Goal: Information Seeking & Learning: Compare options

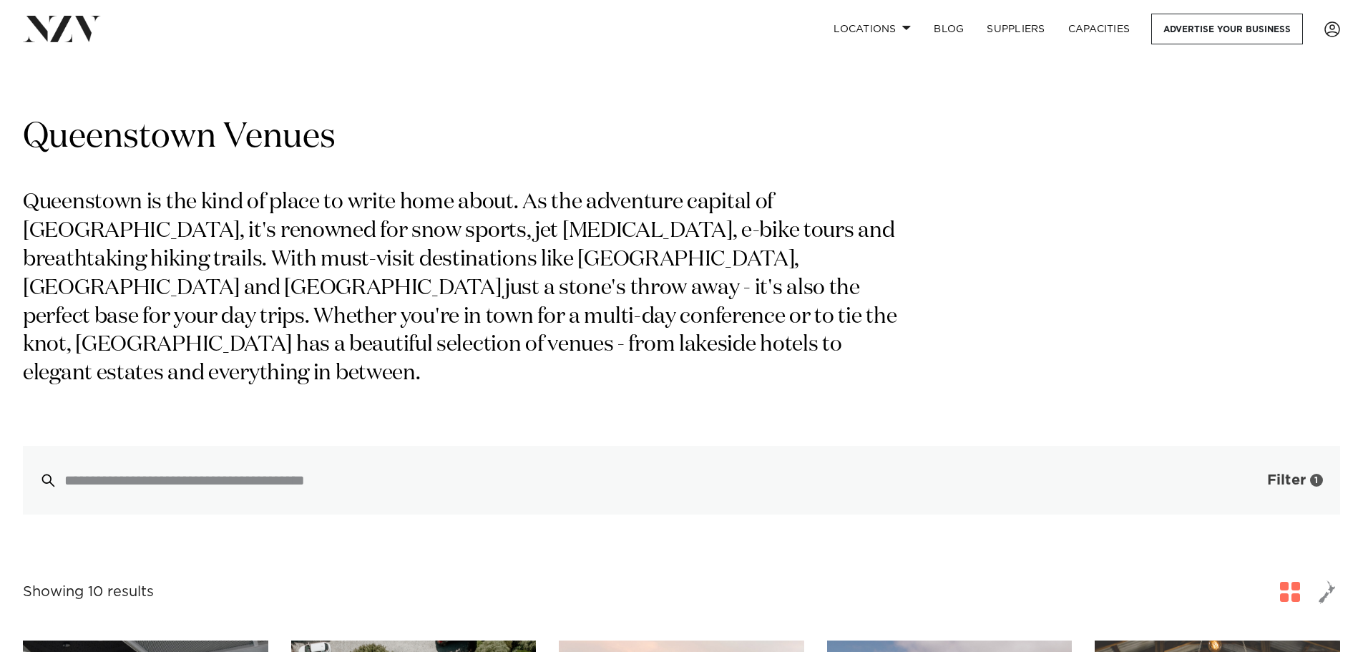
click at [1293, 473] on span "Filter" at bounding box center [1286, 480] width 39 height 14
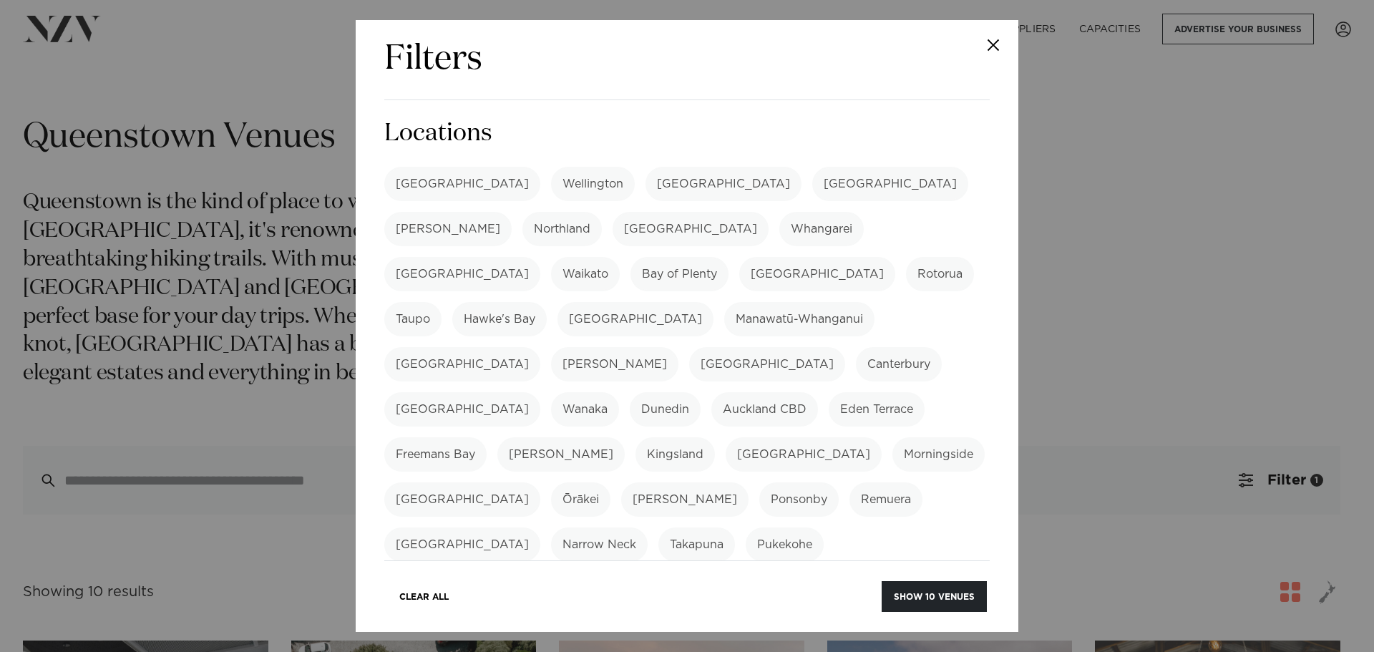
click at [812, 182] on label "[GEOGRAPHIC_DATA]" at bounding box center [890, 184] width 156 height 34
click at [856, 347] on label "Canterbury" at bounding box center [899, 364] width 86 height 34
click at [958, 598] on button "Show 17 venues" at bounding box center [935, 596] width 104 height 31
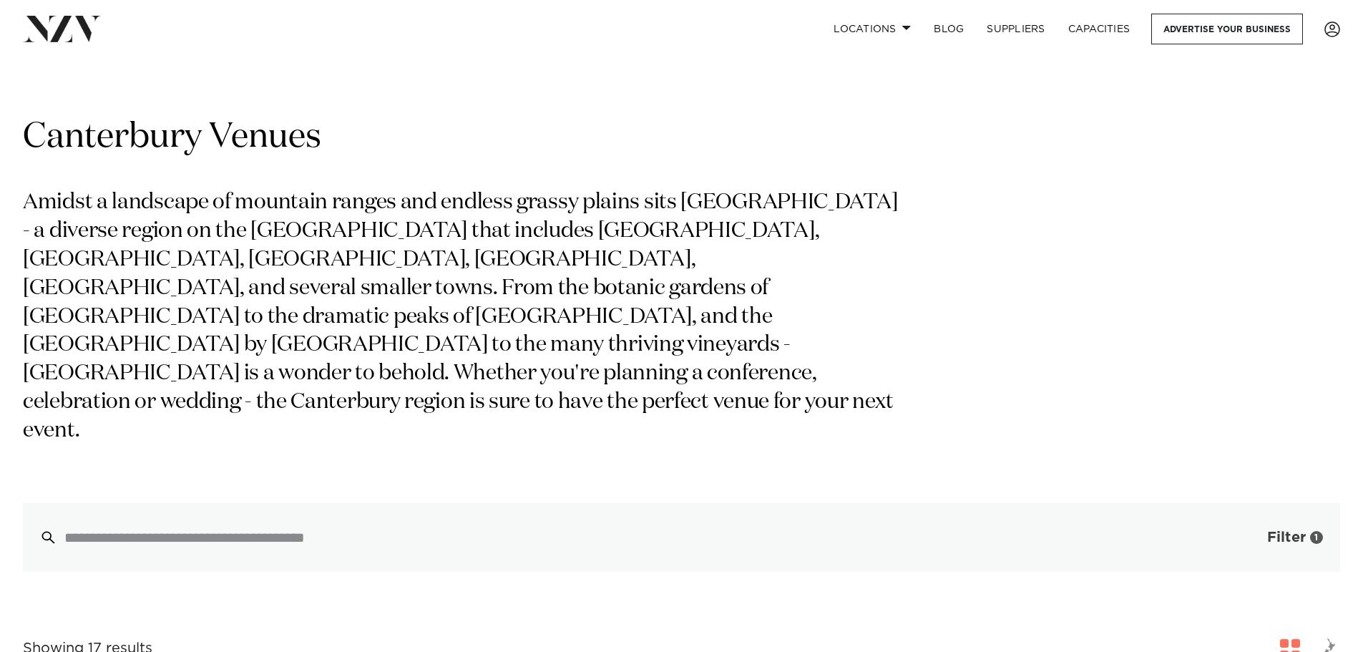
click at [1317, 503] on button "Filter 1" at bounding box center [1280, 537] width 119 height 69
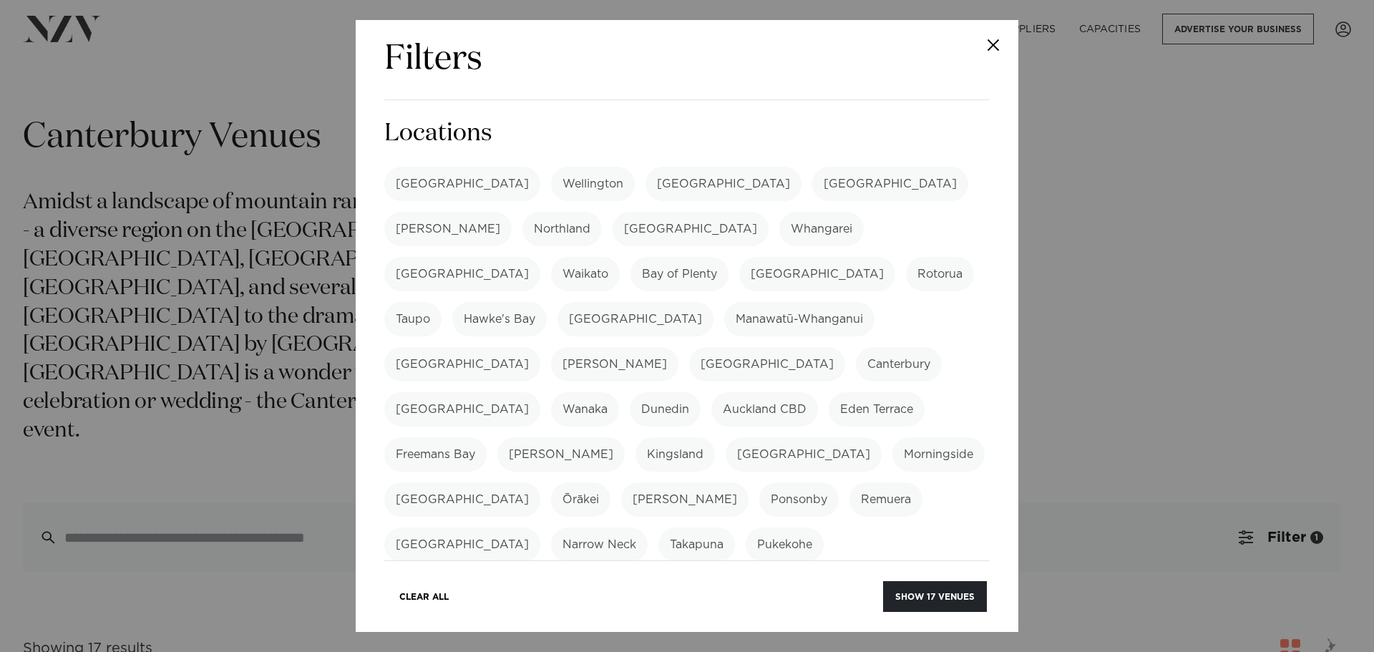
click at [856, 347] on label "Canterbury" at bounding box center [899, 364] width 86 height 34
click at [602, 212] on label "Northland" at bounding box center [561, 229] width 79 height 34
click at [964, 595] on button "Show 12 venues" at bounding box center [935, 596] width 104 height 31
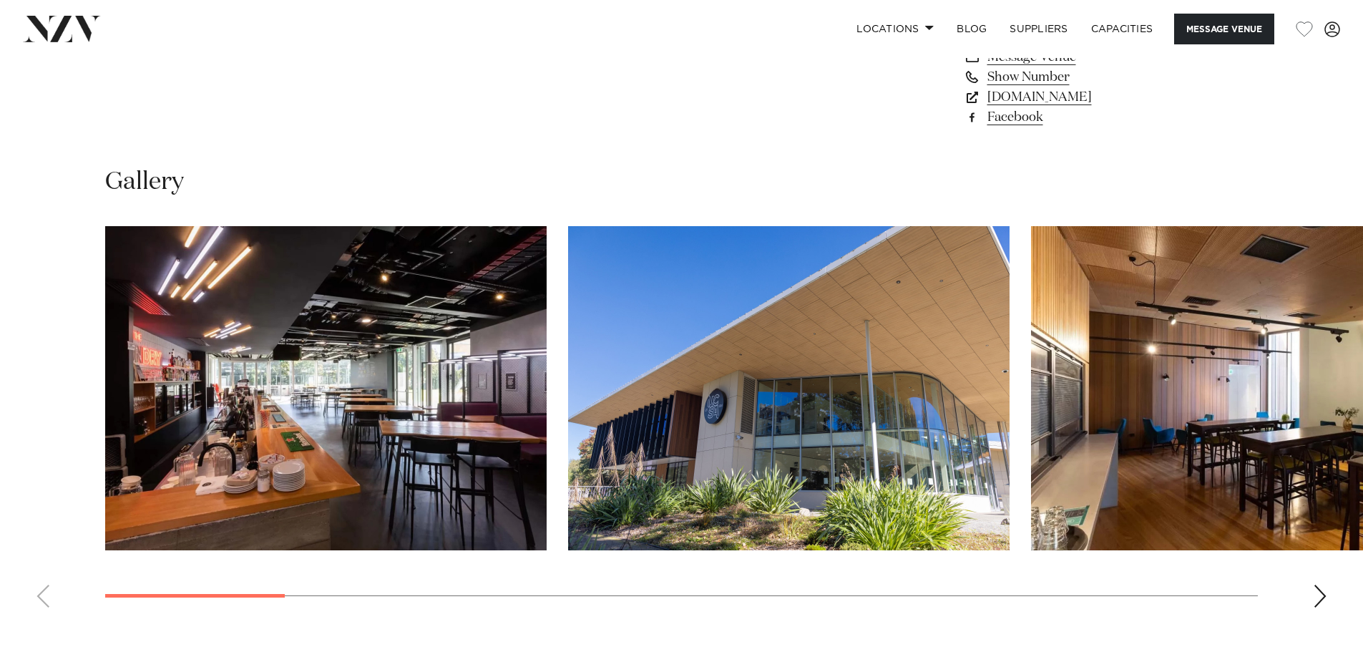
scroll to position [1360, 0]
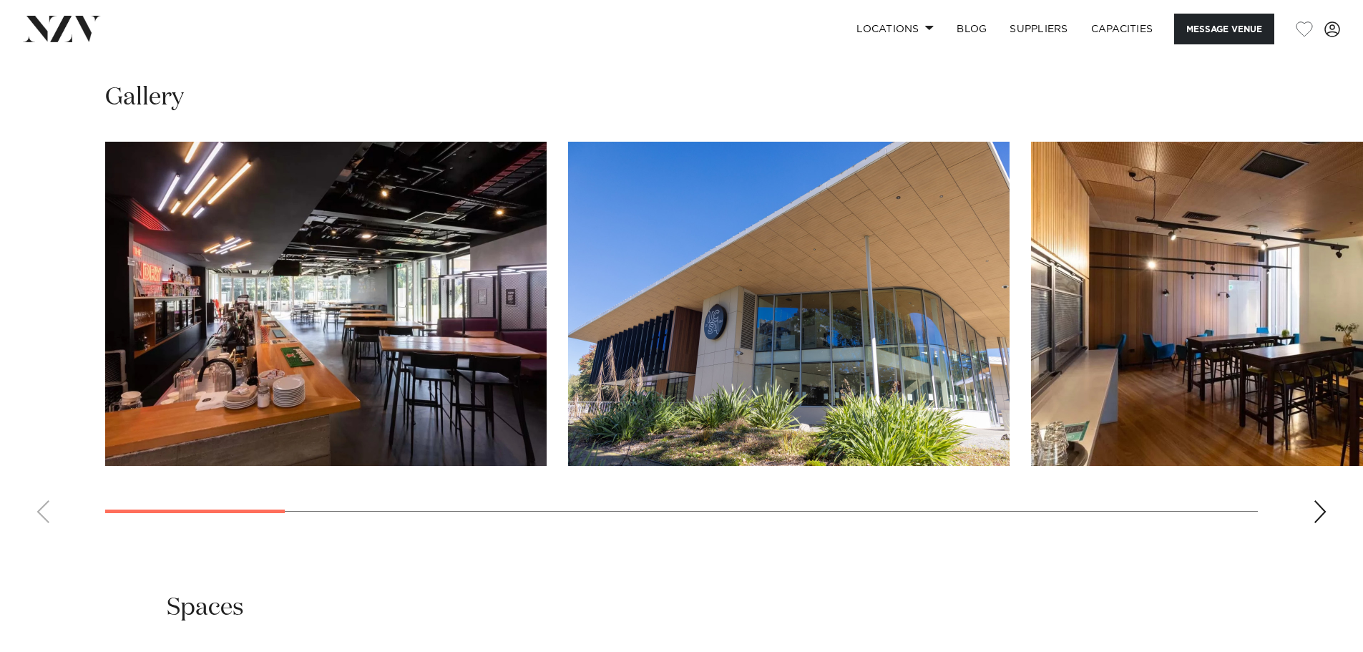
click at [1326, 509] on div "Next slide" at bounding box center [1320, 511] width 14 height 23
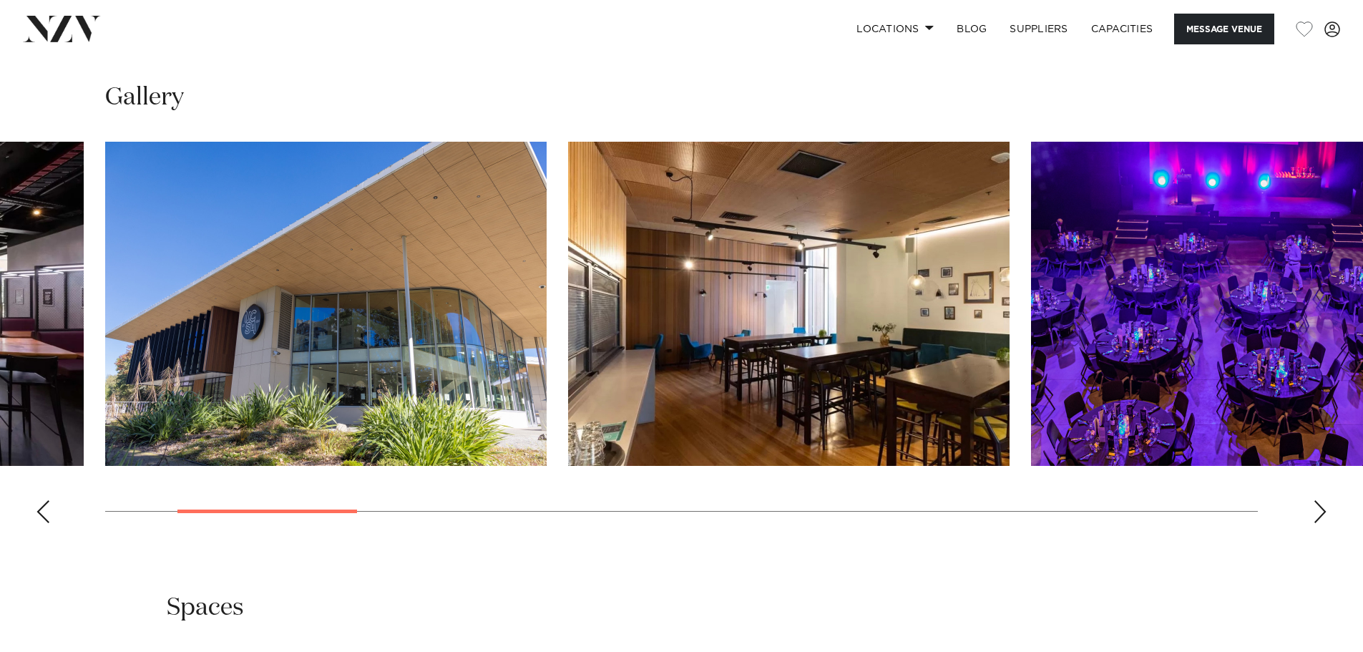
click at [1326, 509] on div "Next slide" at bounding box center [1320, 511] width 14 height 23
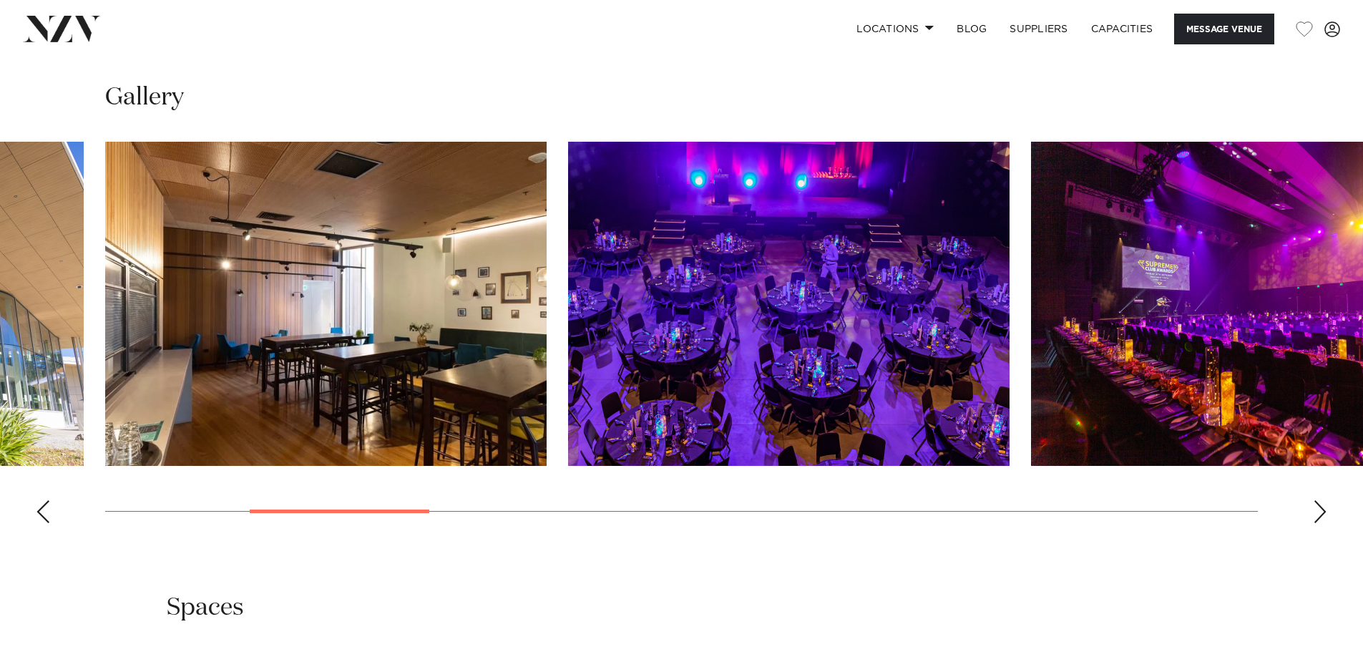
click at [1326, 509] on div "Next slide" at bounding box center [1320, 511] width 14 height 23
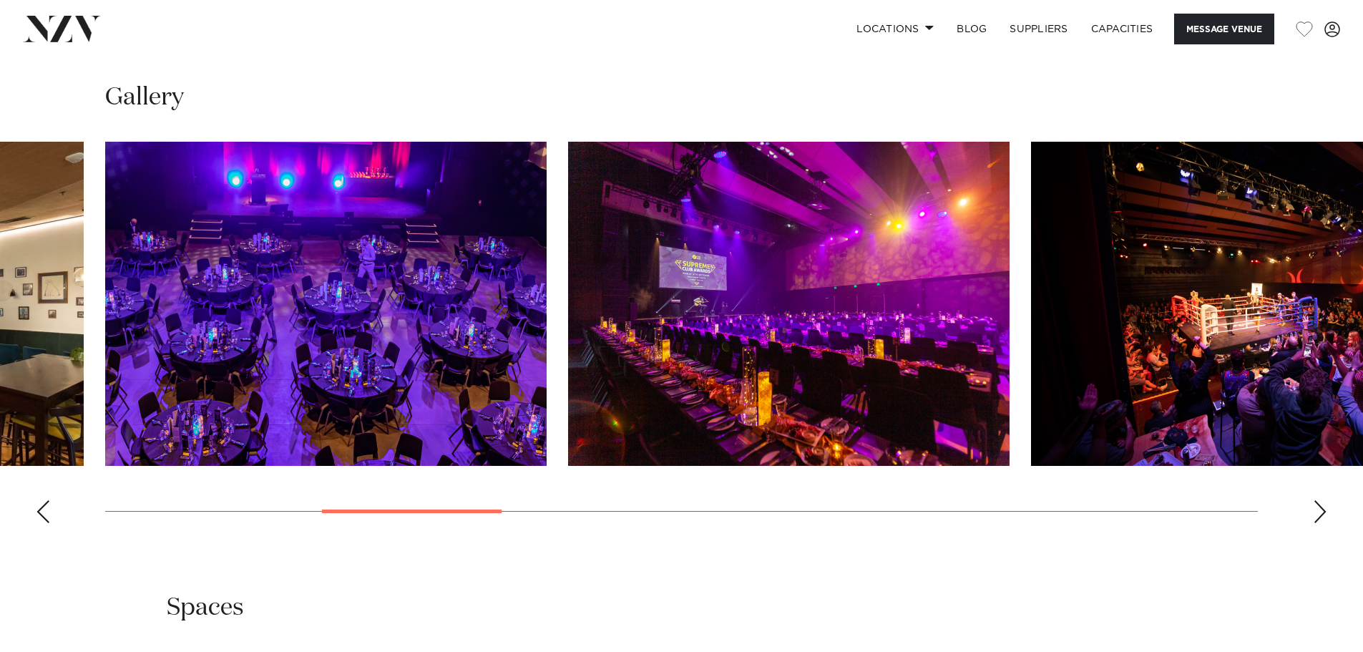
click at [1326, 509] on div "Next slide" at bounding box center [1320, 511] width 14 height 23
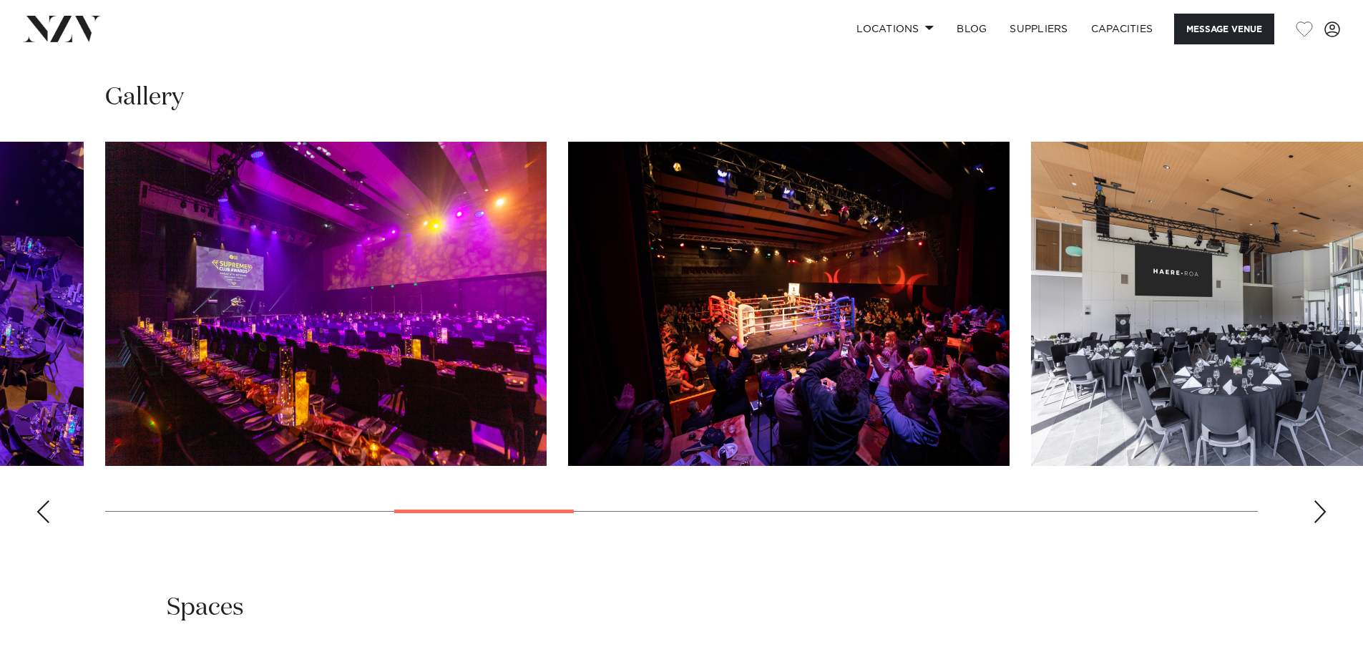
click at [1326, 509] on div "Next slide" at bounding box center [1320, 511] width 14 height 23
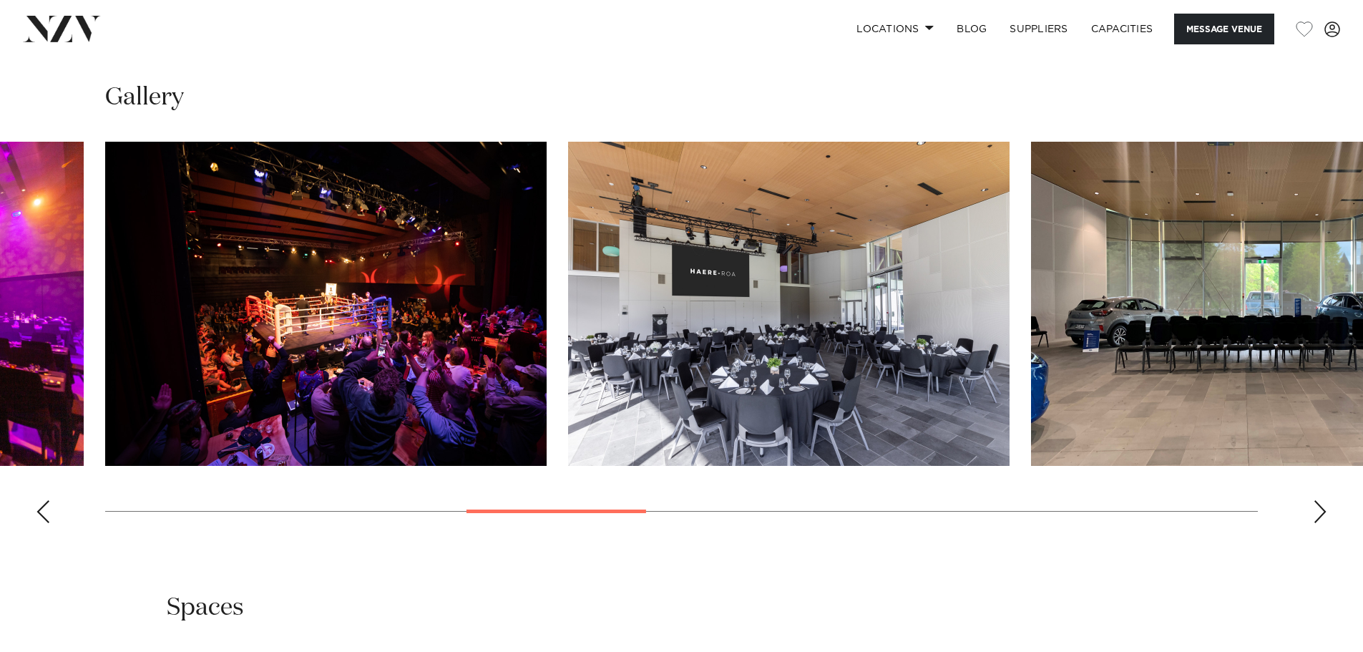
click at [1326, 509] on div "Next slide" at bounding box center [1320, 511] width 14 height 23
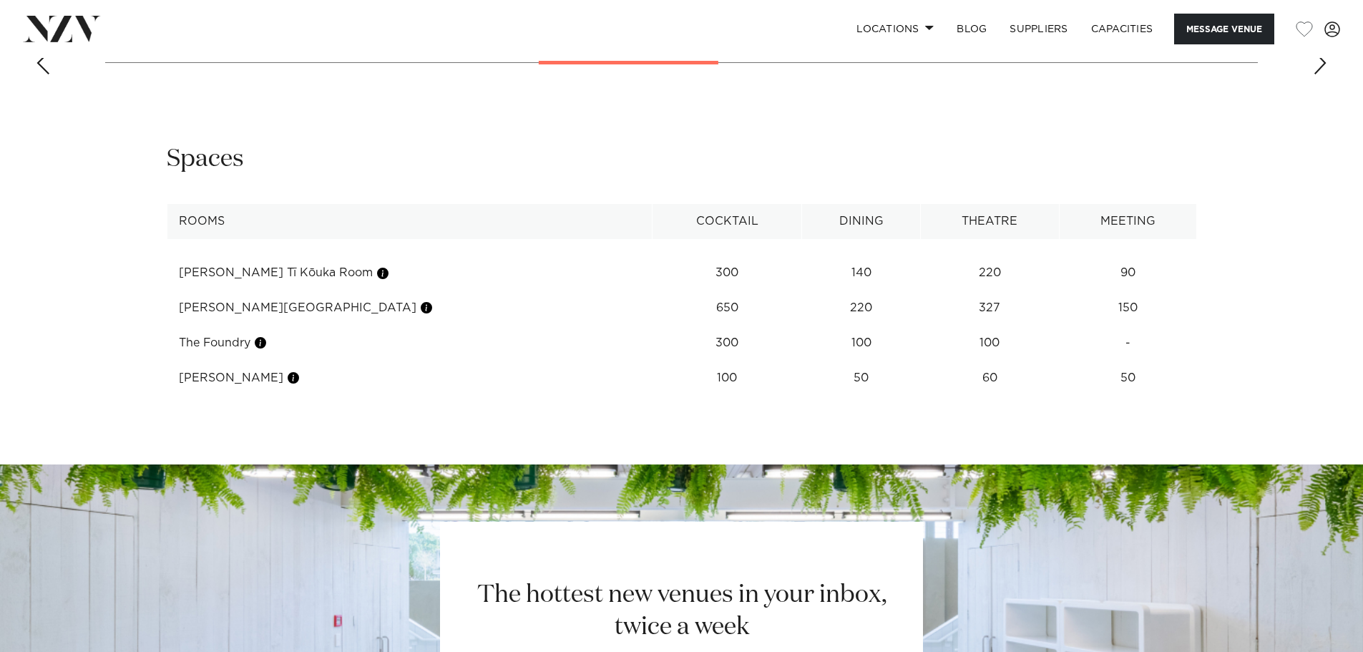
scroll to position [1932, 0]
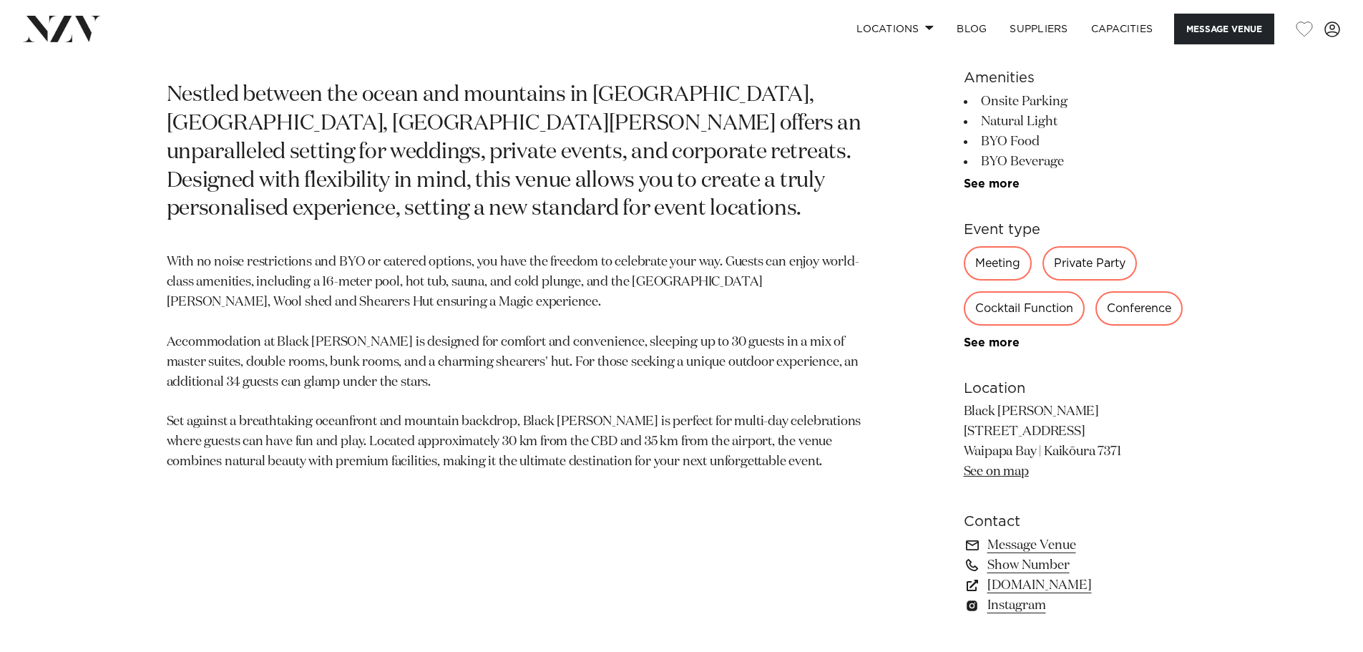
scroll to position [1360, 0]
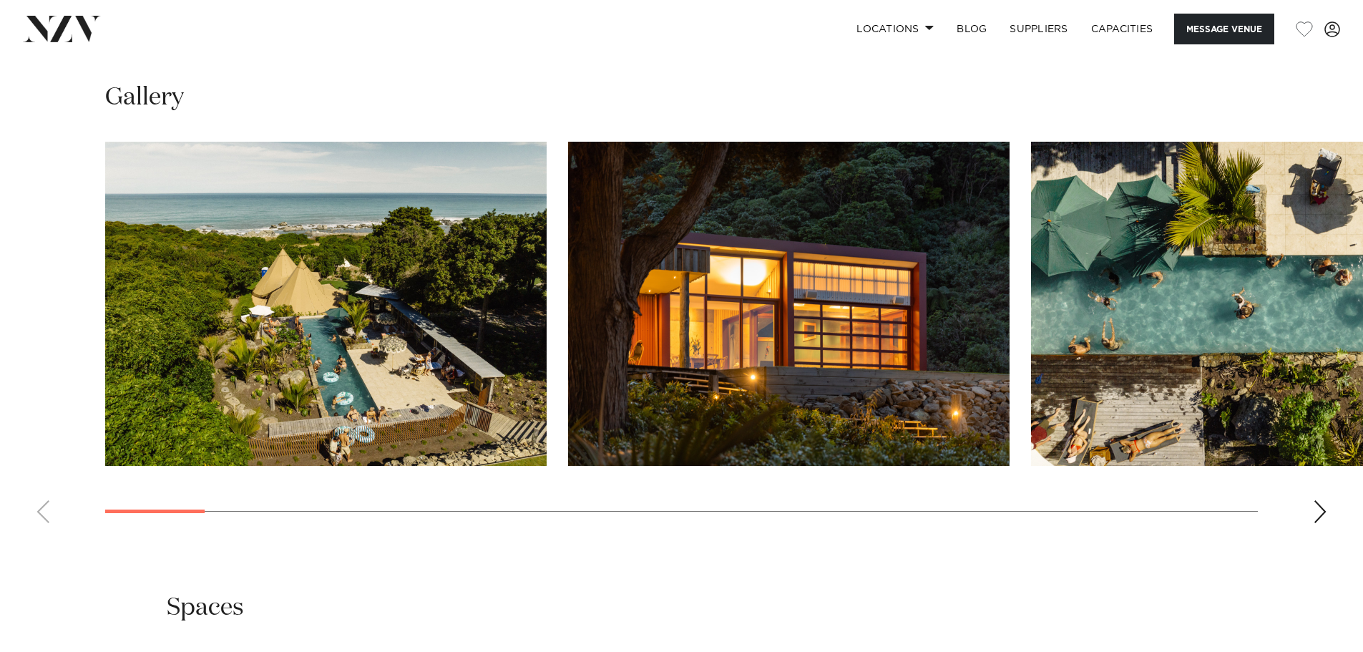
click at [1325, 510] on div "Next slide" at bounding box center [1320, 511] width 14 height 23
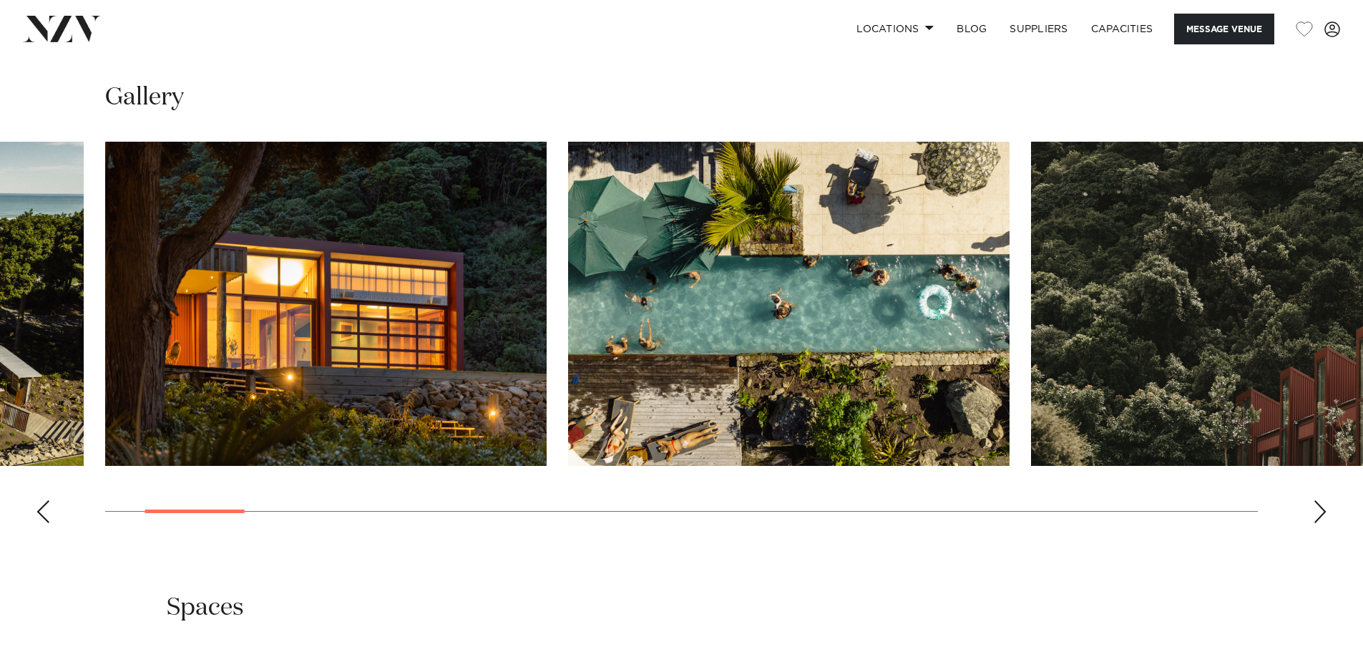
click at [1325, 510] on div "Next slide" at bounding box center [1320, 511] width 14 height 23
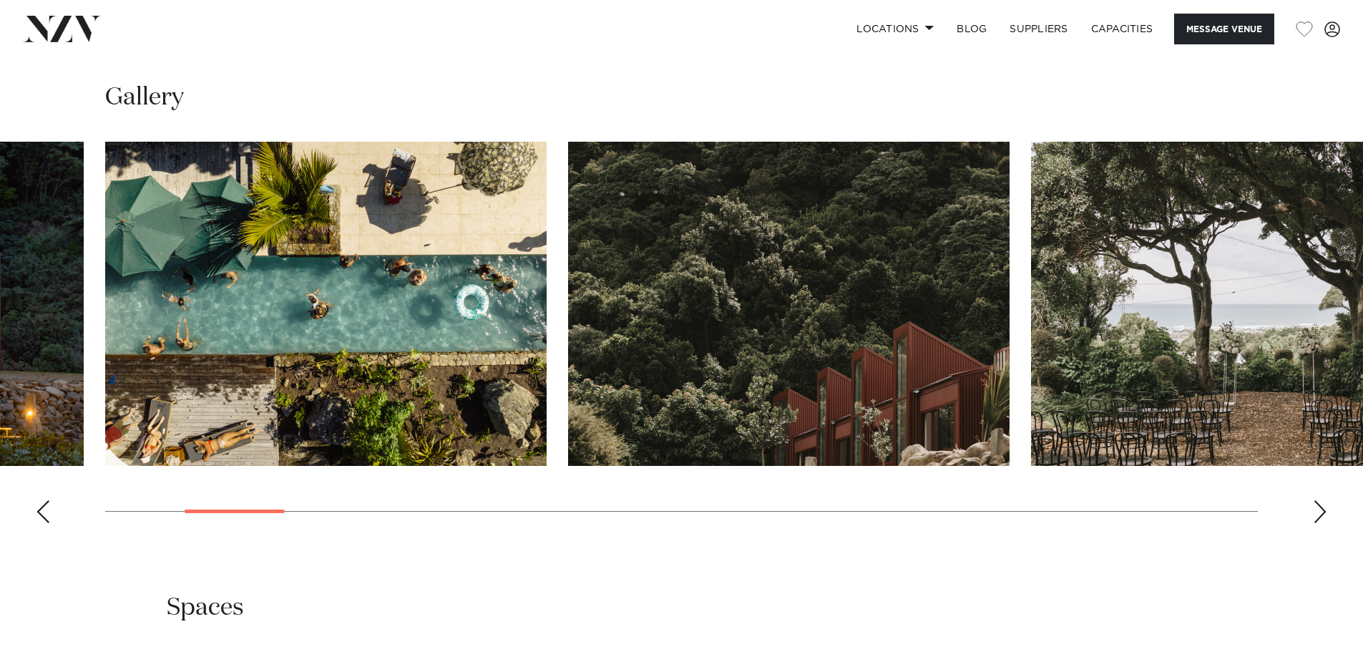
click at [1325, 510] on div "Next slide" at bounding box center [1320, 511] width 14 height 23
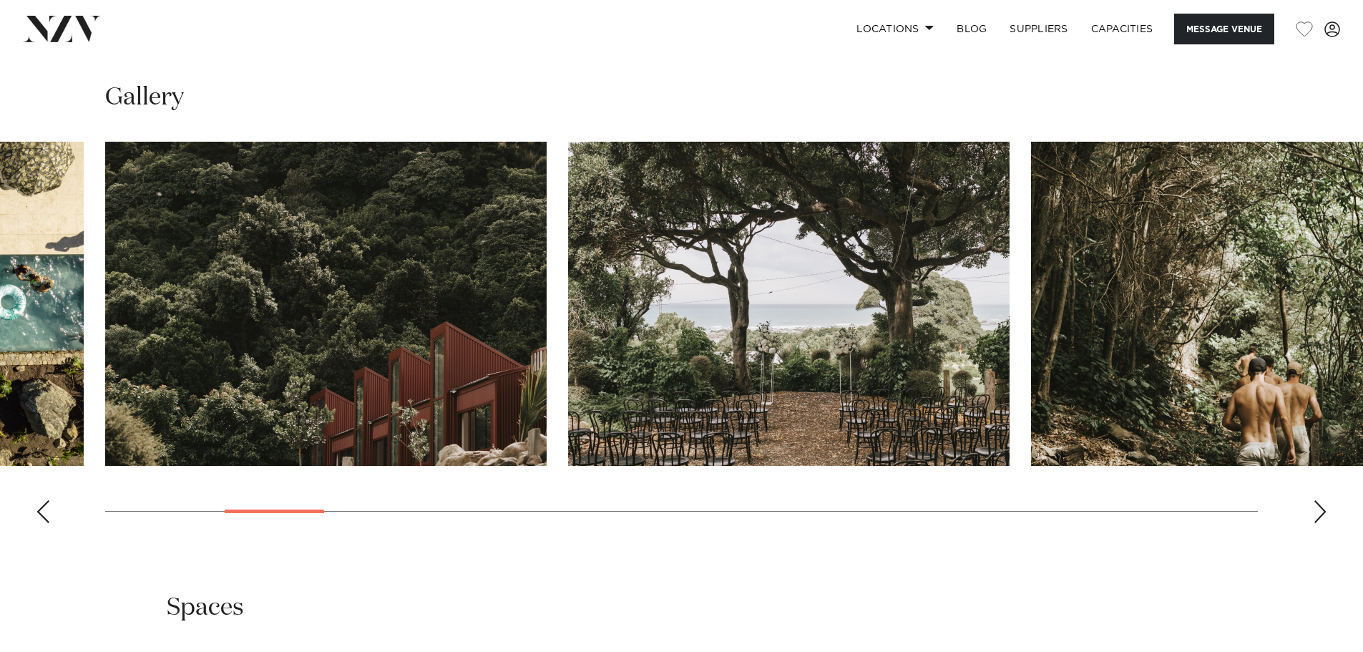
click at [1325, 510] on div "Next slide" at bounding box center [1320, 511] width 14 height 23
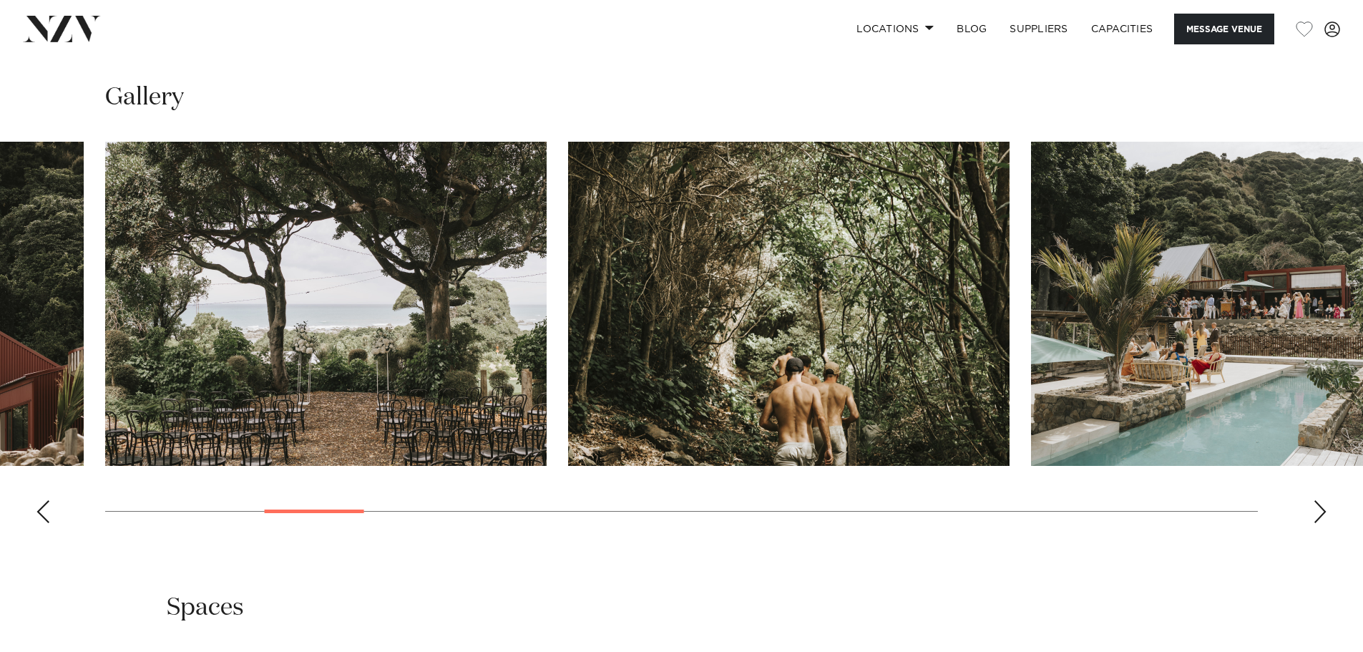
click at [1325, 510] on div "Next slide" at bounding box center [1320, 511] width 14 height 23
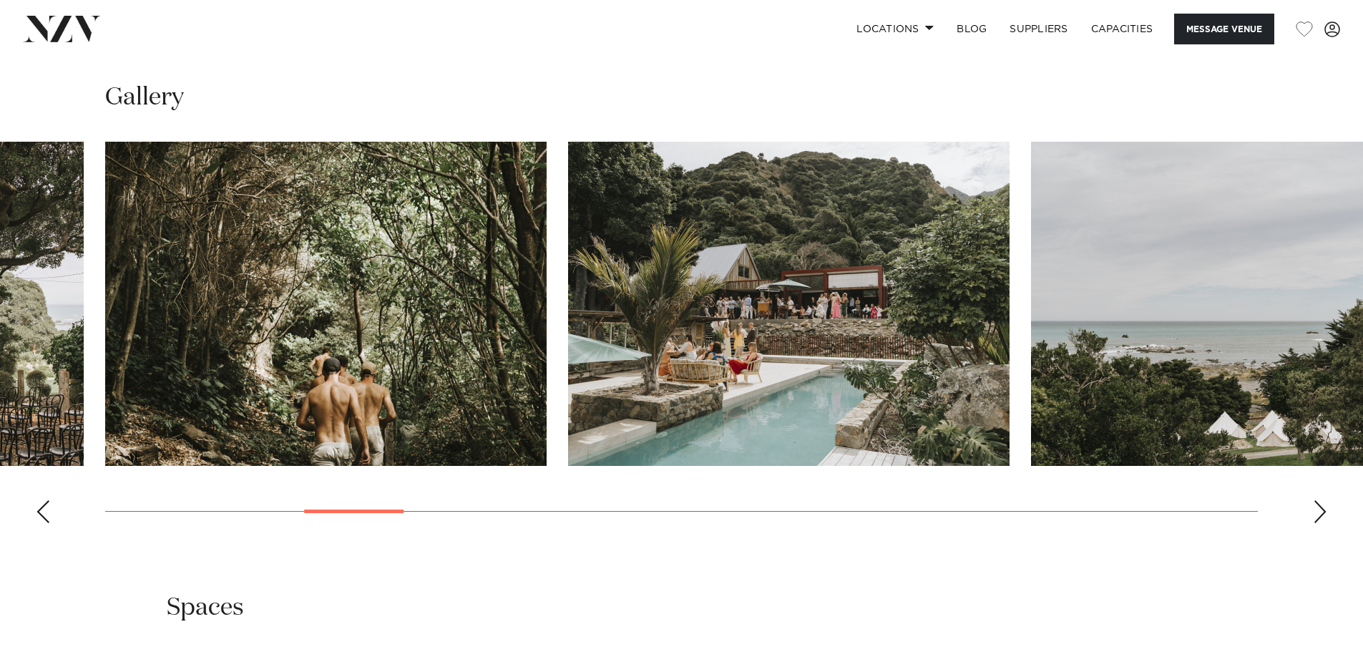
click at [1321, 512] on div "Next slide" at bounding box center [1320, 511] width 14 height 23
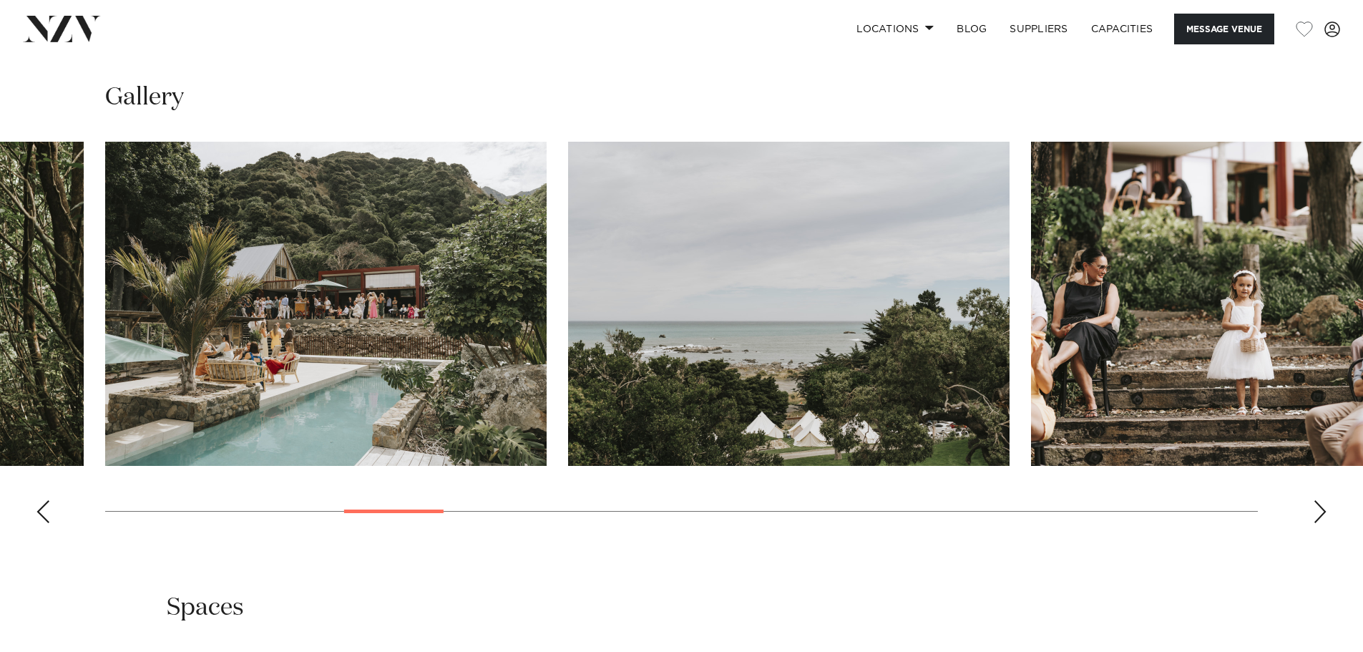
click at [1321, 512] on div "Next slide" at bounding box center [1320, 511] width 14 height 23
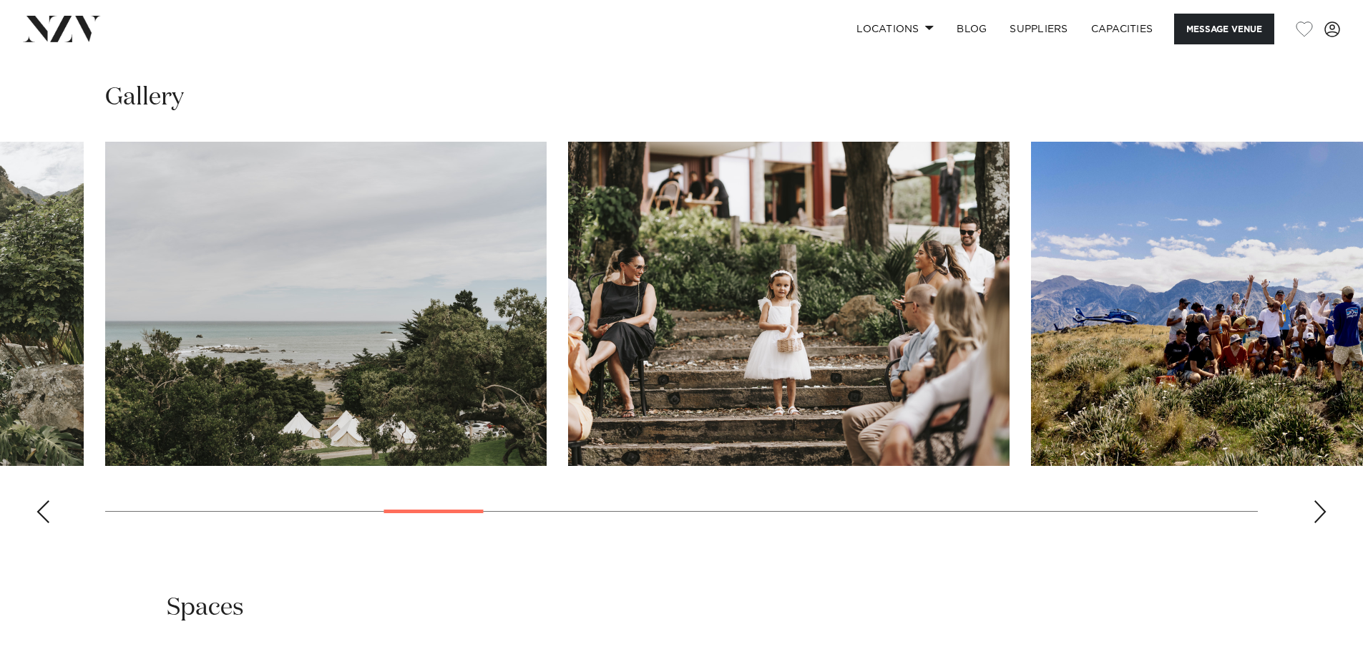
click at [1321, 512] on div "Next slide" at bounding box center [1320, 511] width 14 height 23
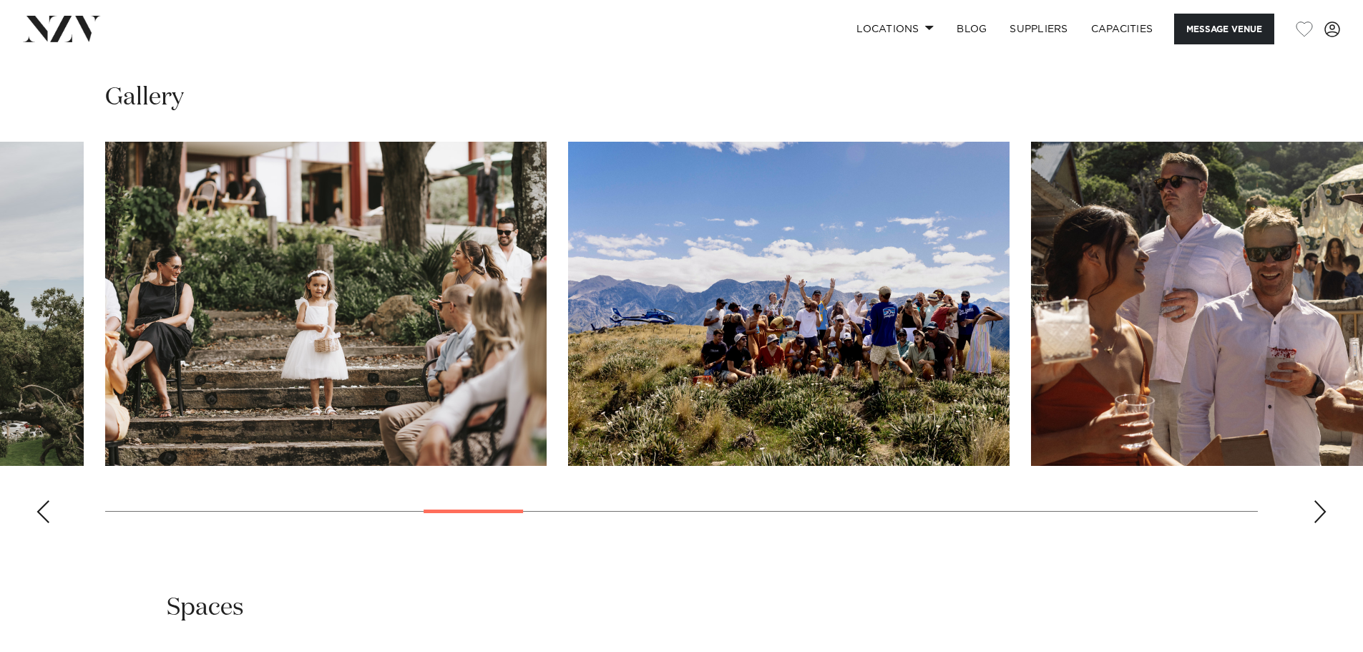
click at [1321, 512] on div "Next slide" at bounding box center [1320, 511] width 14 height 23
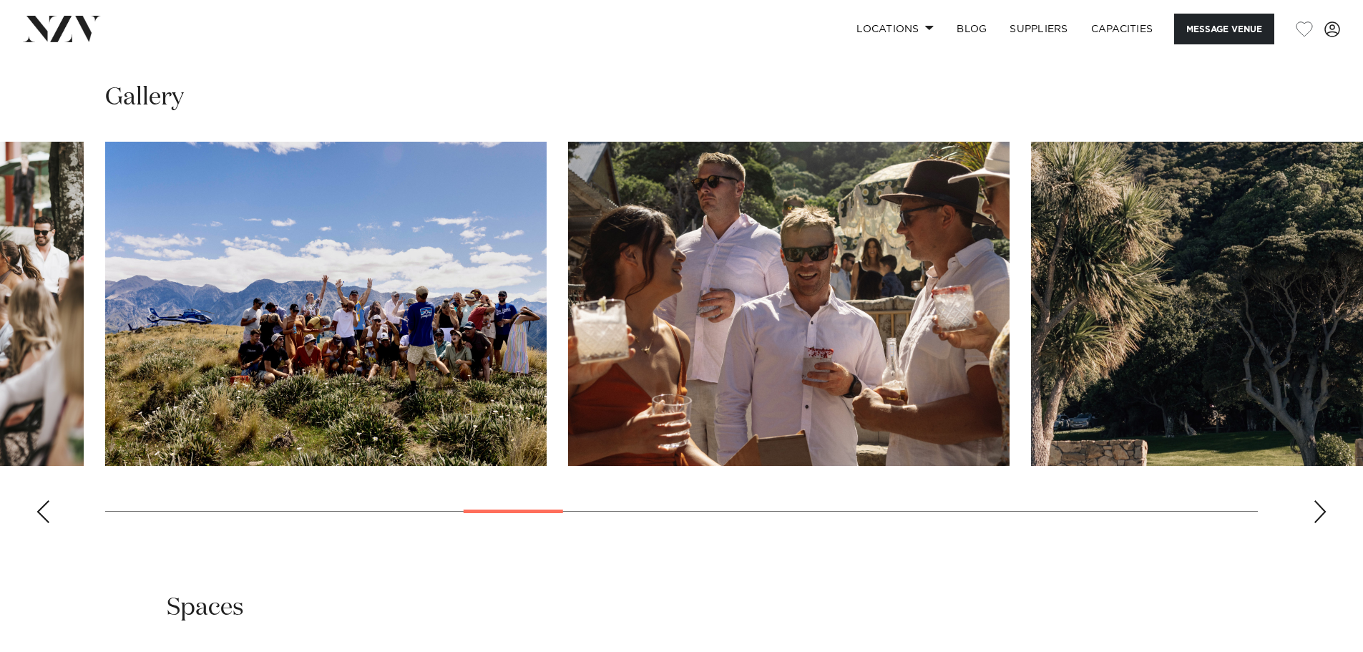
click at [1321, 512] on div "Next slide" at bounding box center [1320, 511] width 14 height 23
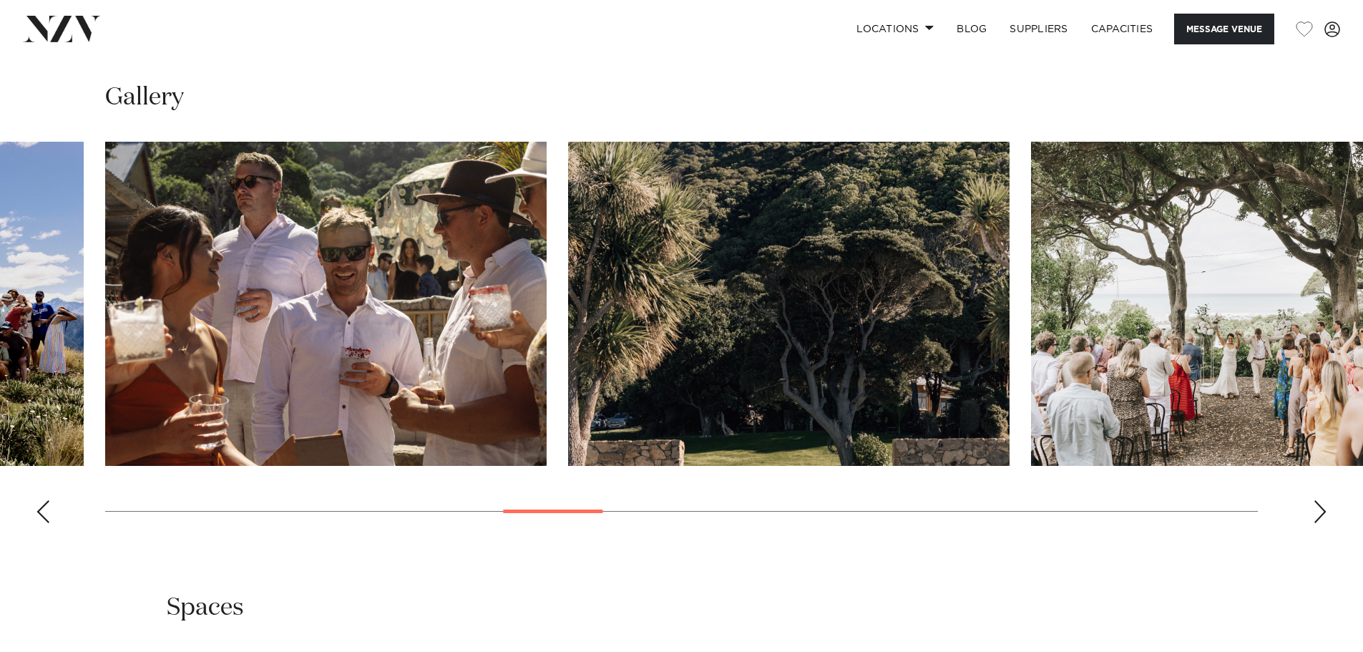
click at [1321, 512] on div "Next slide" at bounding box center [1320, 511] width 14 height 23
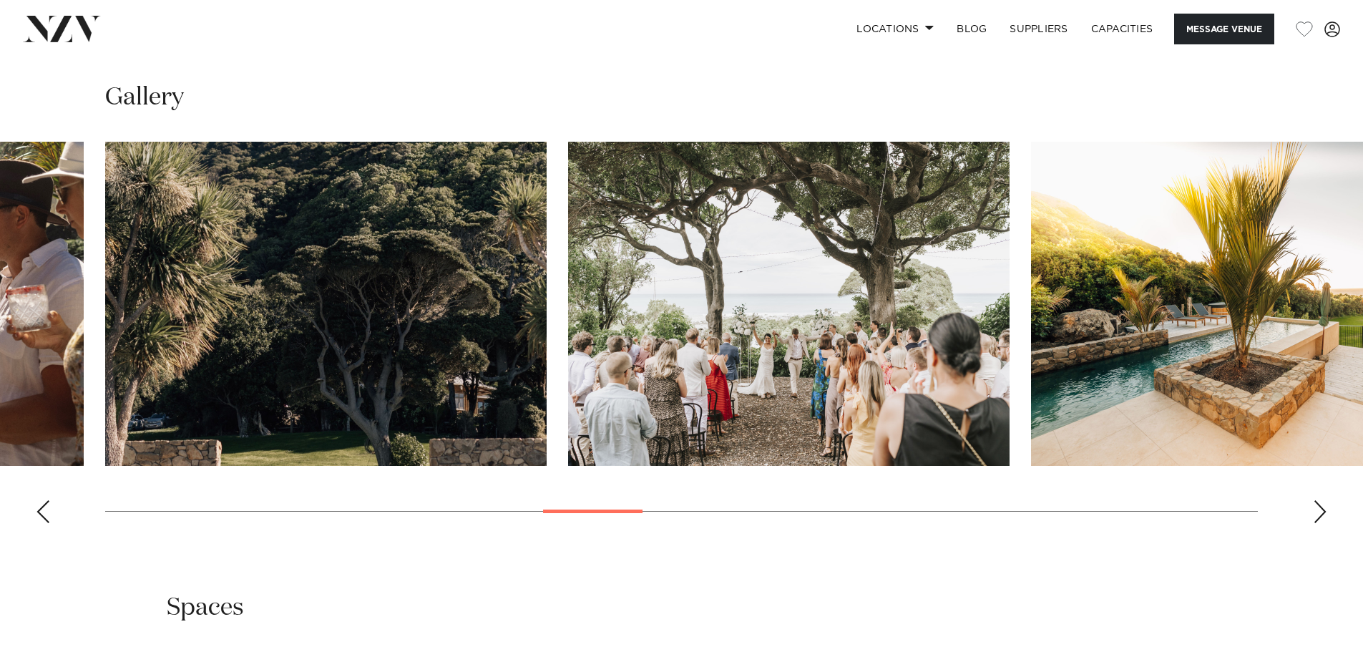
click at [1321, 512] on div "Next slide" at bounding box center [1320, 511] width 14 height 23
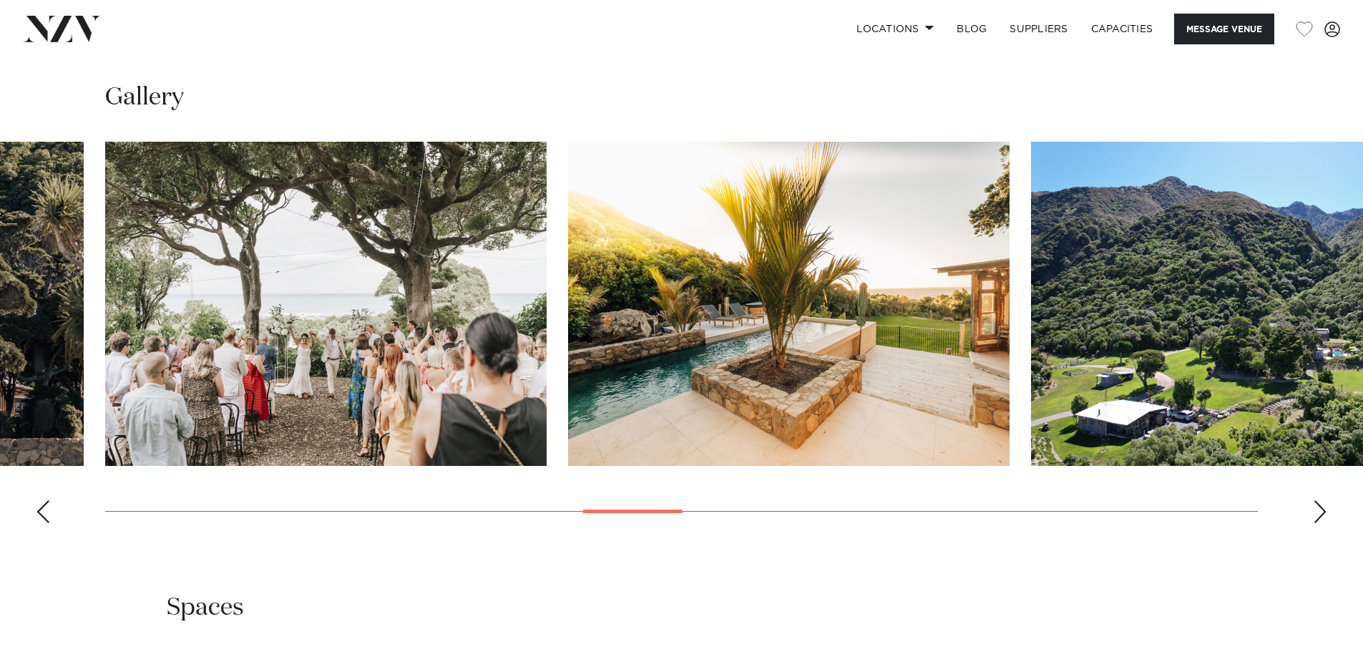
click at [1321, 512] on div "Next slide" at bounding box center [1320, 511] width 14 height 23
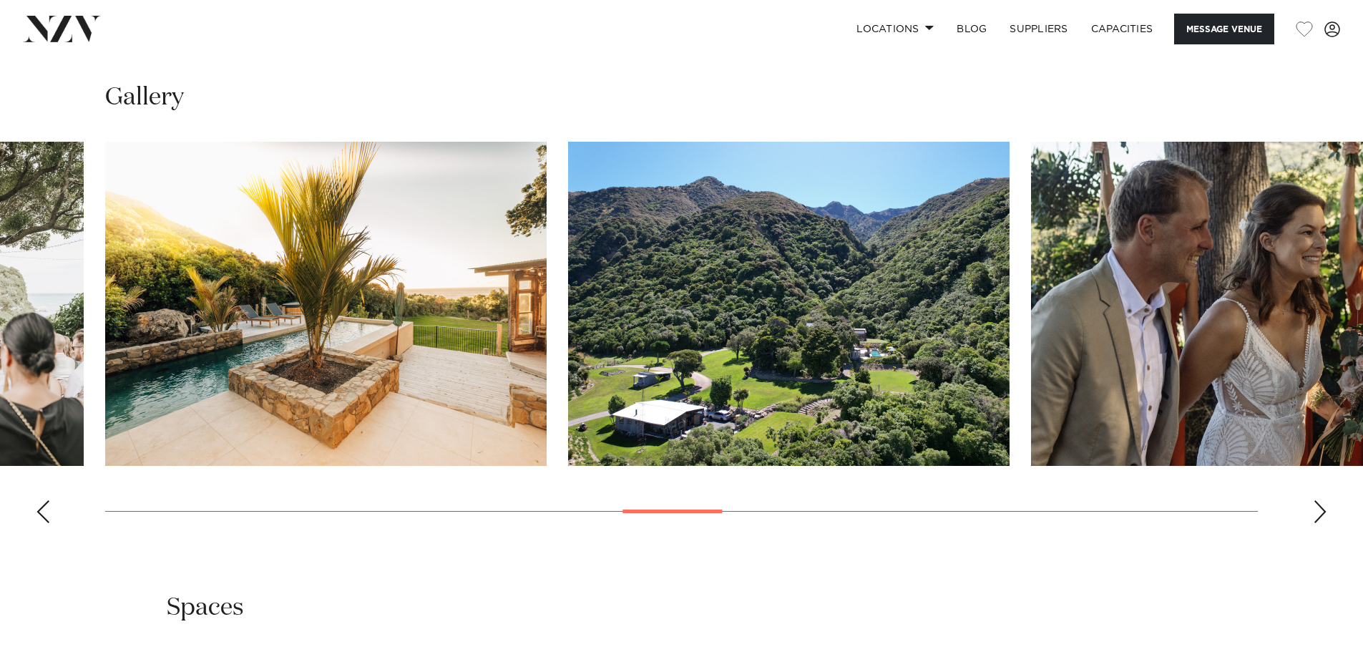
click at [1321, 512] on div "Next slide" at bounding box center [1320, 511] width 14 height 23
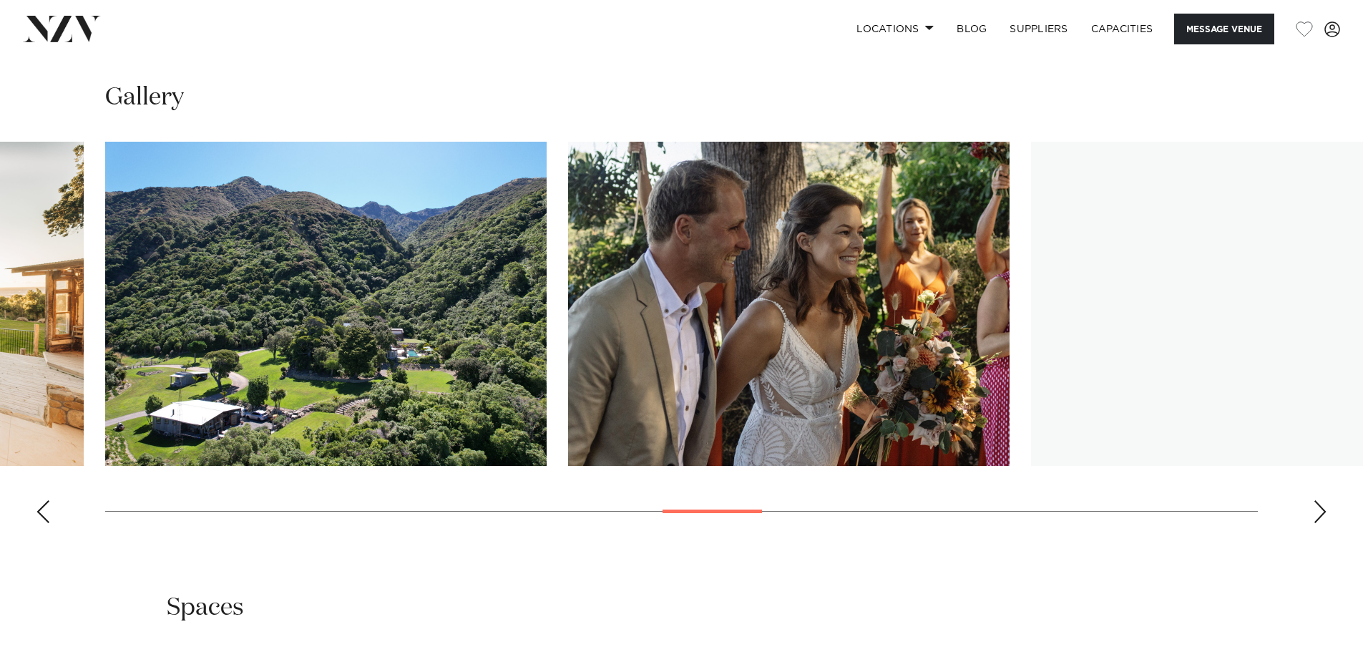
click at [1321, 512] on div "Next slide" at bounding box center [1320, 511] width 14 height 23
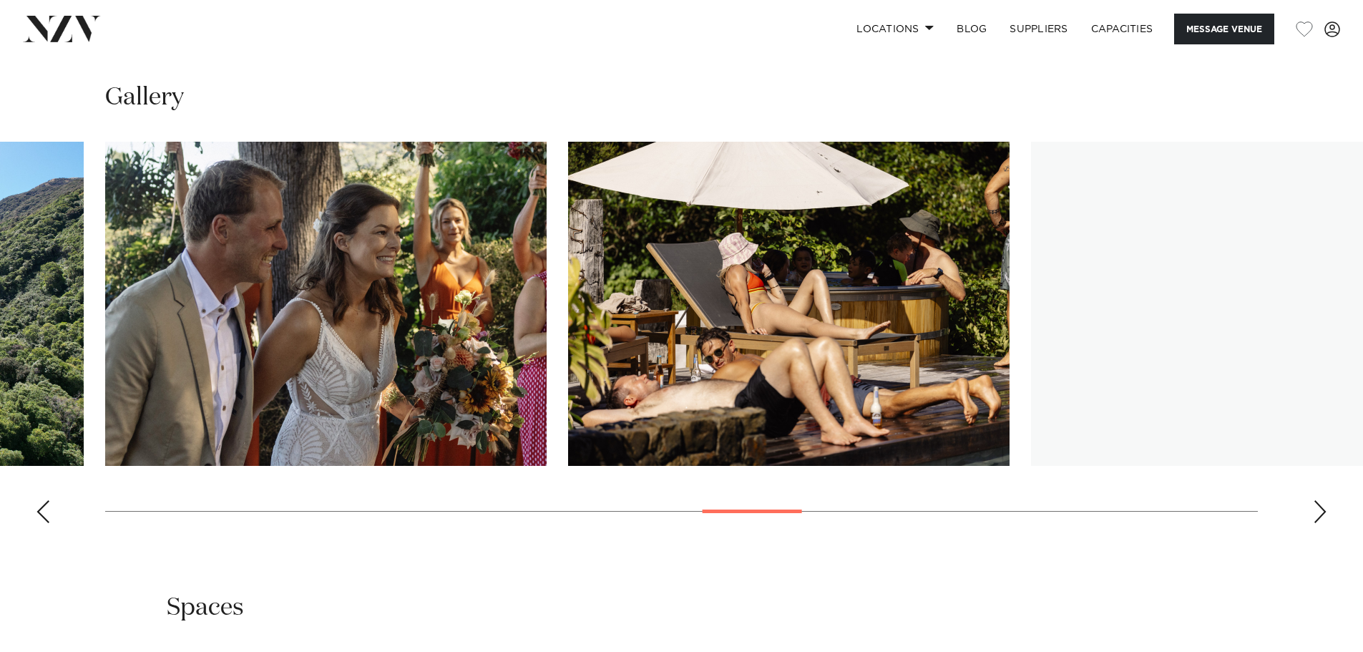
click at [1321, 512] on div "Next slide" at bounding box center [1320, 511] width 14 height 23
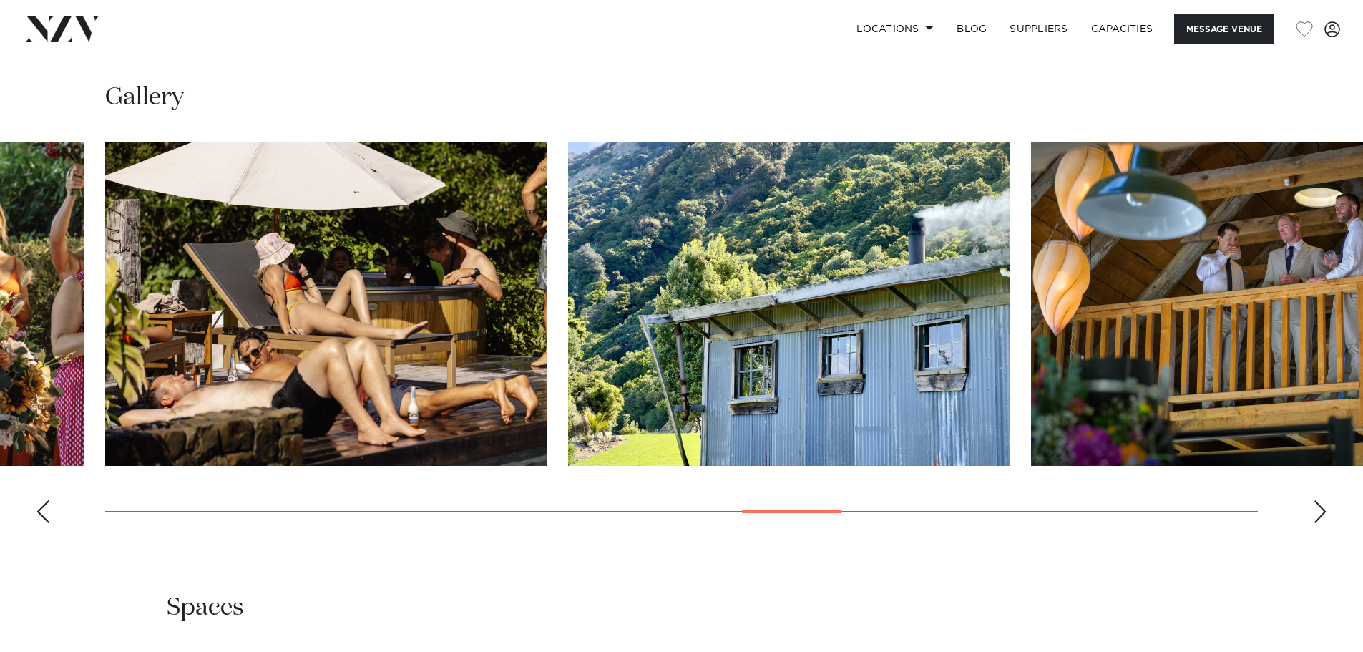
click at [1321, 512] on div "Next slide" at bounding box center [1320, 511] width 14 height 23
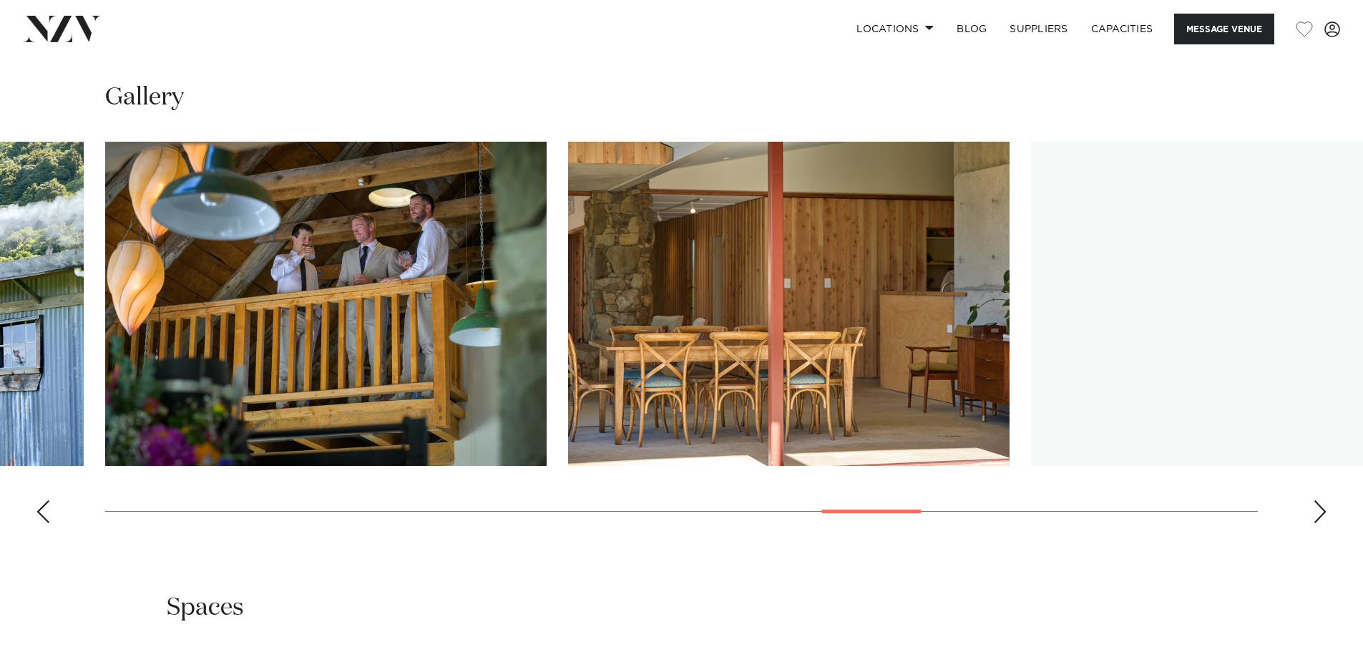
click at [1321, 512] on div "Next slide" at bounding box center [1320, 511] width 14 height 23
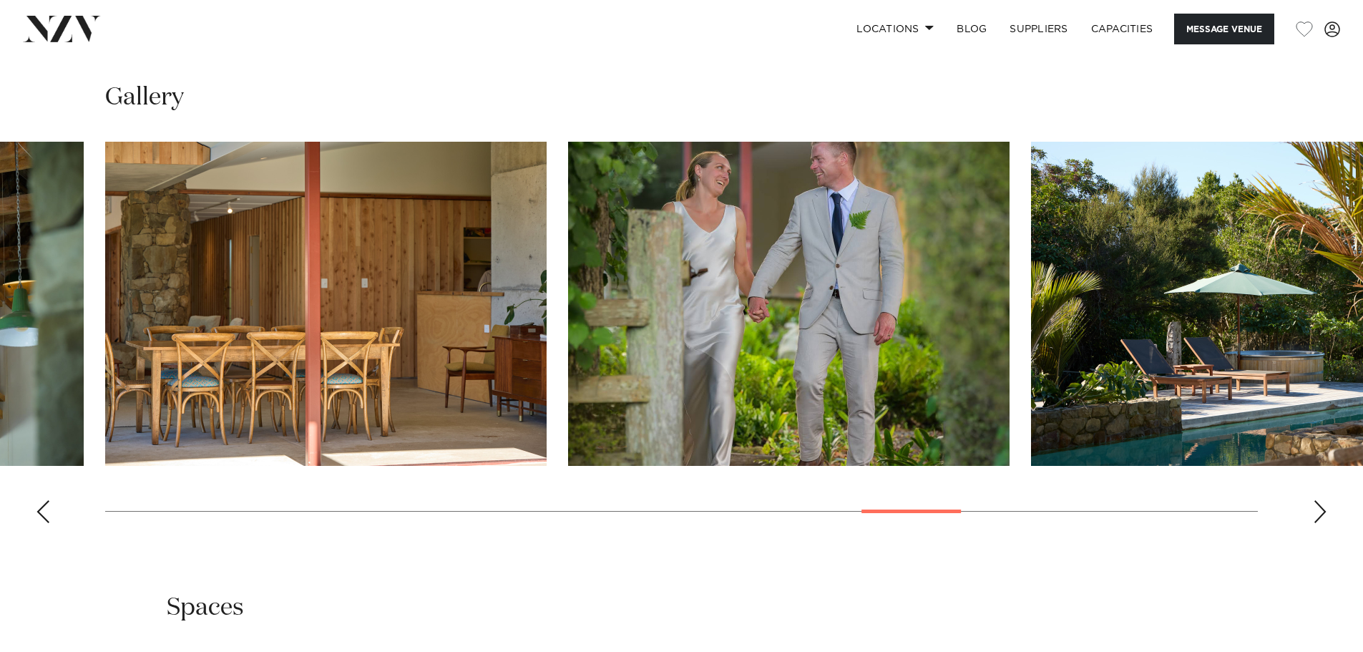
click at [1321, 512] on div "Next slide" at bounding box center [1320, 511] width 14 height 23
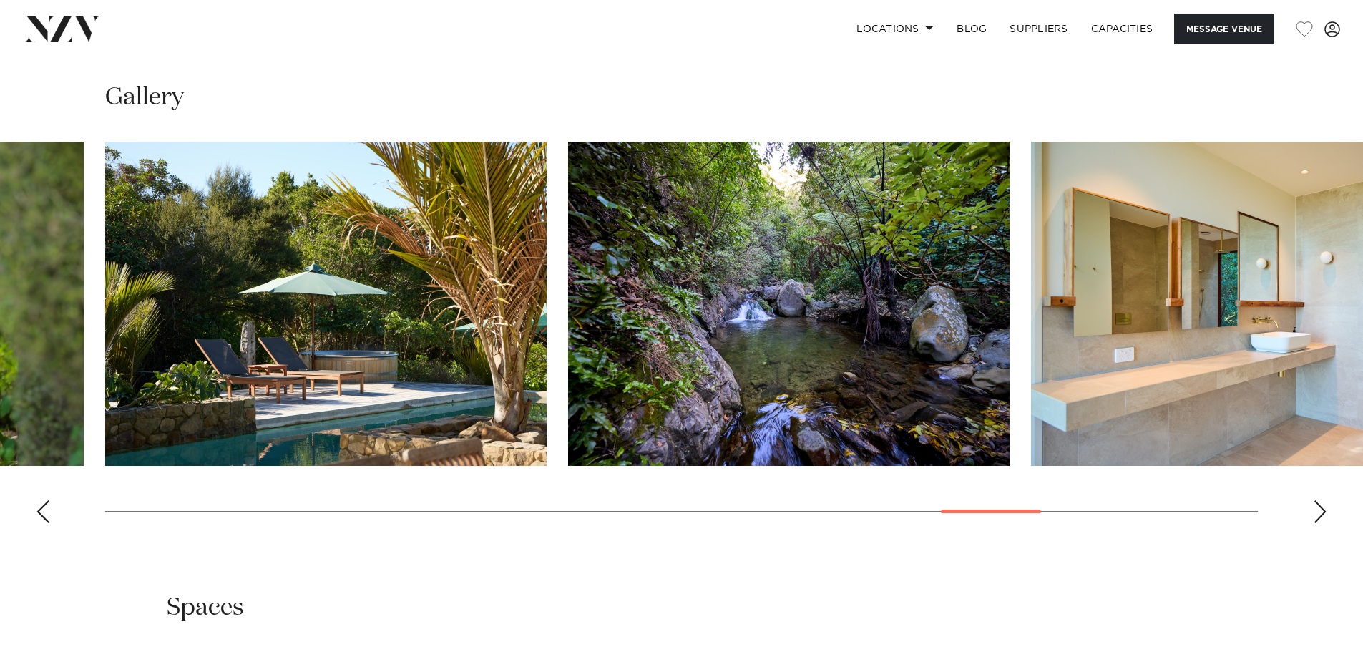
click at [1321, 512] on div "Next slide" at bounding box center [1320, 511] width 14 height 23
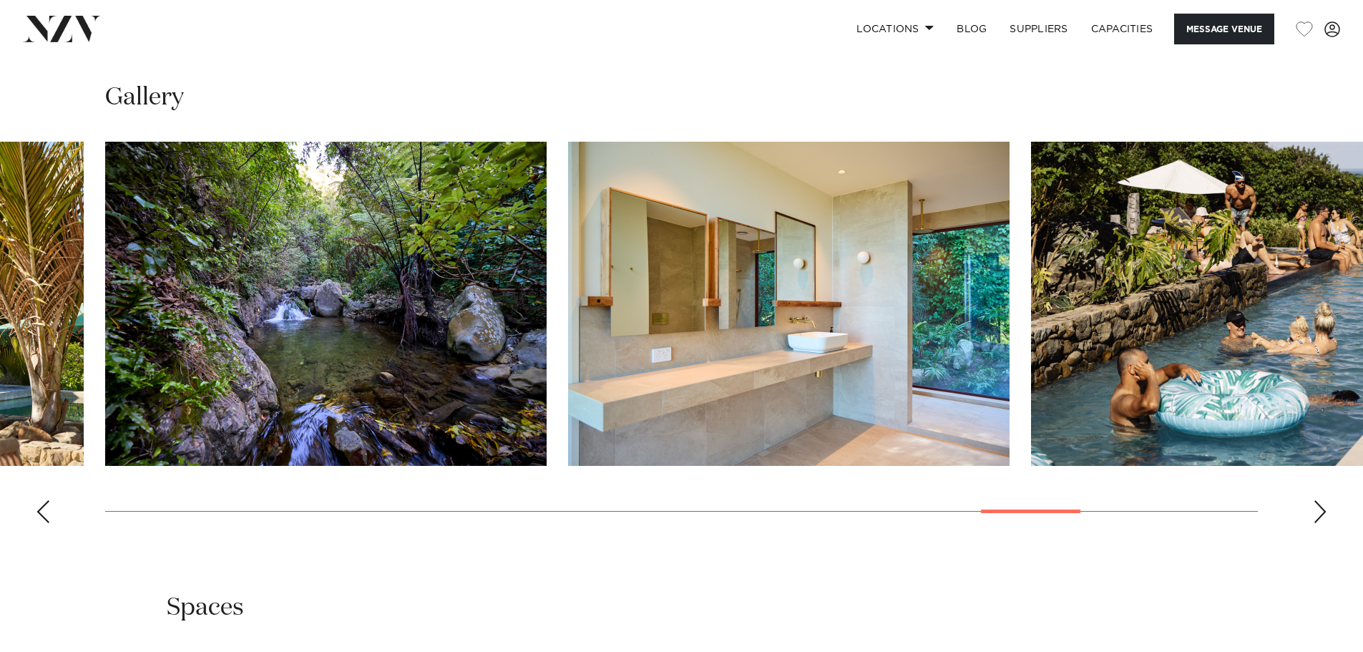
click at [1321, 512] on div "Next slide" at bounding box center [1320, 511] width 14 height 23
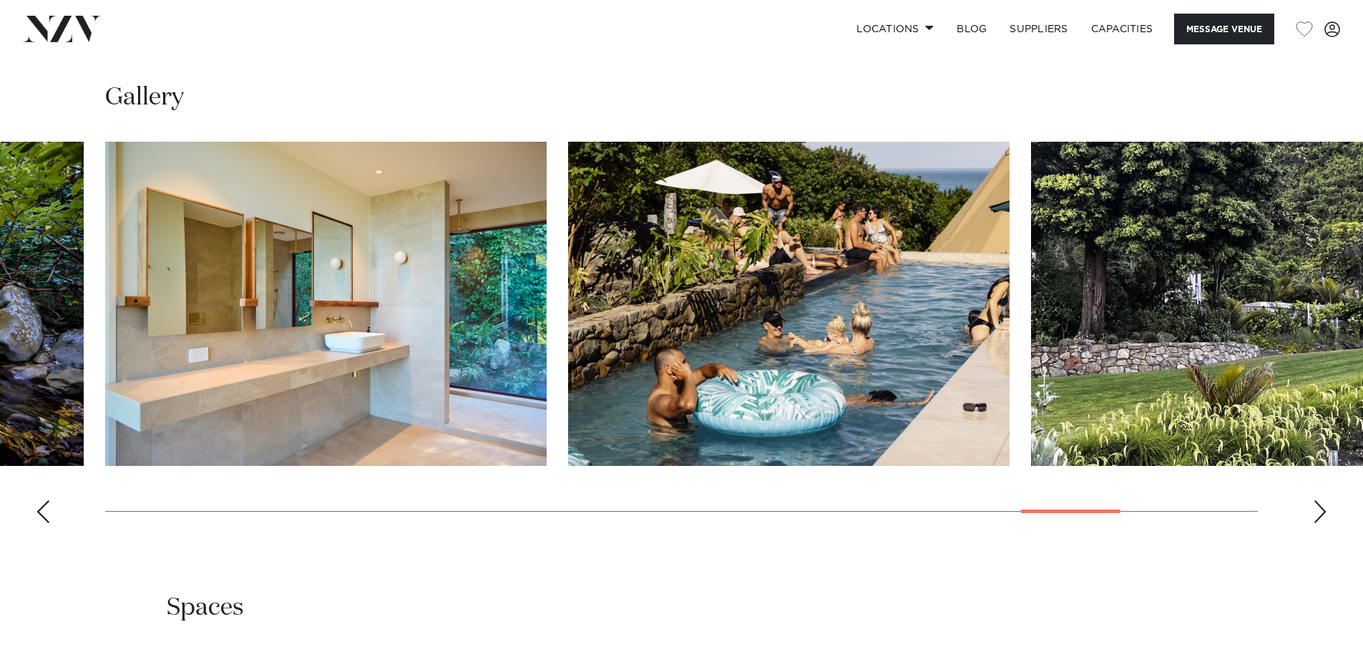
click at [1321, 512] on div "Next slide" at bounding box center [1320, 511] width 14 height 23
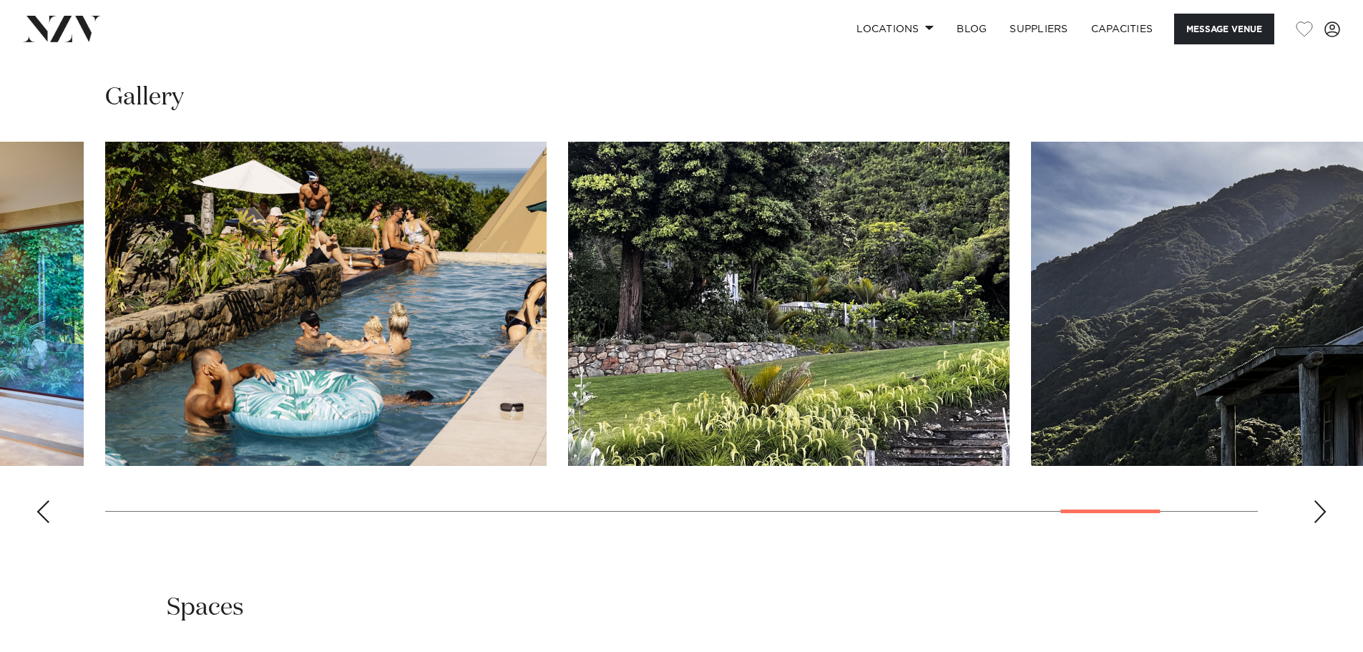
click at [1321, 512] on div "Next slide" at bounding box center [1320, 511] width 14 height 23
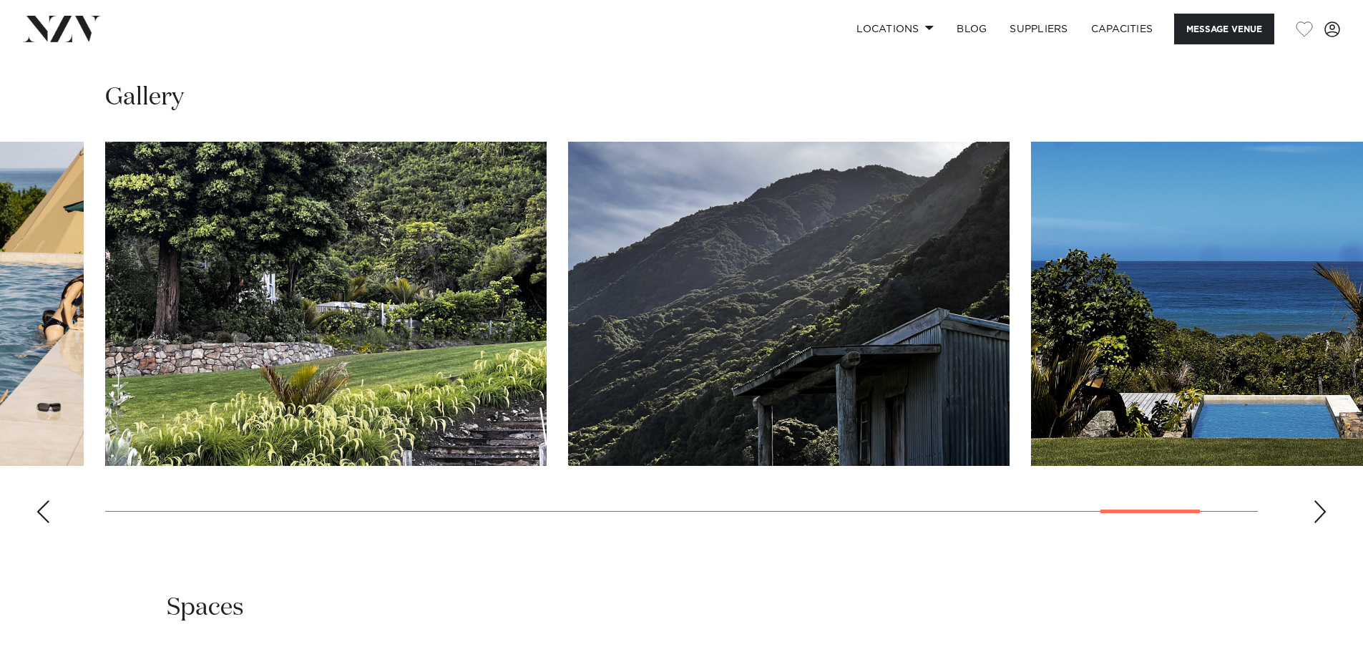
click at [1321, 512] on div "Next slide" at bounding box center [1320, 511] width 14 height 23
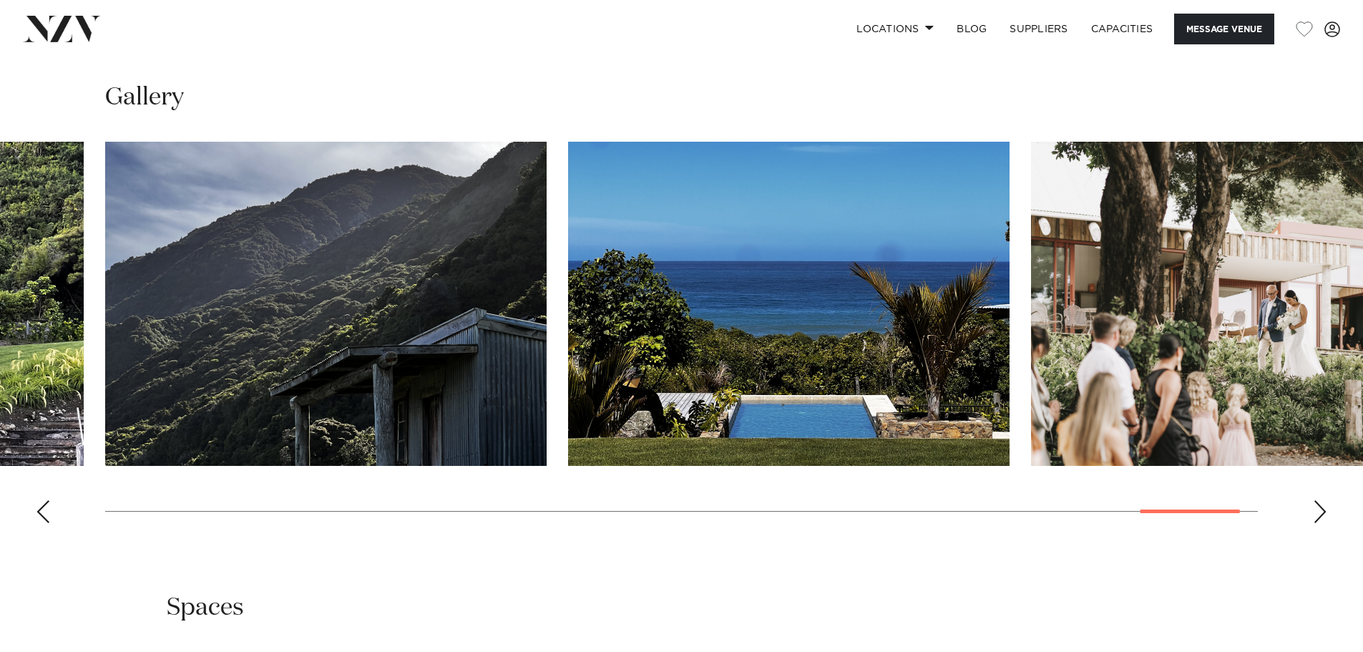
click at [1321, 512] on div "Next slide" at bounding box center [1320, 511] width 14 height 23
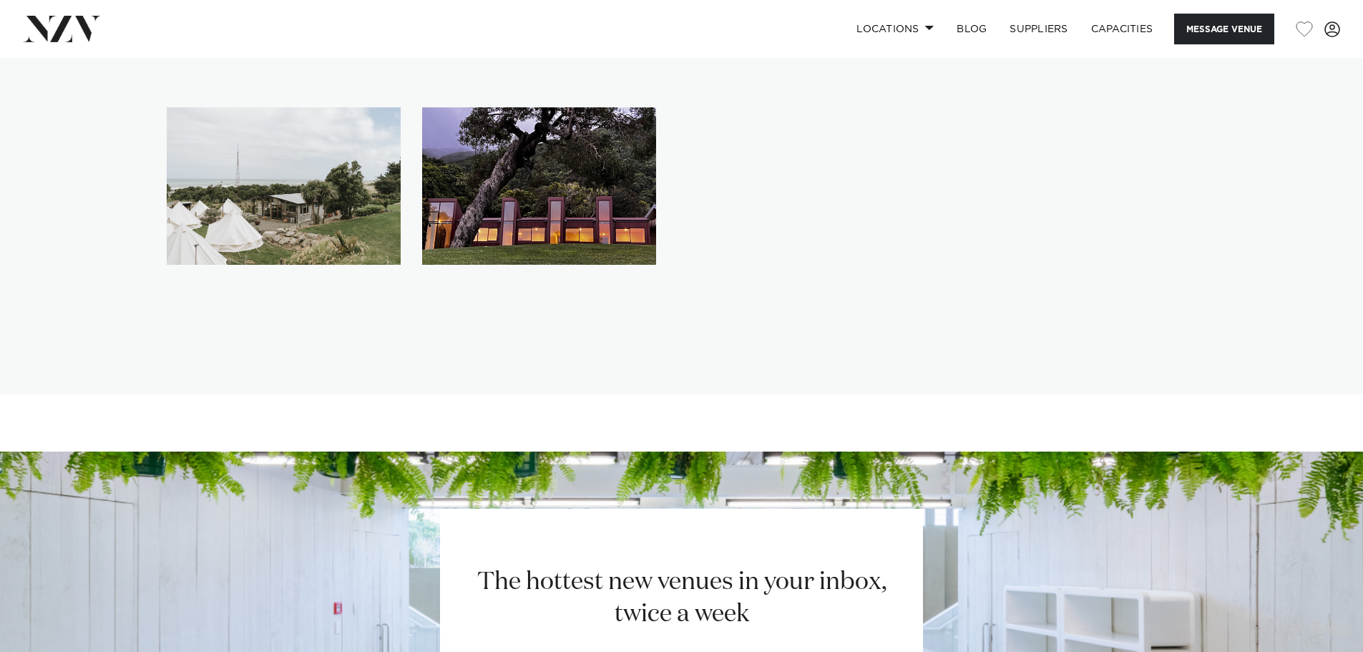
scroll to position [2934, 0]
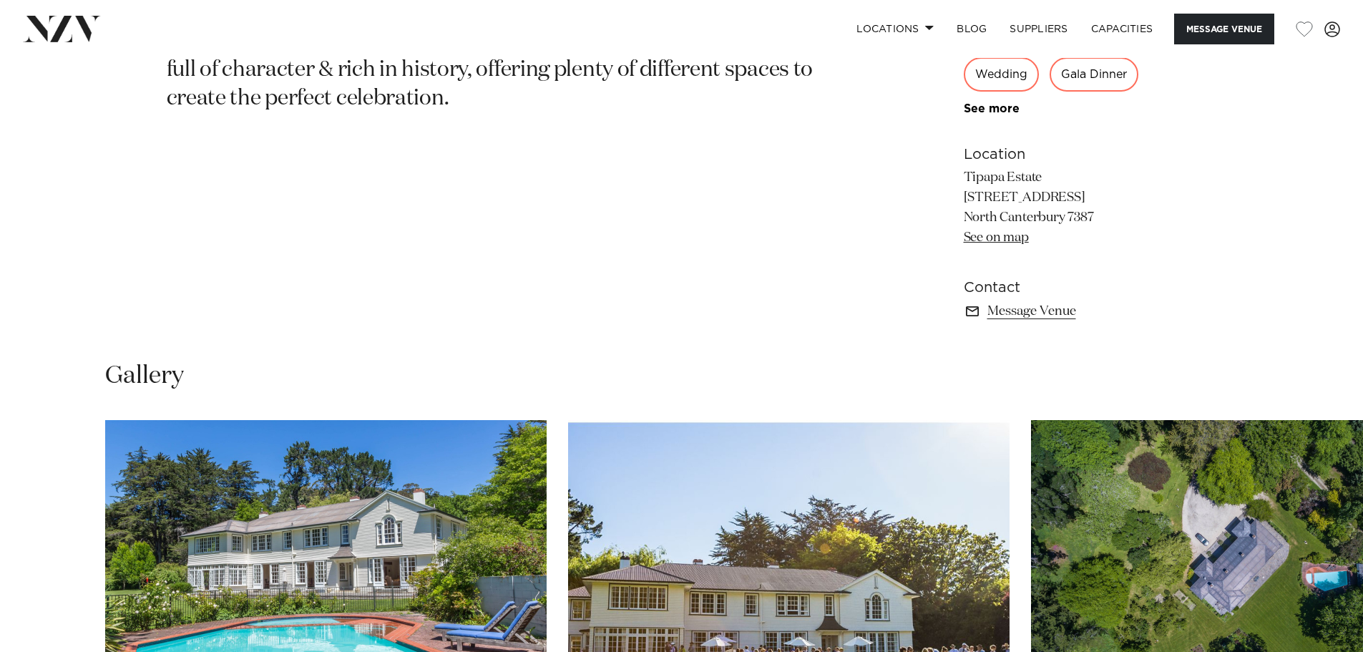
scroll to position [1288, 0]
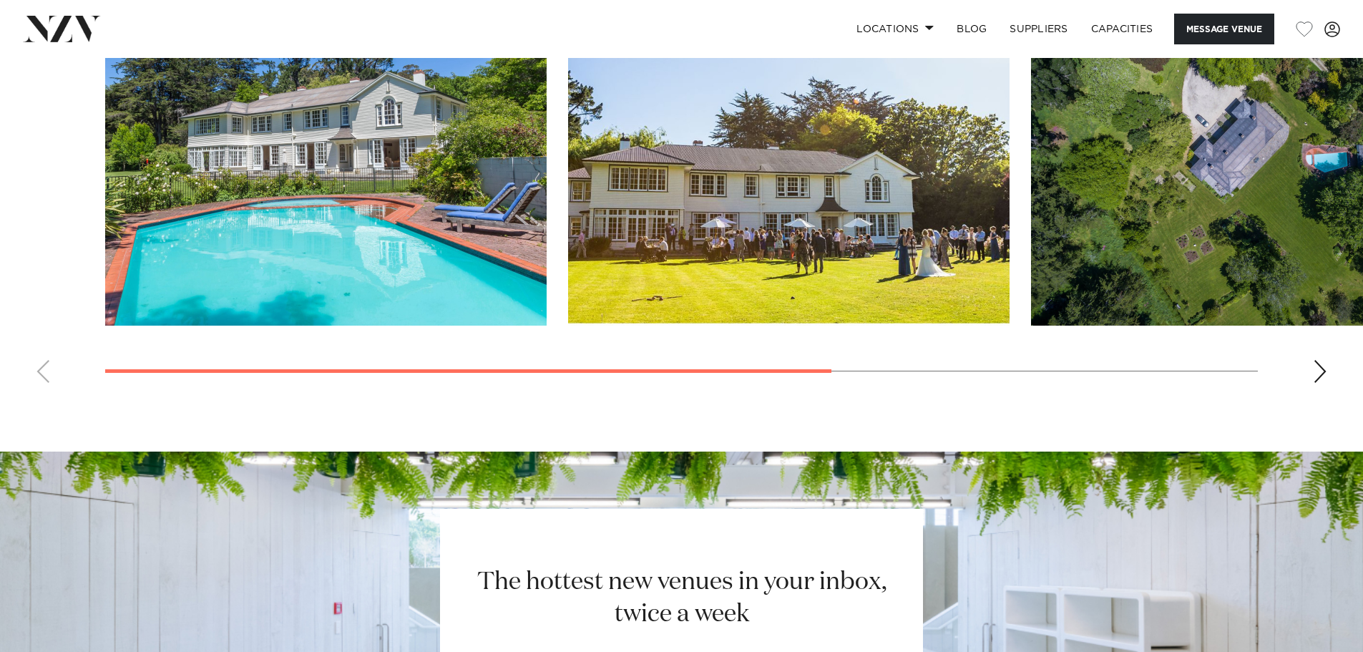
click at [1317, 378] on div "Next slide" at bounding box center [1320, 371] width 14 height 23
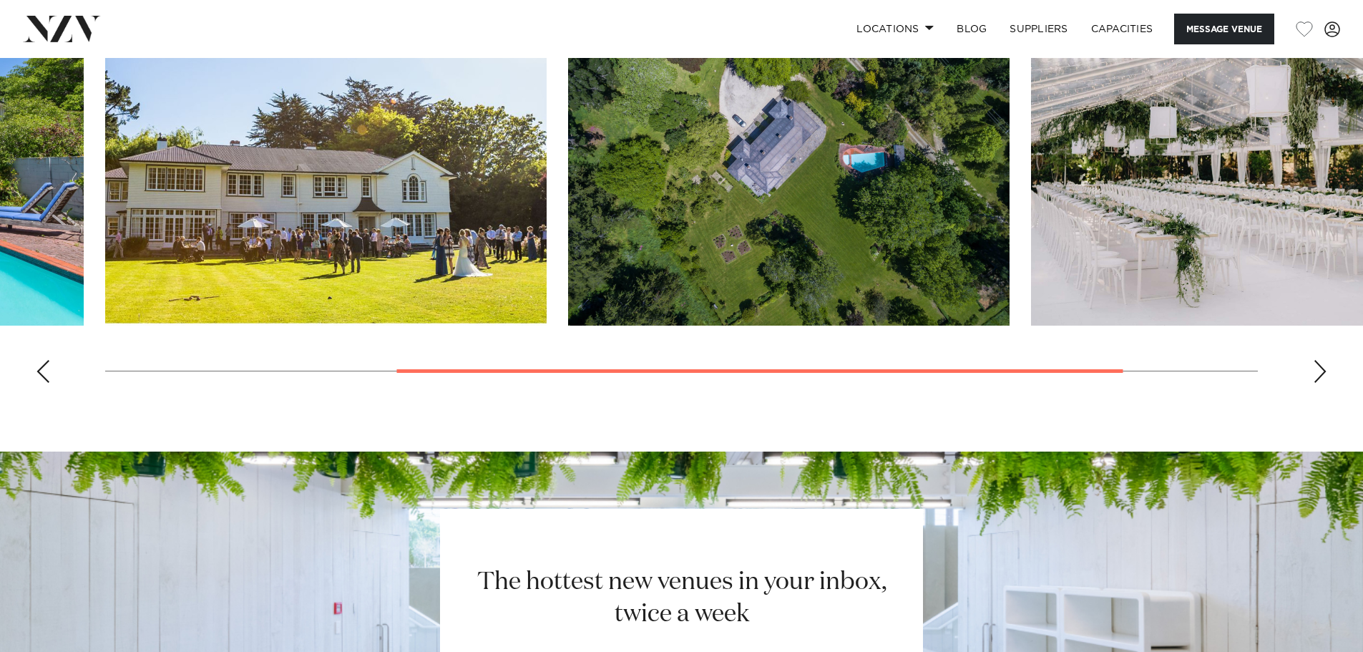
click at [1317, 378] on div "Next slide" at bounding box center [1320, 371] width 14 height 23
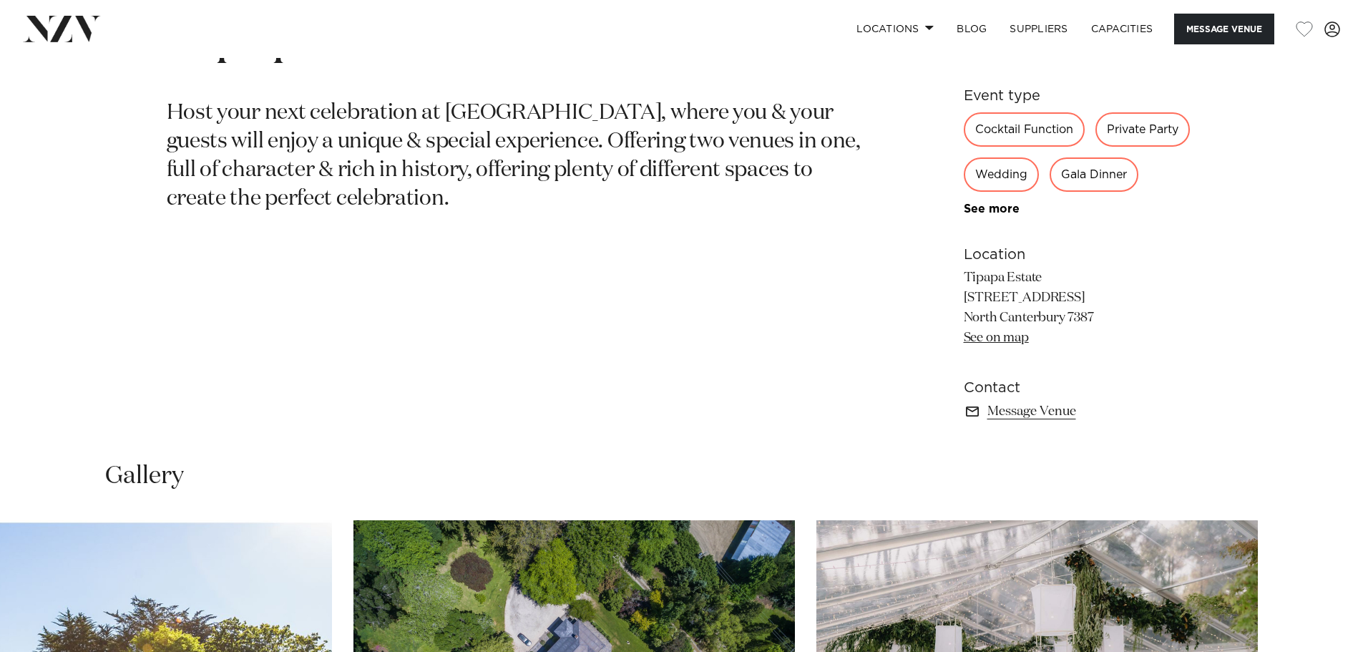
scroll to position [644, 0]
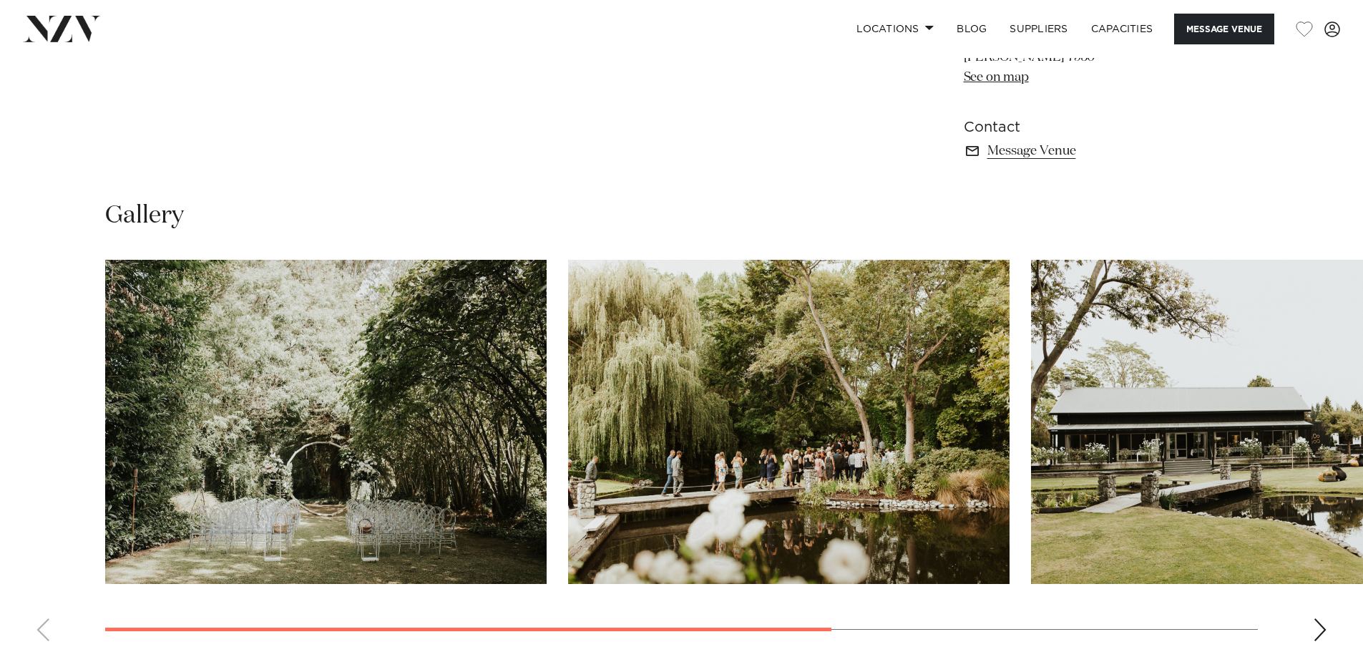
scroll to position [1288, 0]
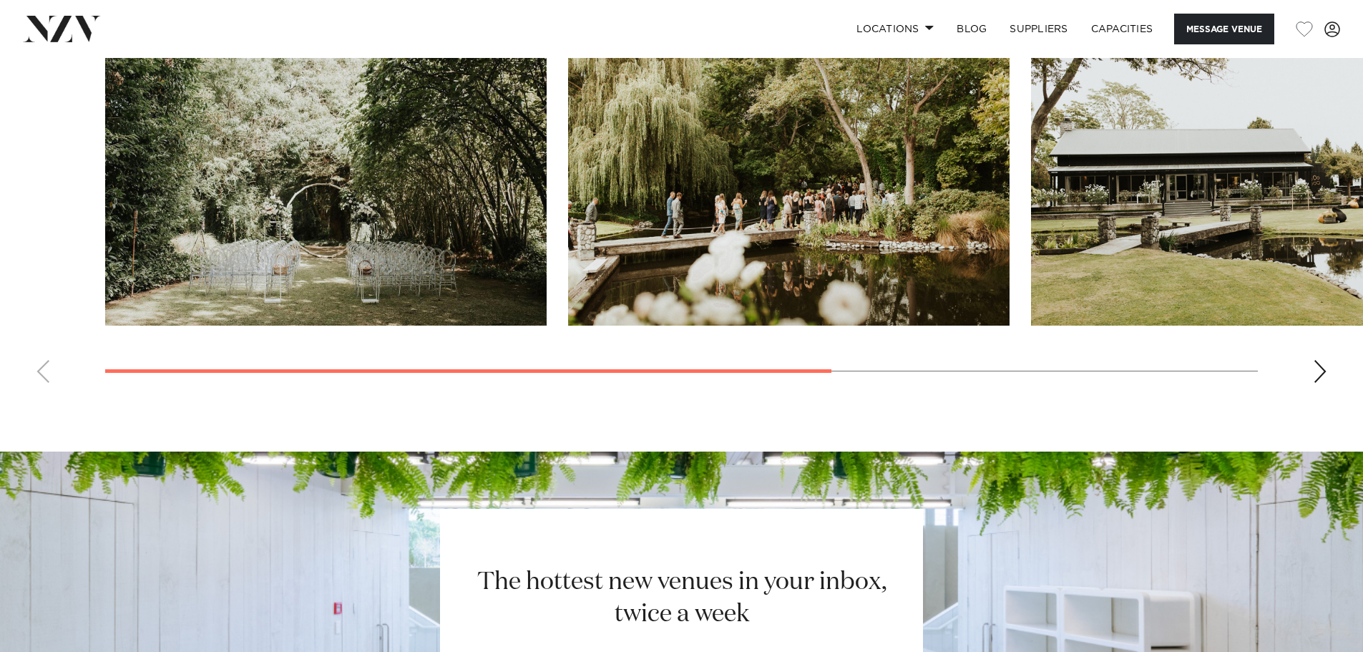
click at [1326, 381] on div "Next slide" at bounding box center [1320, 371] width 14 height 23
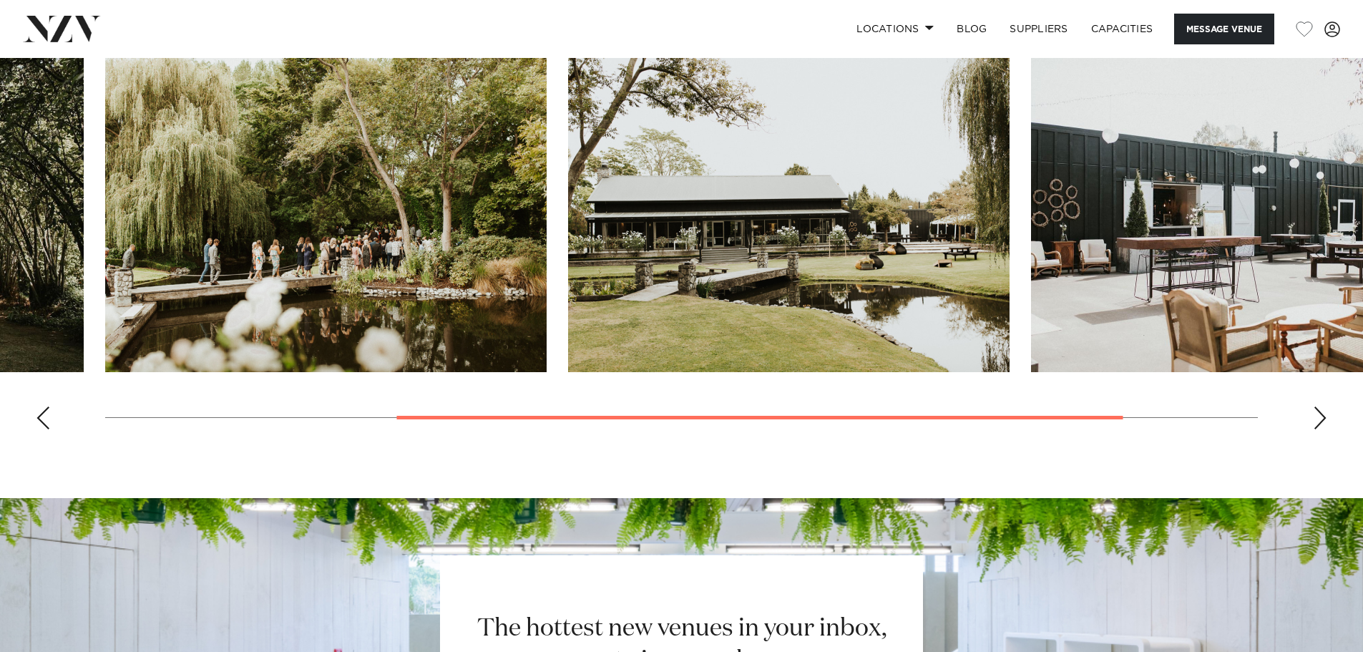
scroll to position [1216, 0]
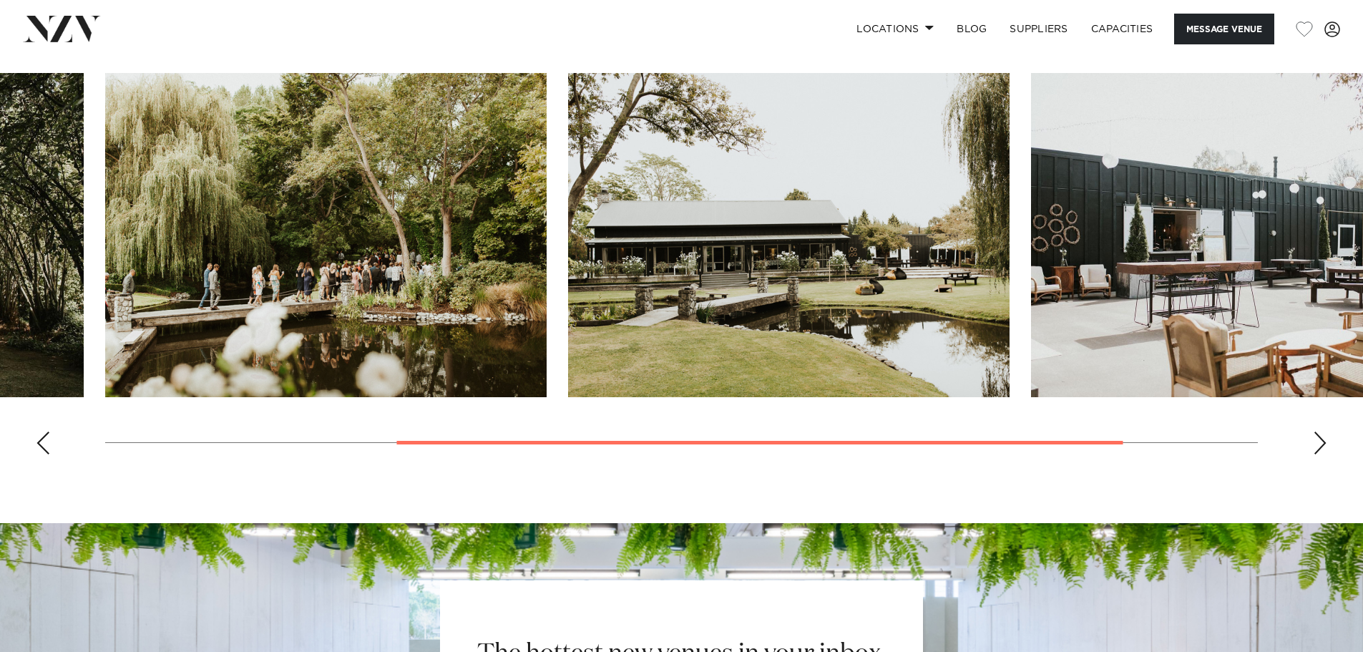
click at [1323, 436] on div "Next slide" at bounding box center [1320, 442] width 14 height 23
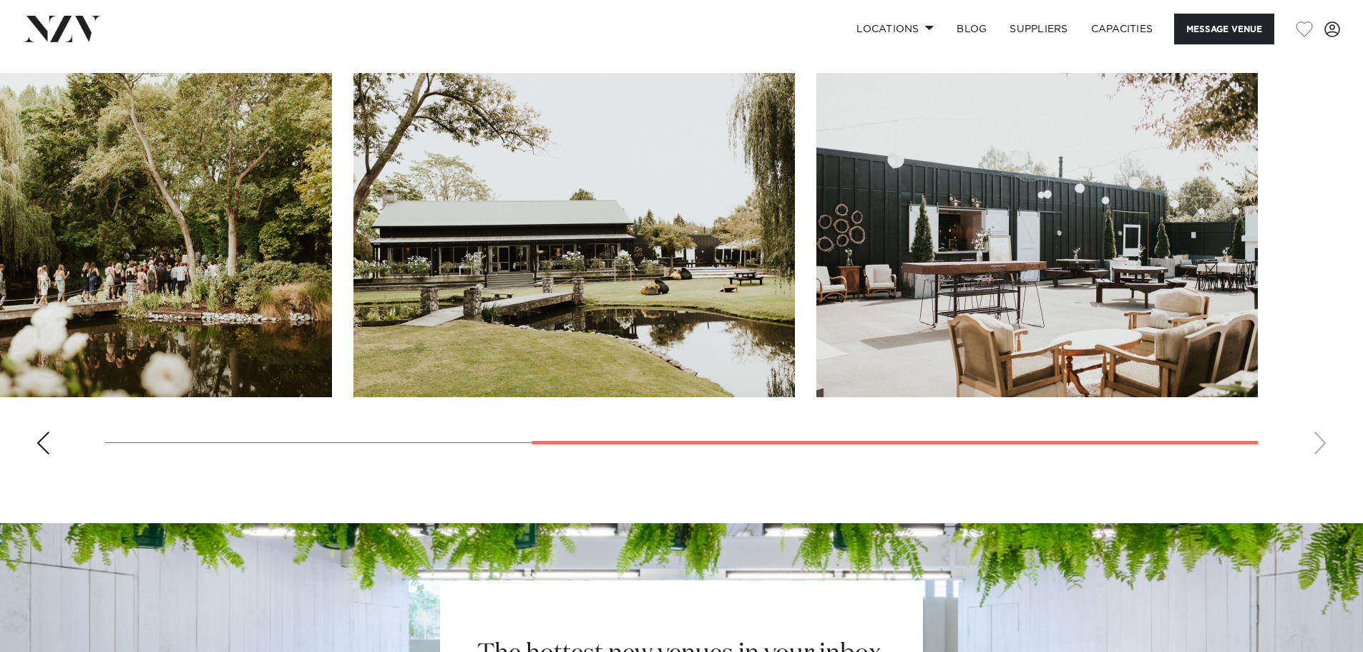
click at [1323, 436] on swiper-container at bounding box center [681, 269] width 1363 height 393
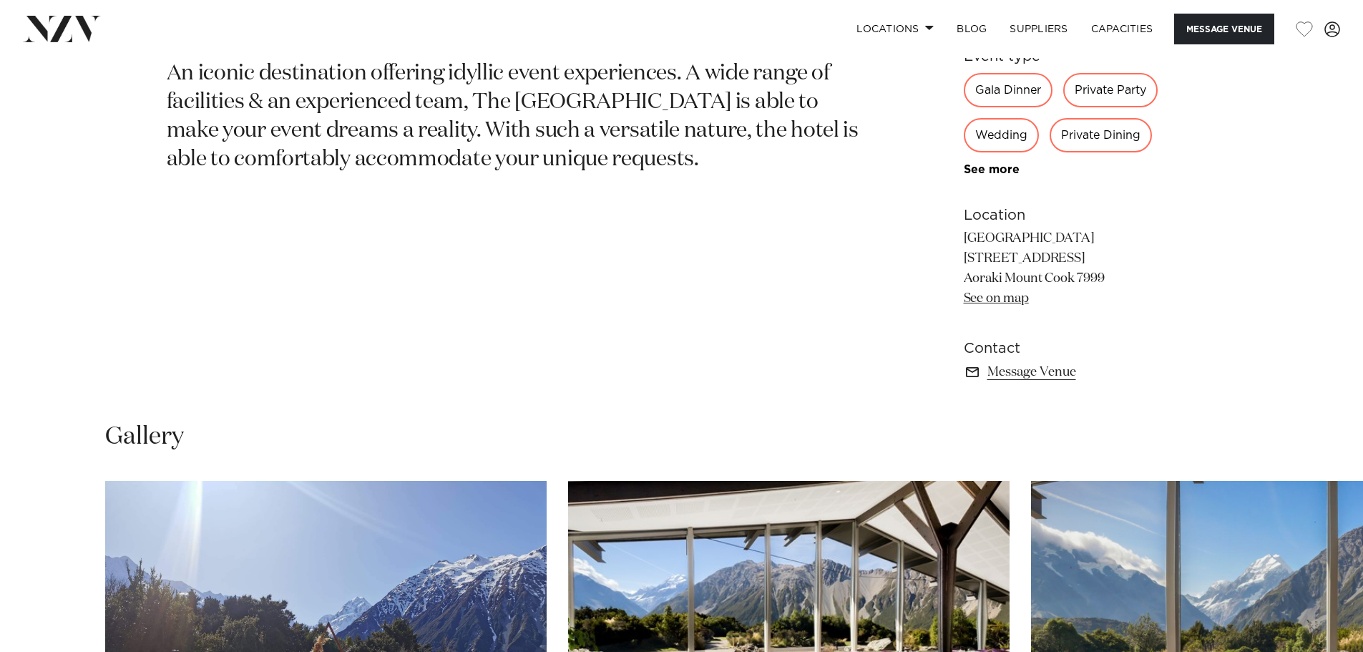
scroll to position [1216, 0]
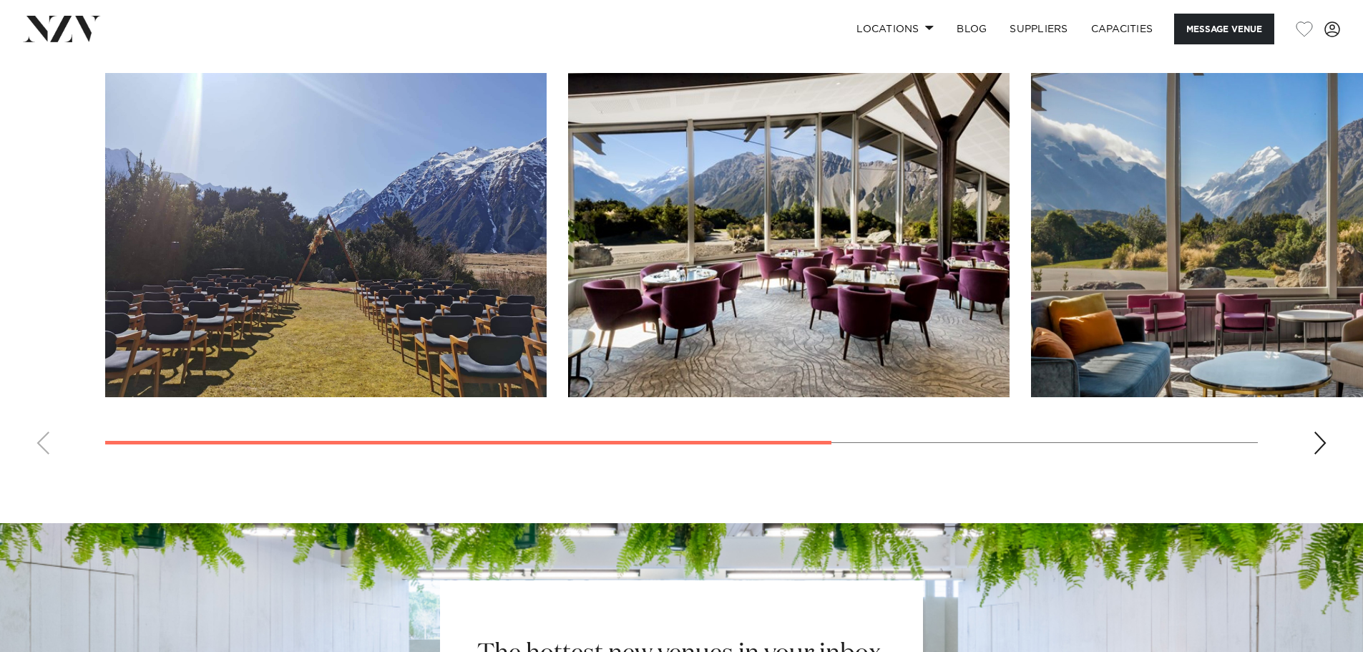
click at [1318, 439] on div "Next slide" at bounding box center [1320, 442] width 14 height 23
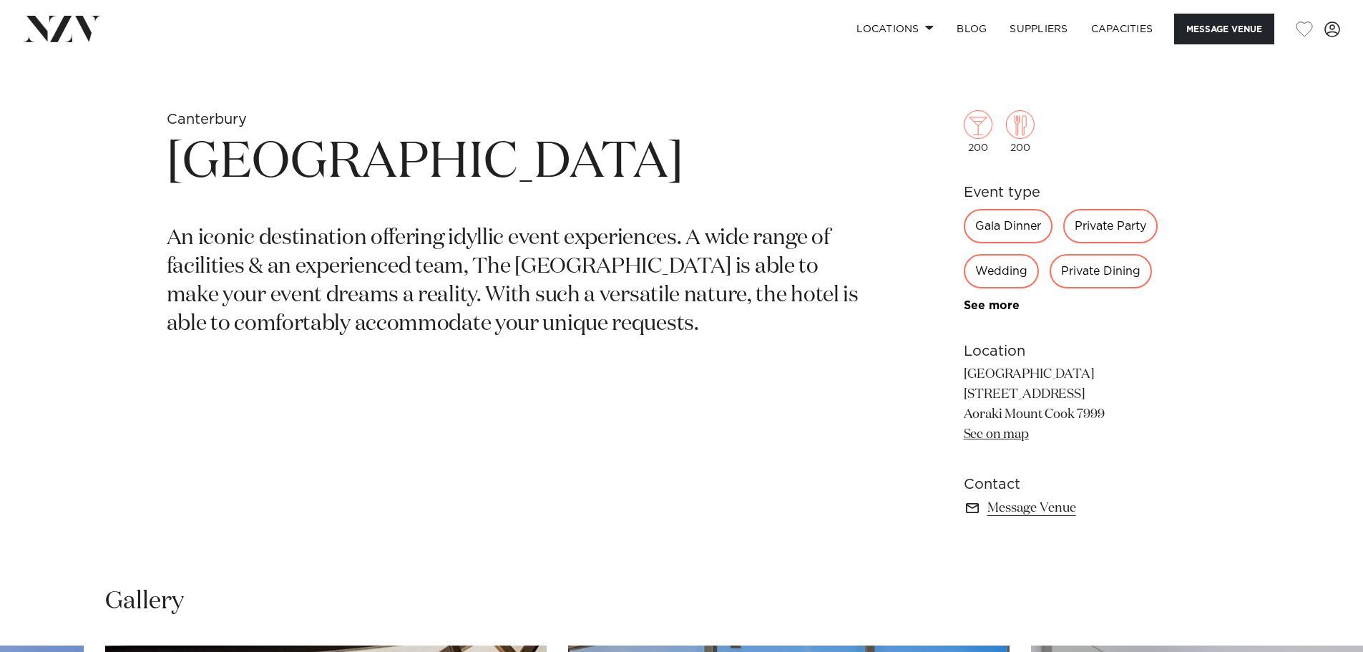
scroll to position [1145, 0]
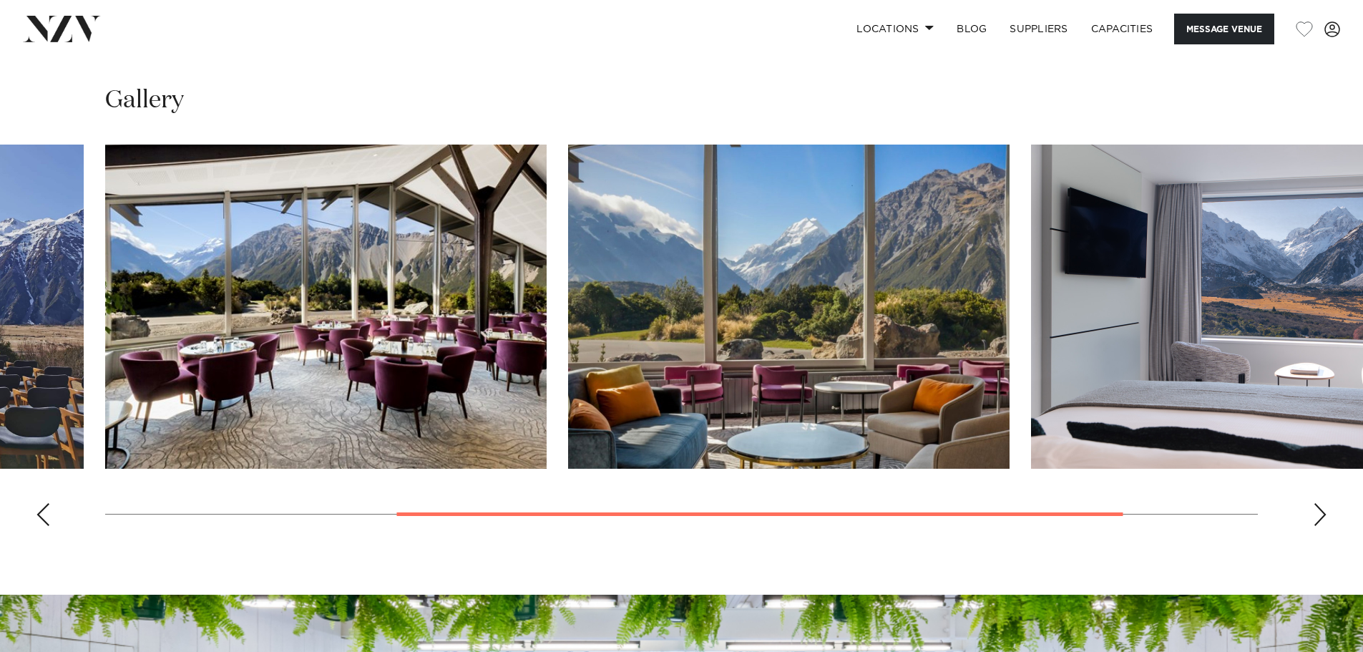
click at [1321, 509] on div "Next slide" at bounding box center [1320, 514] width 14 height 23
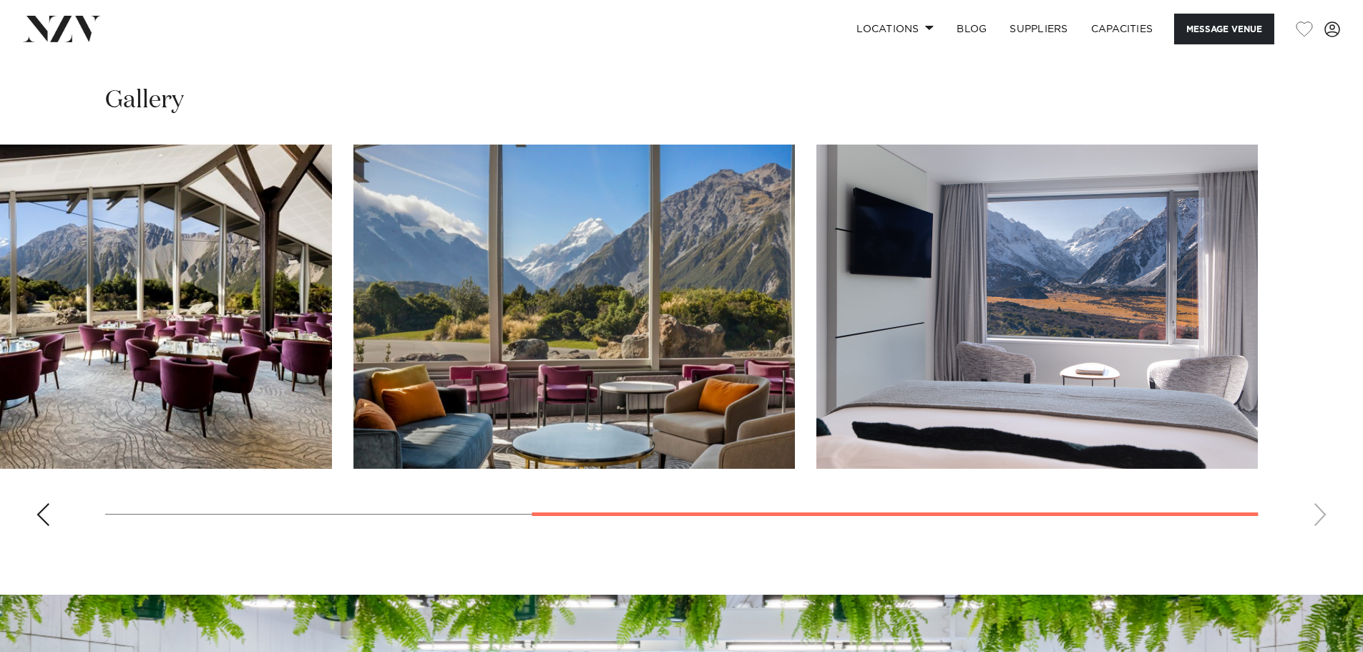
click at [1322, 509] on swiper-container at bounding box center [681, 341] width 1363 height 393
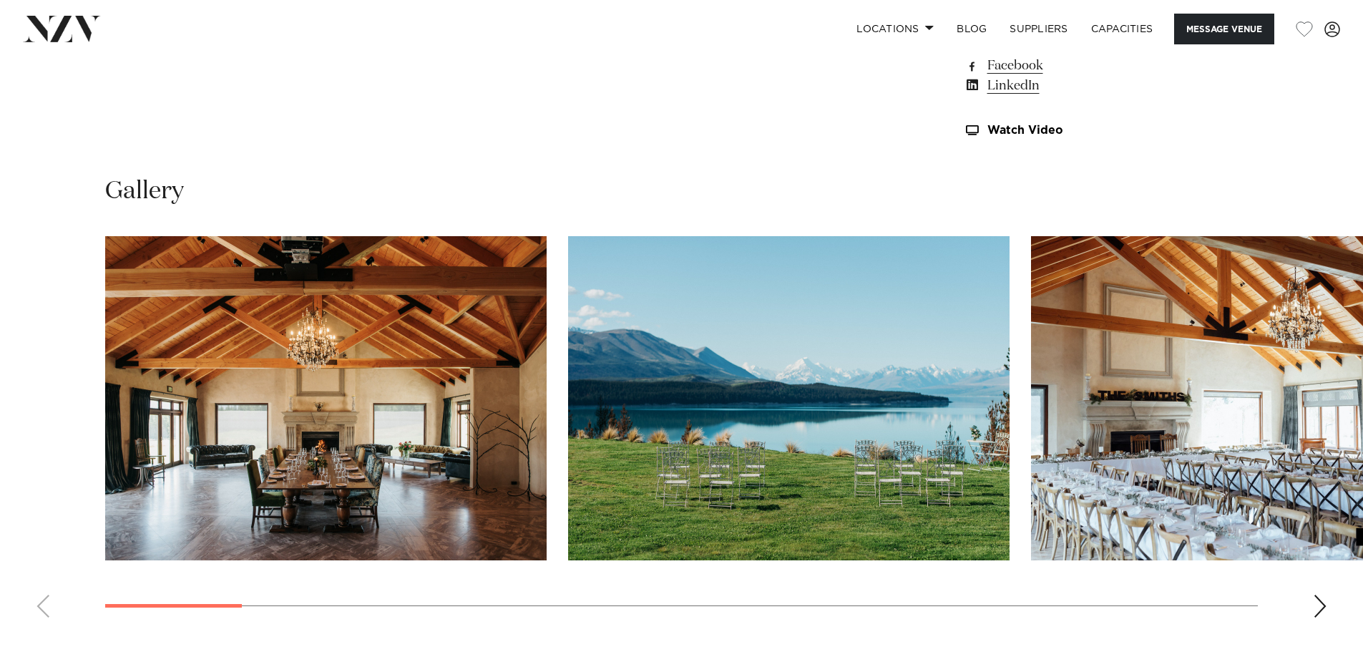
scroll to position [1503, 0]
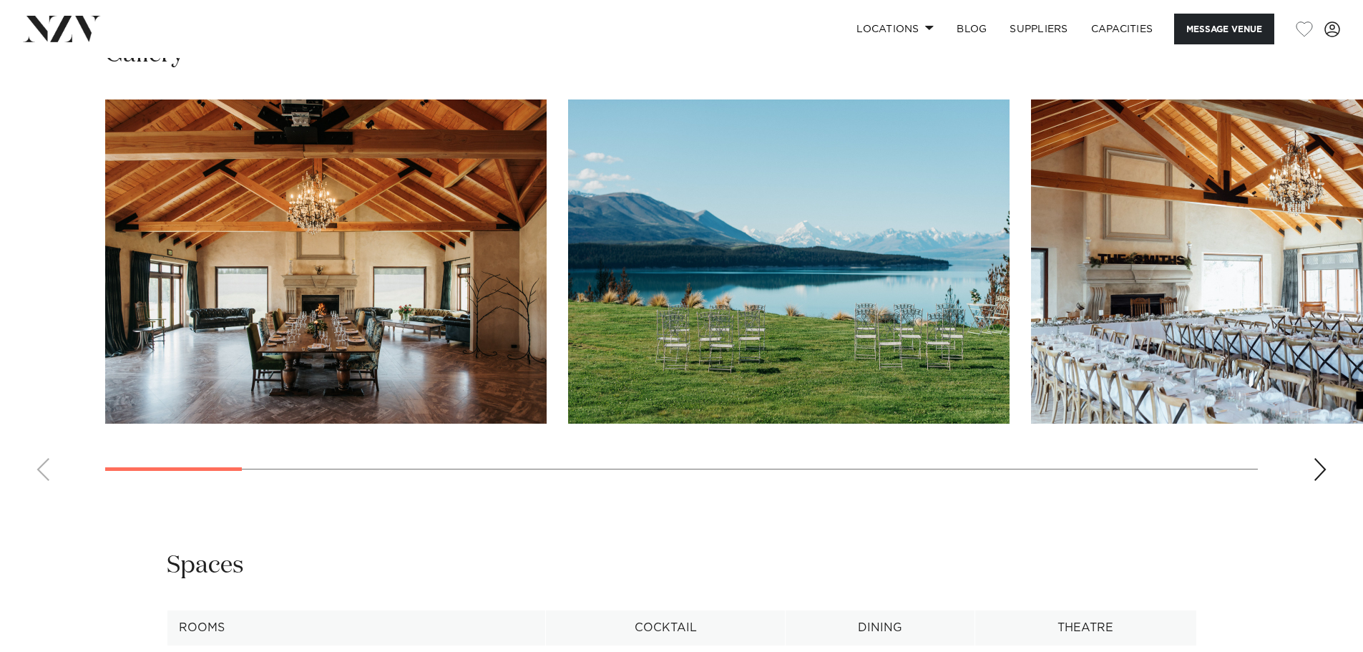
click at [1312, 450] on swiper-container at bounding box center [681, 295] width 1363 height 393
click at [1319, 458] on div "Next slide" at bounding box center [1320, 469] width 14 height 23
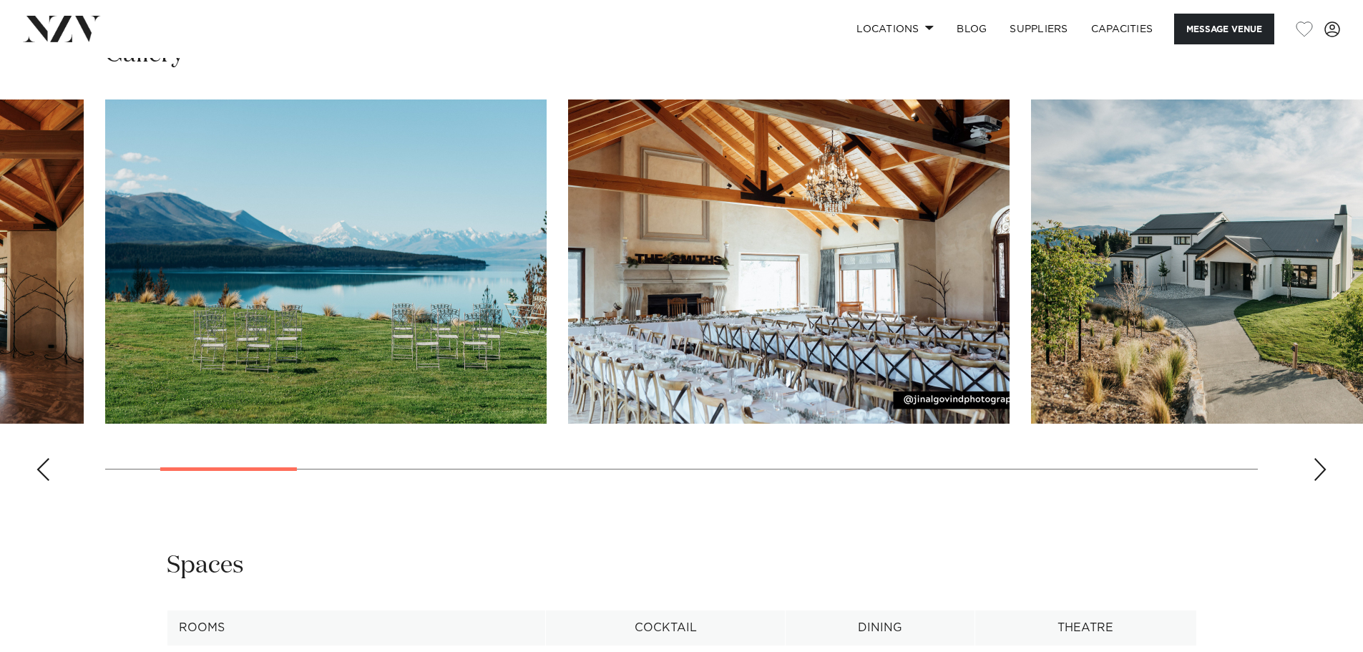
click at [1319, 458] on div "Next slide" at bounding box center [1320, 469] width 14 height 23
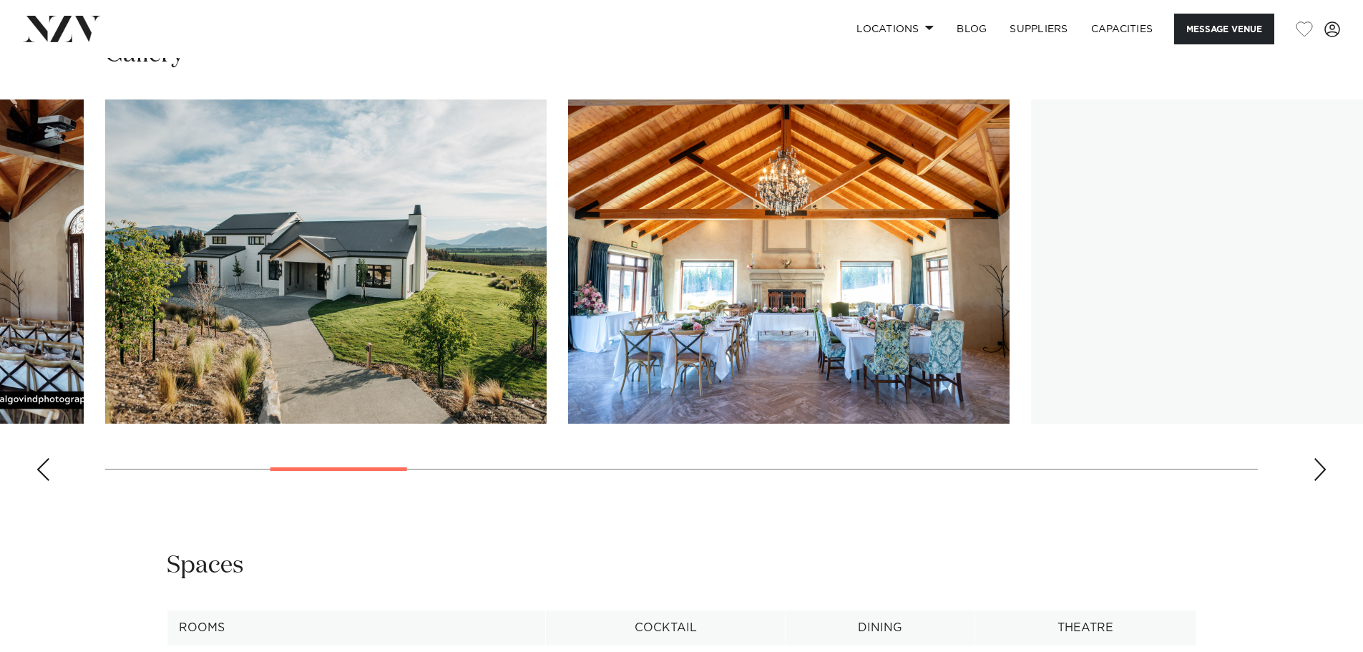
click at [1319, 458] on div "Next slide" at bounding box center [1320, 469] width 14 height 23
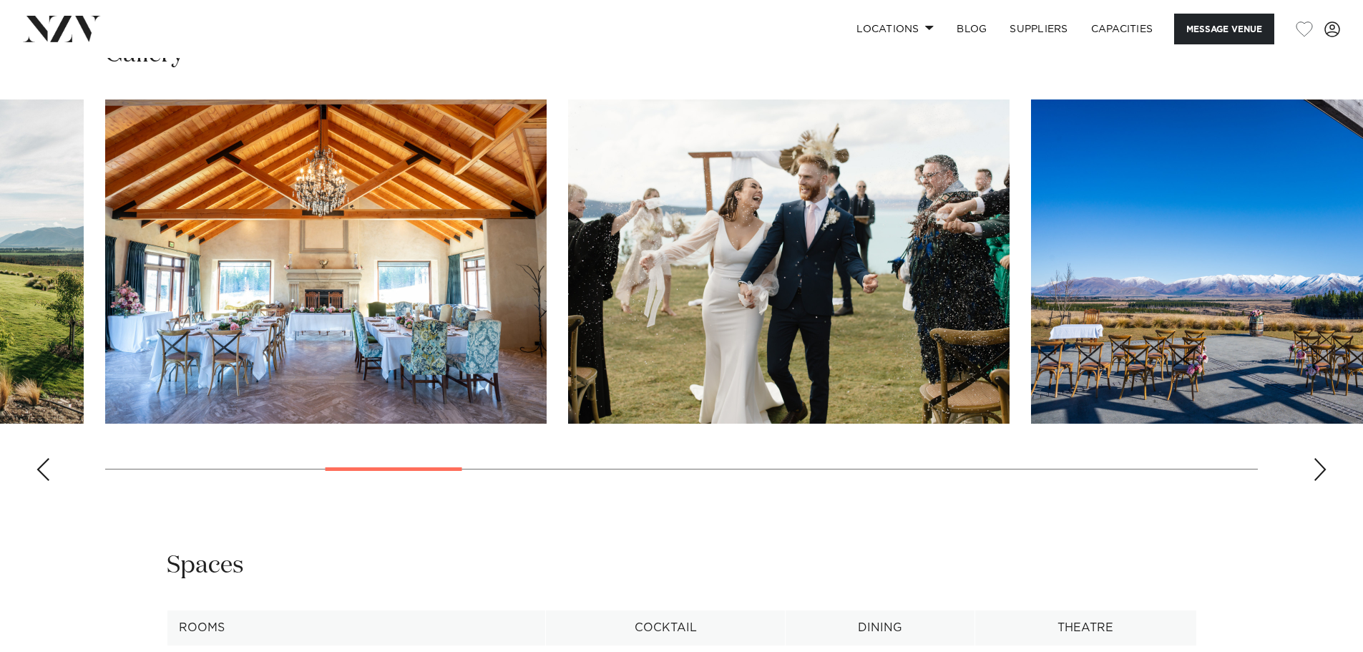
click at [1319, 458] on div "Next slide" at bounding box center [1320, 469] width 14 height 23
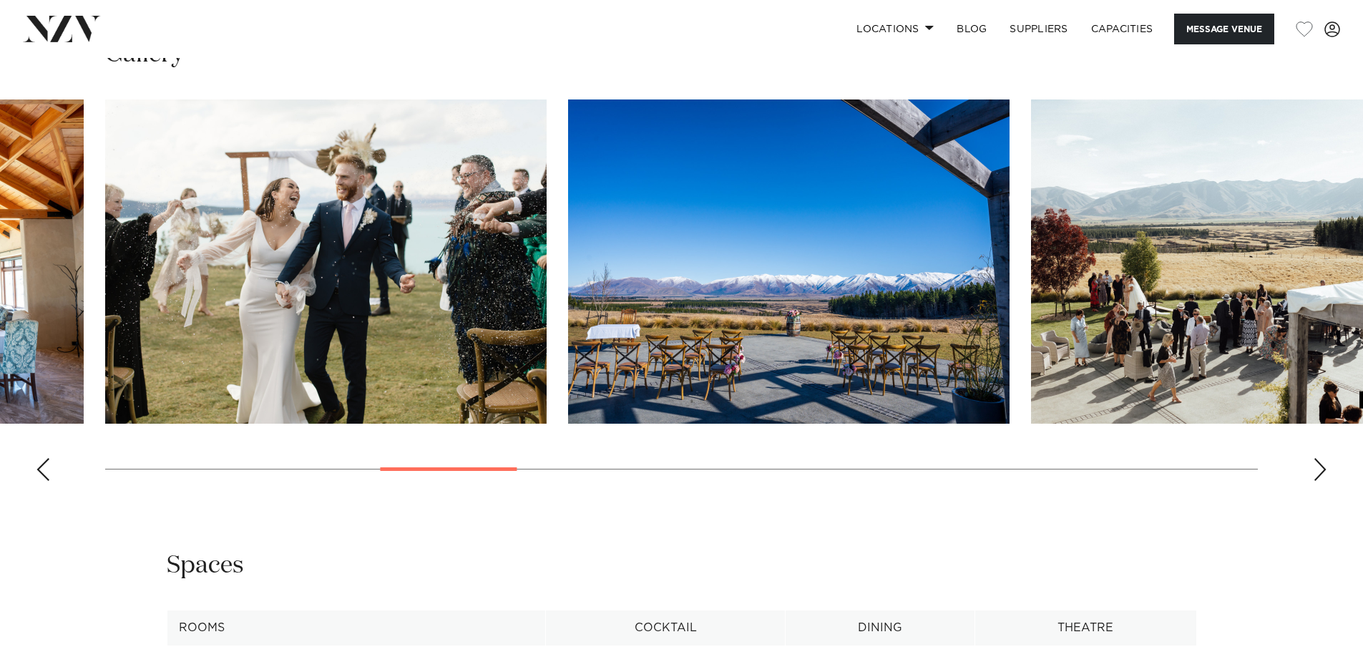
click at [1319, 458] on div "Next slide" at bounding box center [1320, 469] width 14 height 23
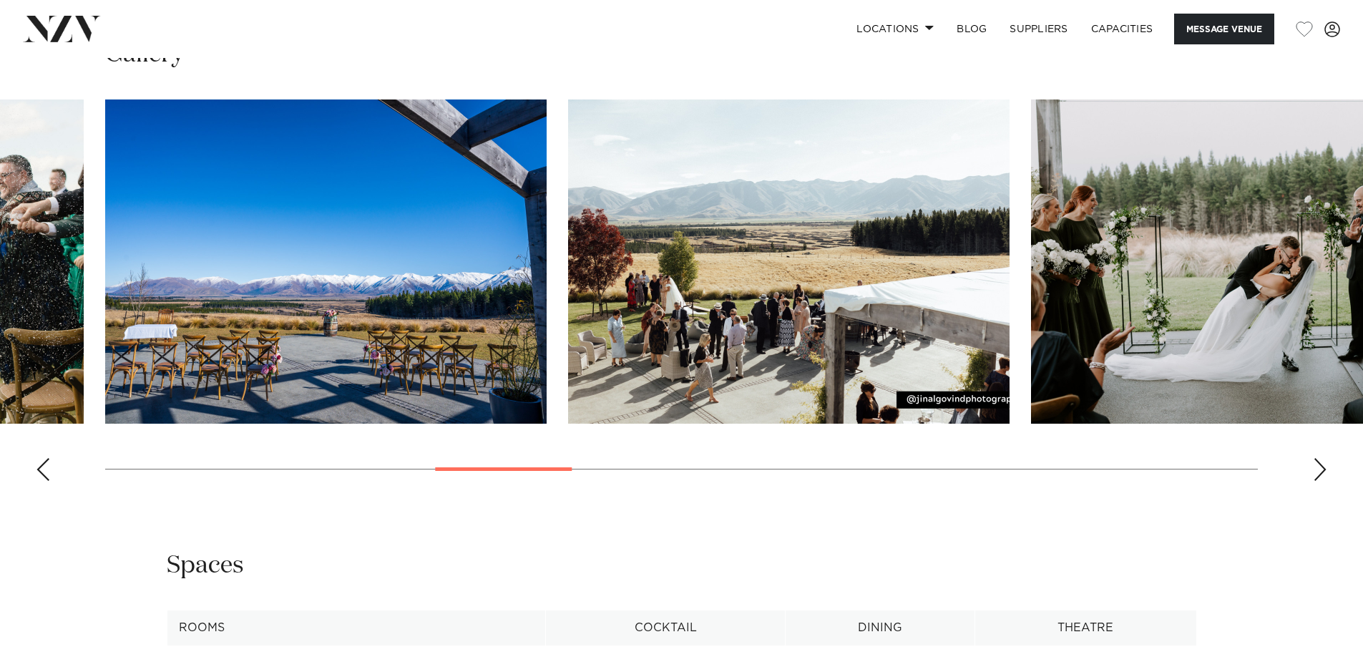
click at [1319, 458] on div "Next slide" at bounding box center [1320, 469] width 14 height 23
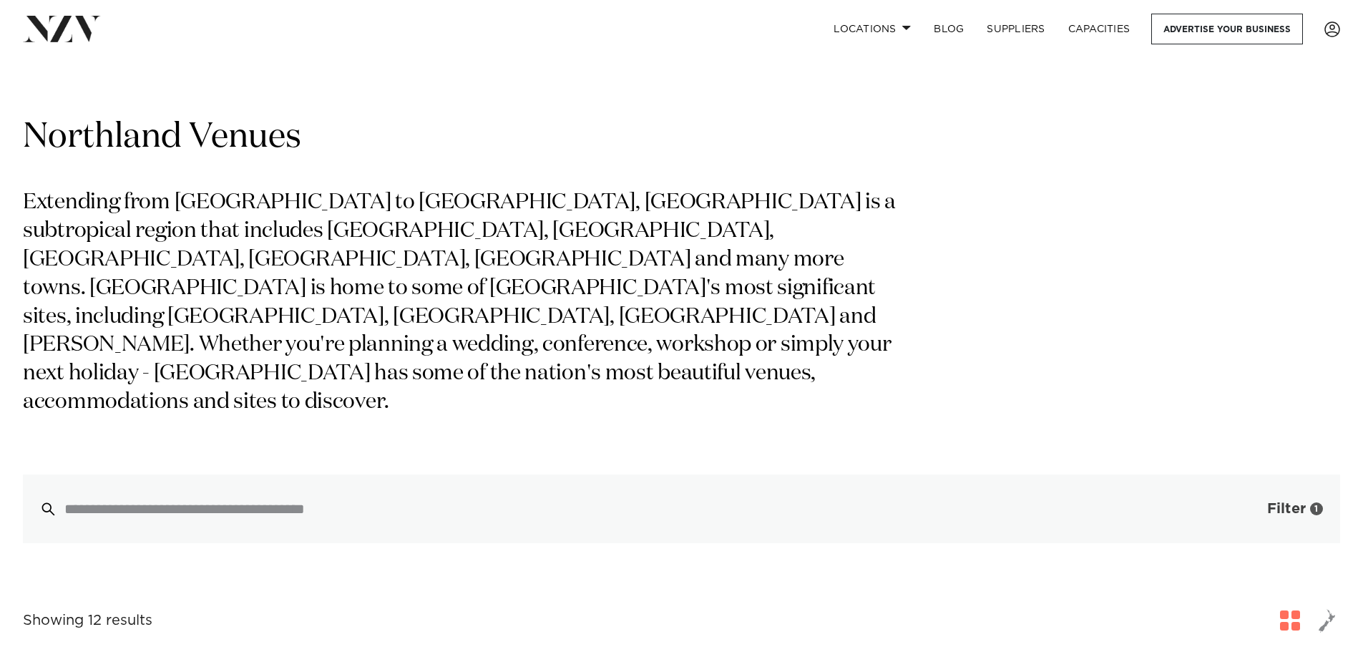
click at [1272, 474] on button "Filter 1" at bounding box center [1280, 508] width 119 height 69
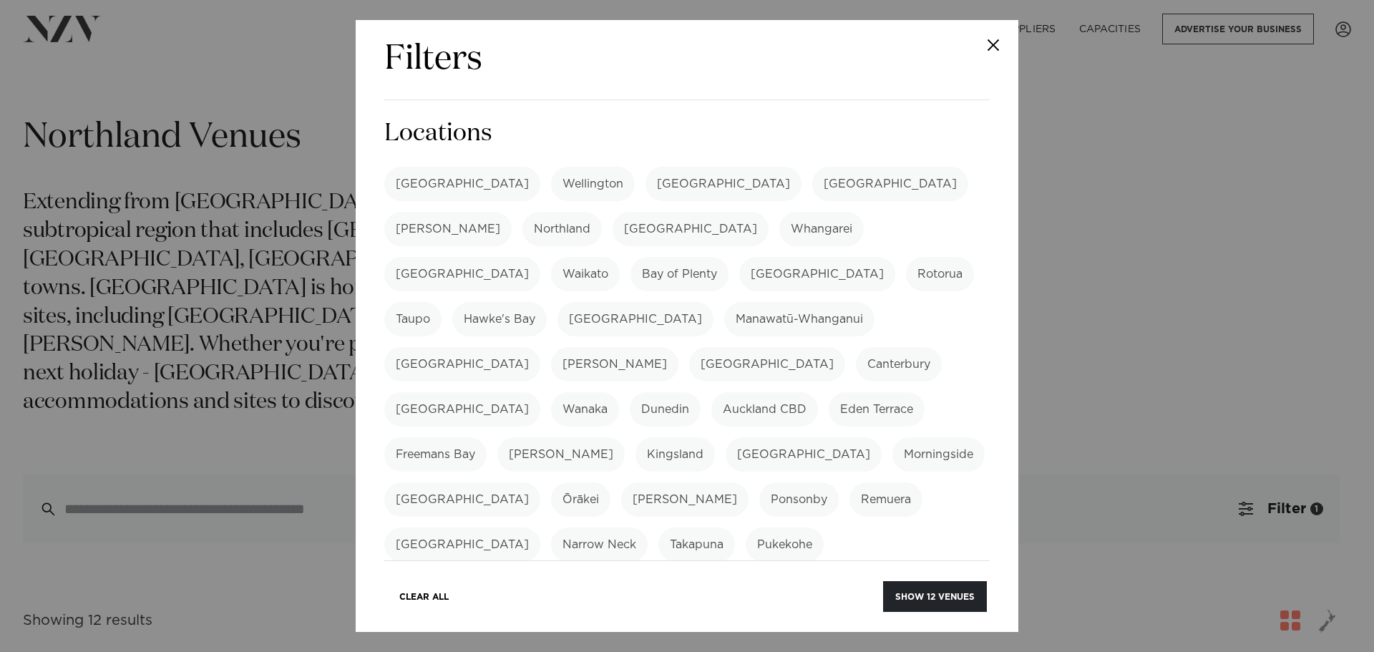
click at [602, 212] on label "Northland" at bounding box center [561, 229] width 79 height 34
click at [728, 257] on label "Bay of Plenty" at bounding box center [679, 274] width 98 height 34
click at [613, 227] on label "[GEOGRAPHIC_DATA]" at bounding box center [691, 229] width 156 height 34
click at [925, 597] on button "Show 24 venues" at bounding box center [934, 596] width 106 height 31
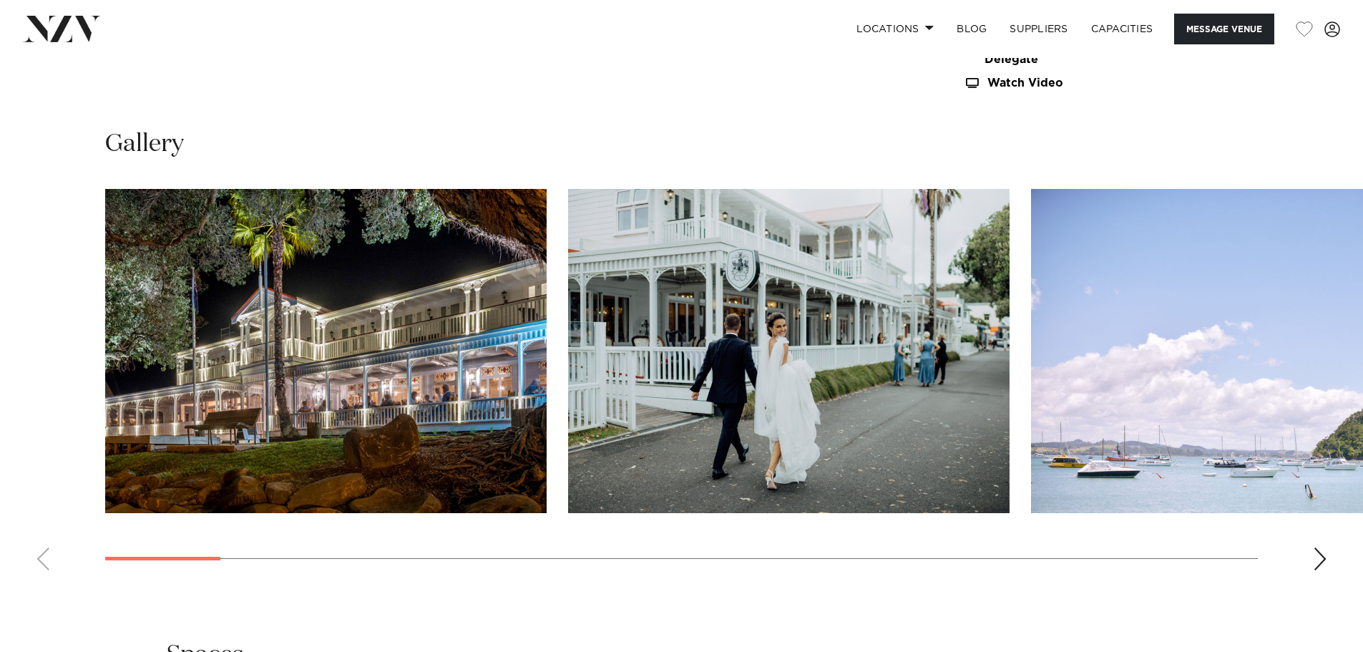
scroll to position [1574, 0]
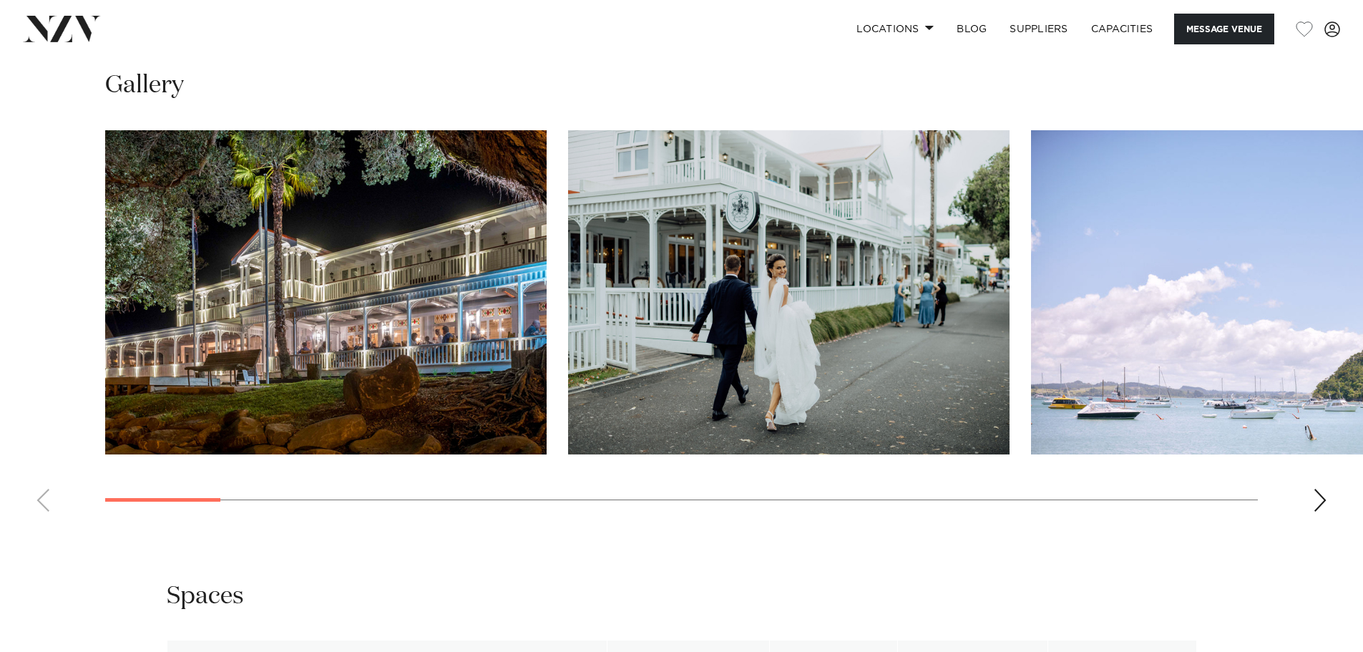
click at [1323, 504] on div "Next slide" at bounding box center [1320, 500] width 14 height 23
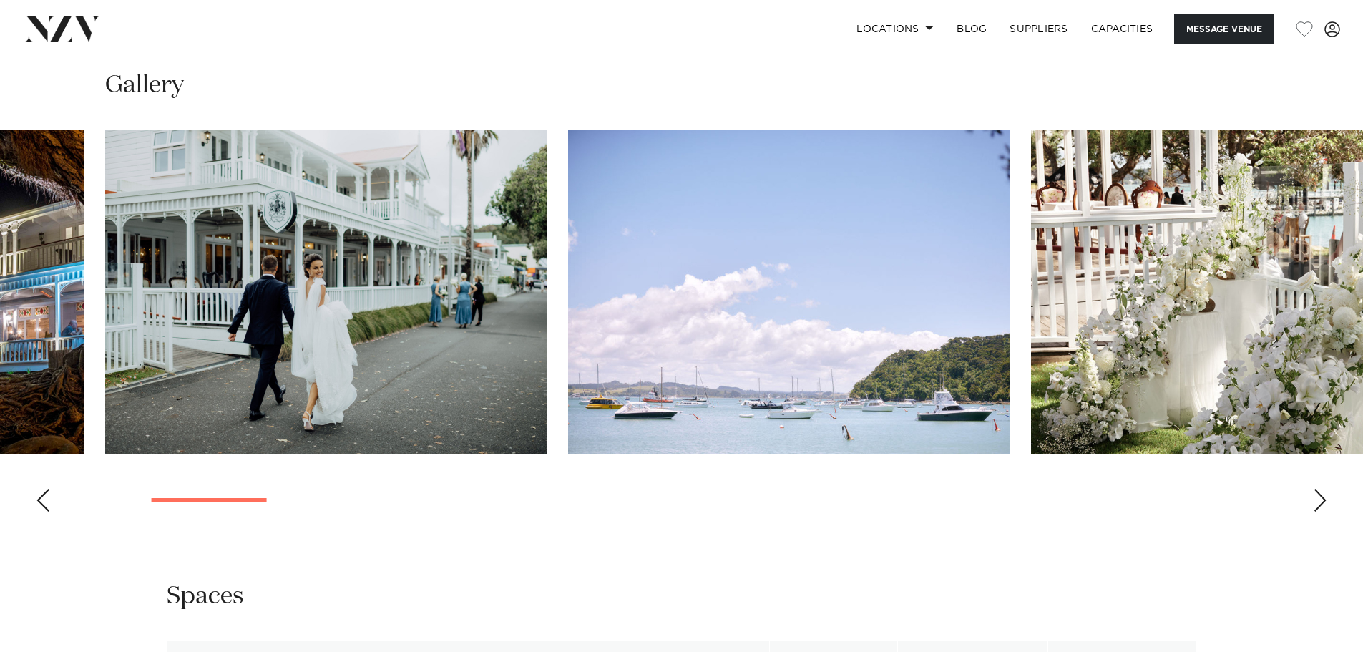
click at [1323, 504] on div "Next slide" at bounding box center [1320, 500] width 14 height 23
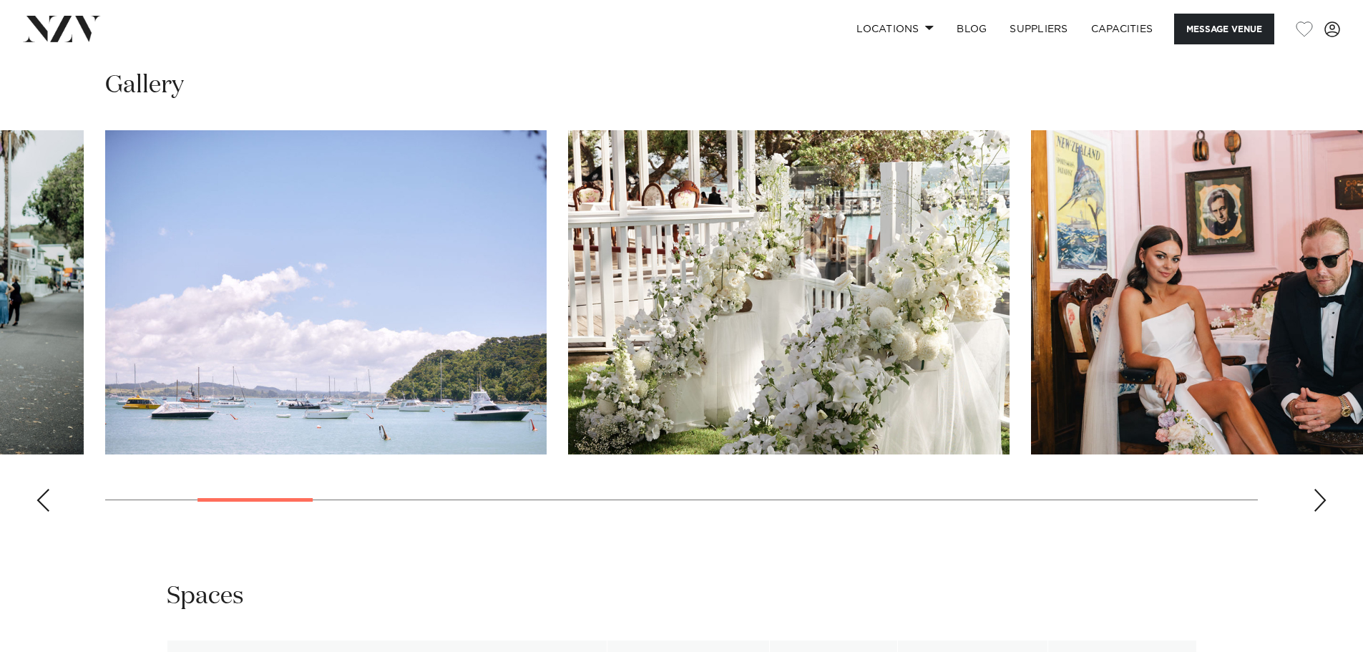
click at [1323, 504] on div "Next slide" at bounding box center [1320, 500] width 14 height 23
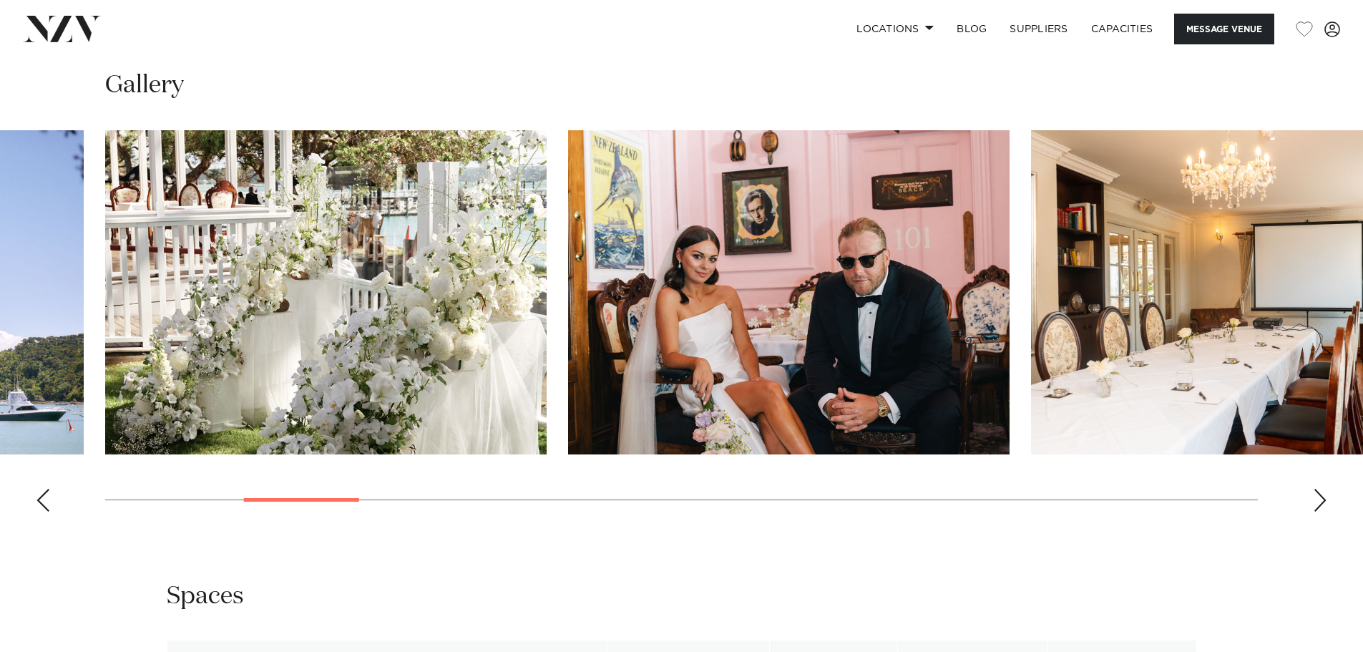
click at [1323, 504] on div "Next slide" at bounding box center [1320, 500] width 14 height 23
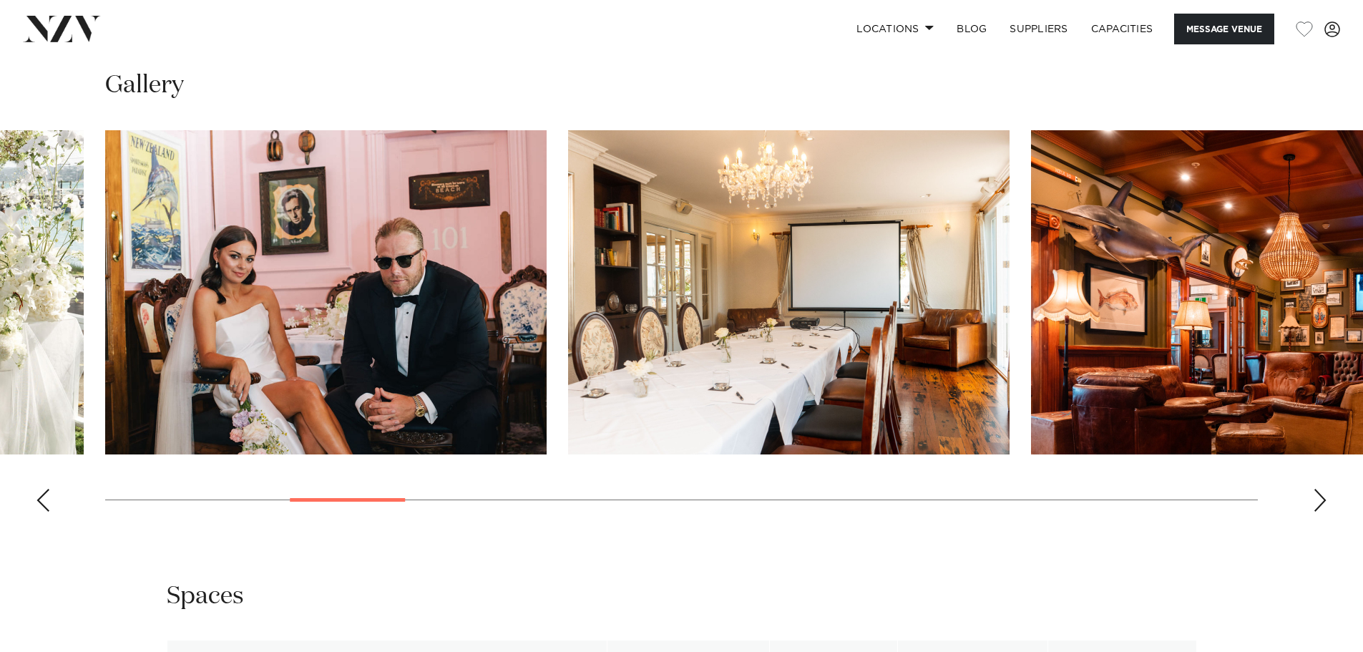
click at [1323, 504] on div "Next slide" at bounding box center [1320, 500] width 14 height 23
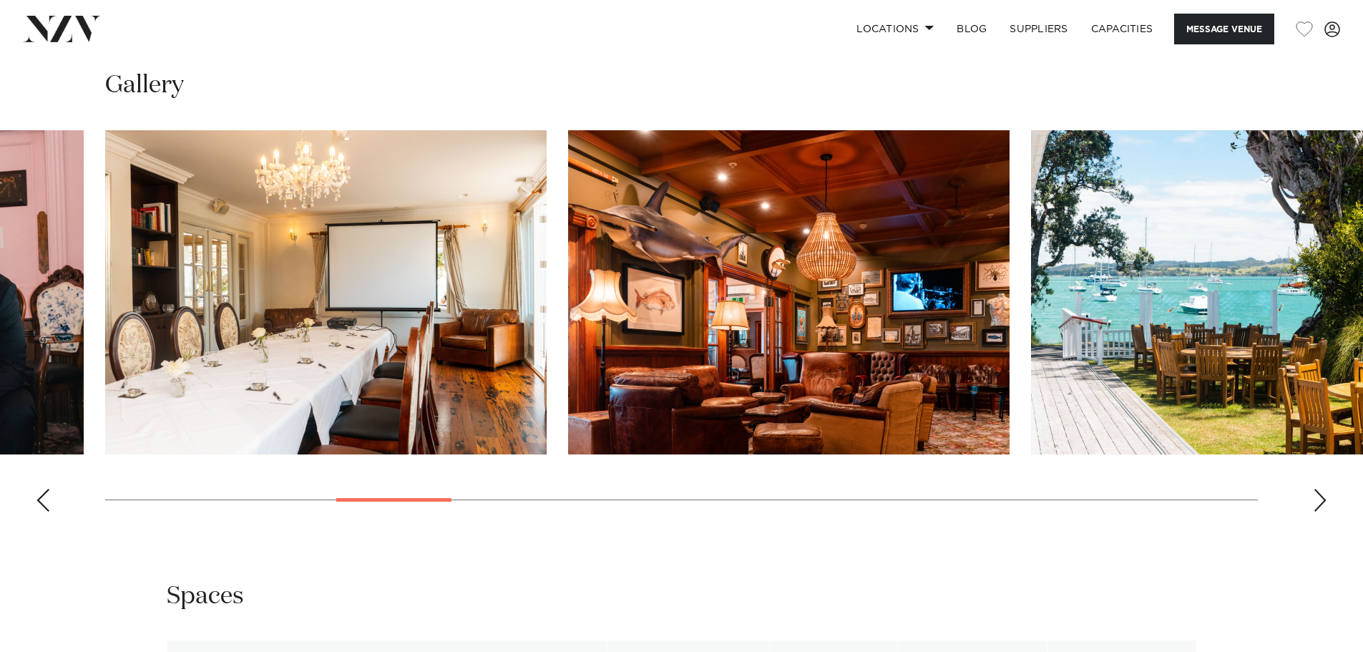
click at [1323, 504] on div "Next slide" at bounding box center [1320, 500] width 14 height 23
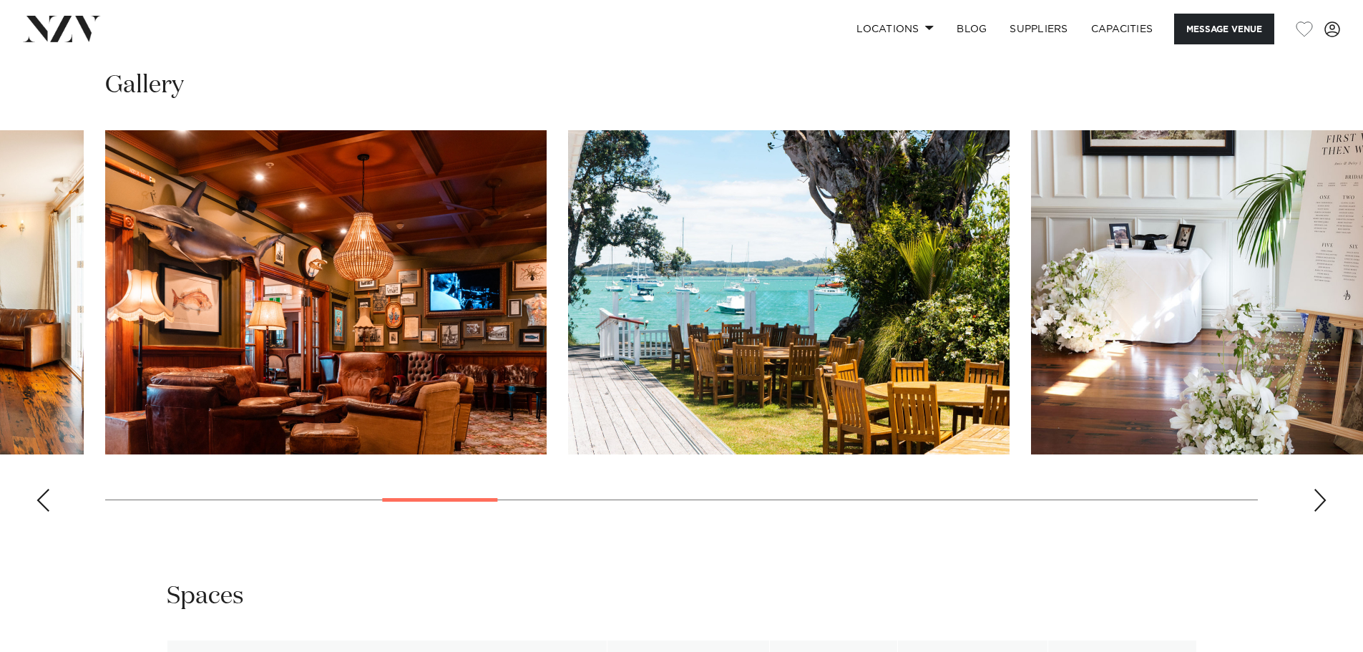
click at [1323, 504] on div "Next slide" at bounding box center [1320, 500] width 14 height 23
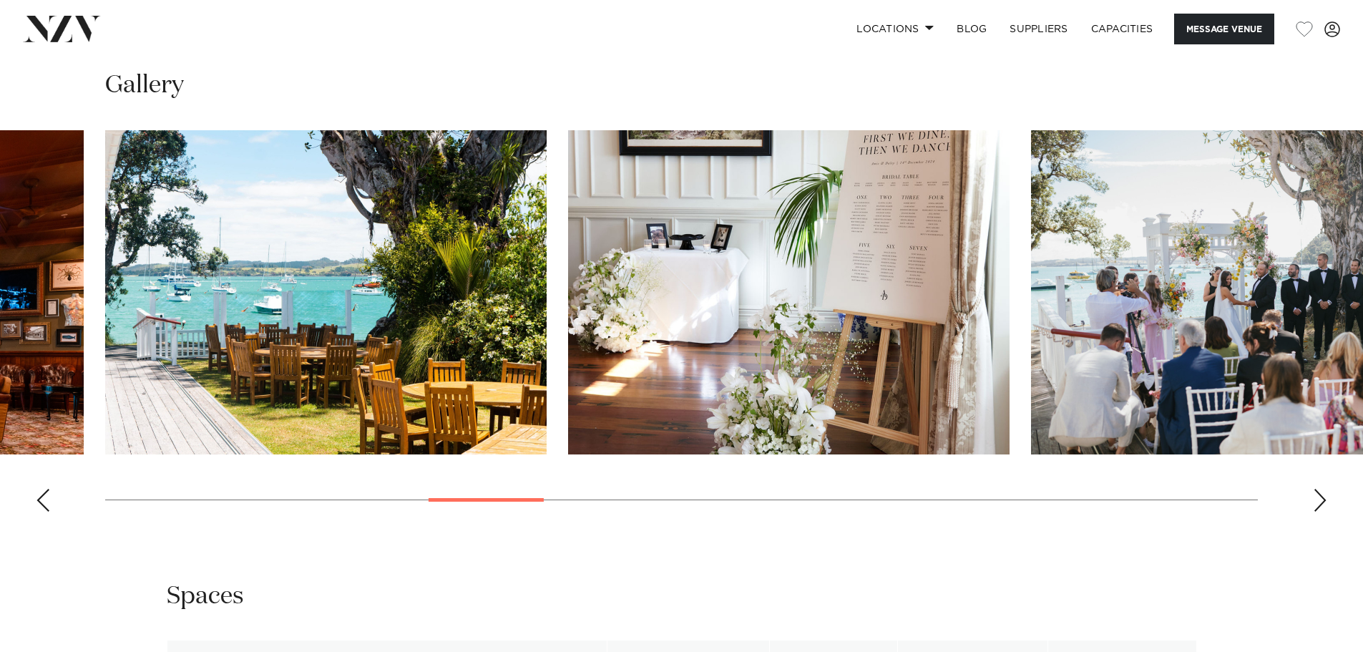
click at [1323, 504] on div "Next slide" at bounding box center [1320, 500] width 14 height 23
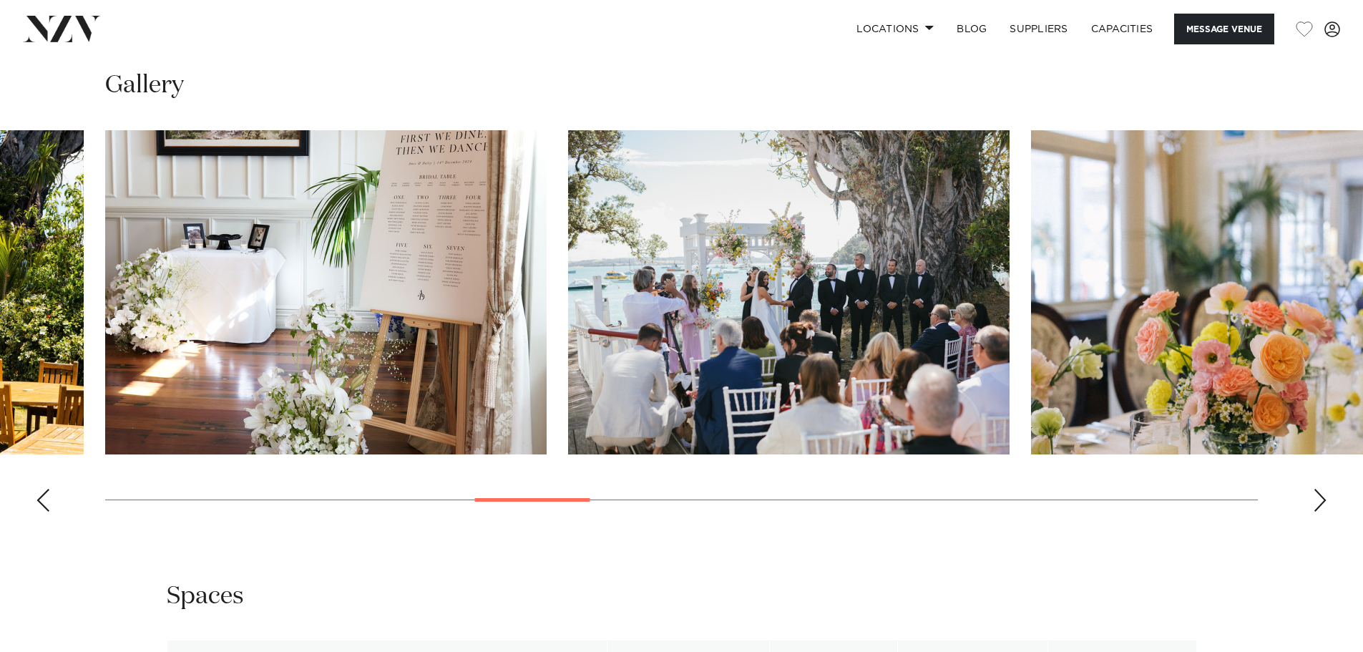
click at [1323, 504] on div "Next slide" at bounding box center [1320, 500] width 14 height 23
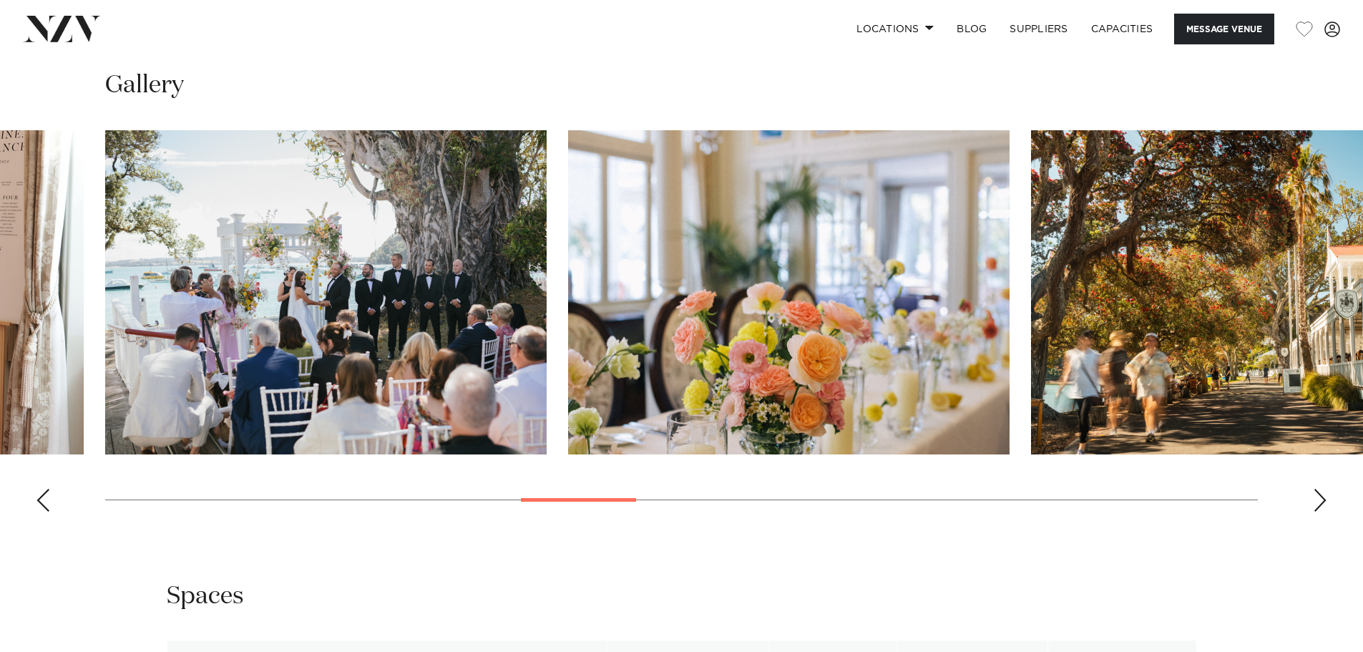
click at [1323, 504] on div "Next slide" at bounding box center [1320, 500] width 14 height 23
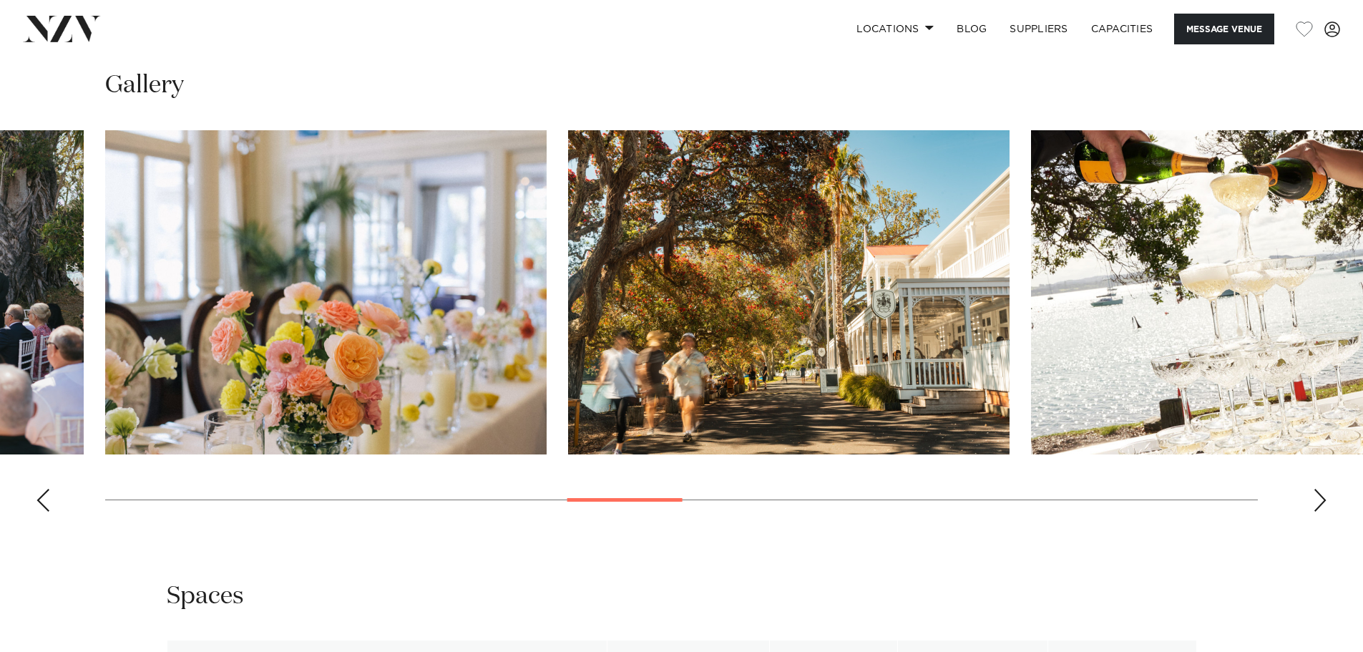
click at [1323, 504] on div "Next slide" at bounding box center [1320, 500] width 14 height 23
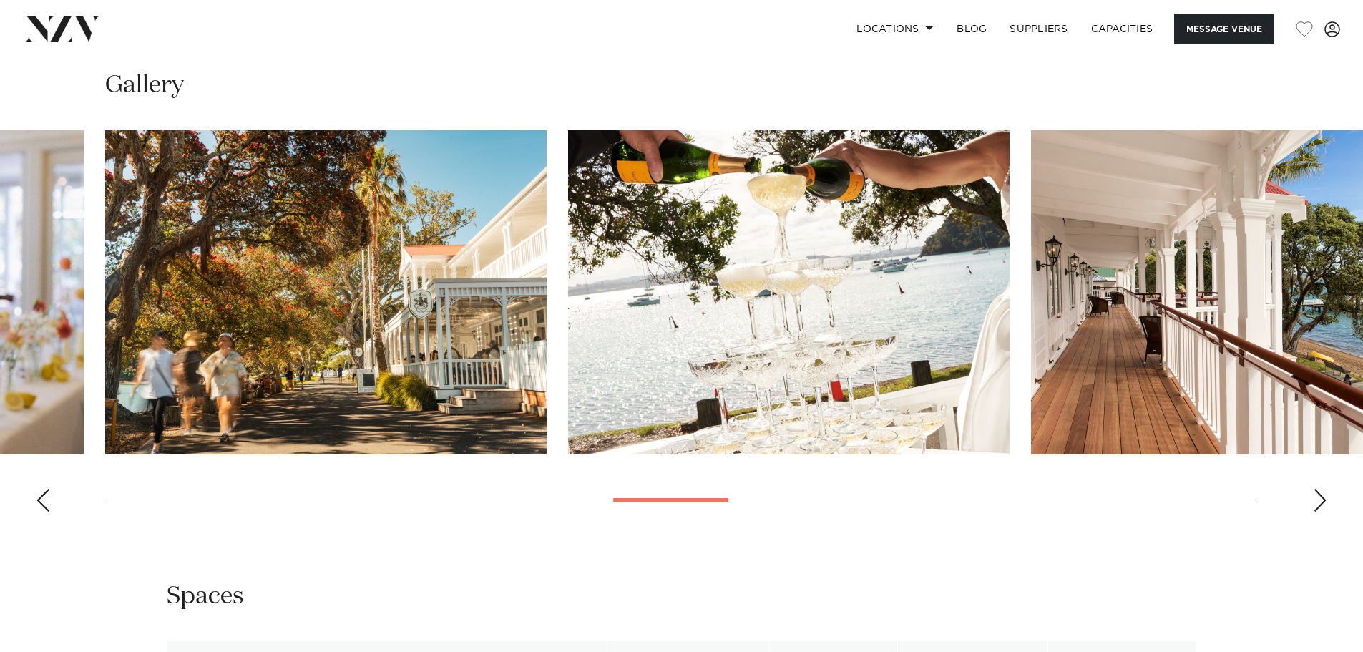
click at [1323, 504] on div "Next slide" at bounding box center [1320, 500] width 14 height 23
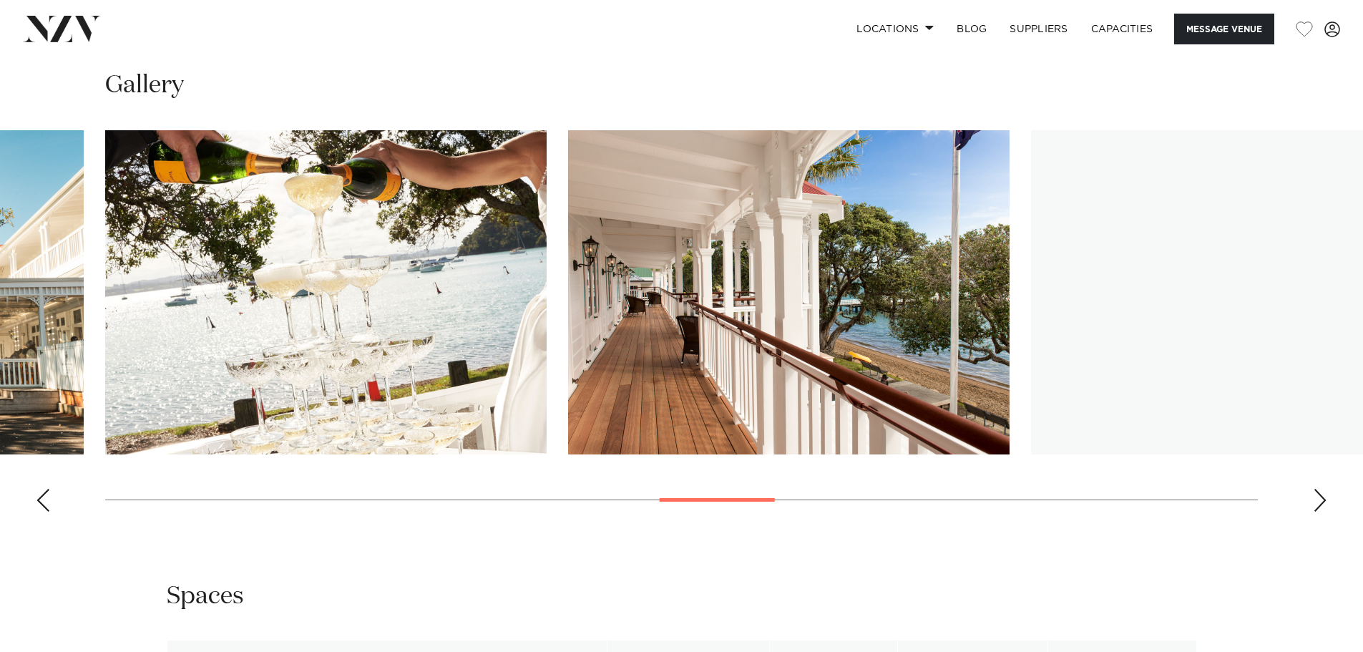
click at [1323, 504] on div "Next slide" at bounding box center [1320, 500] width 14 height 23
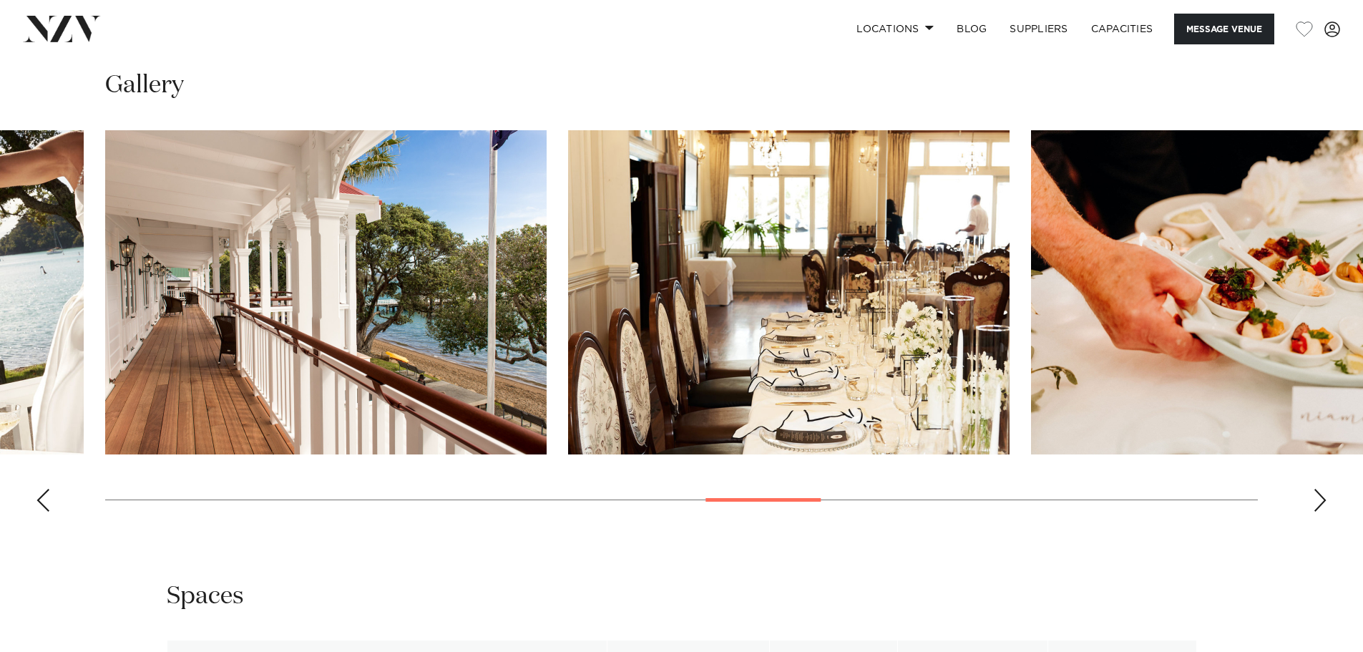
click at [1323, 504] on div "Next slide" at bounding box center [1320, 500] width 14 height 23
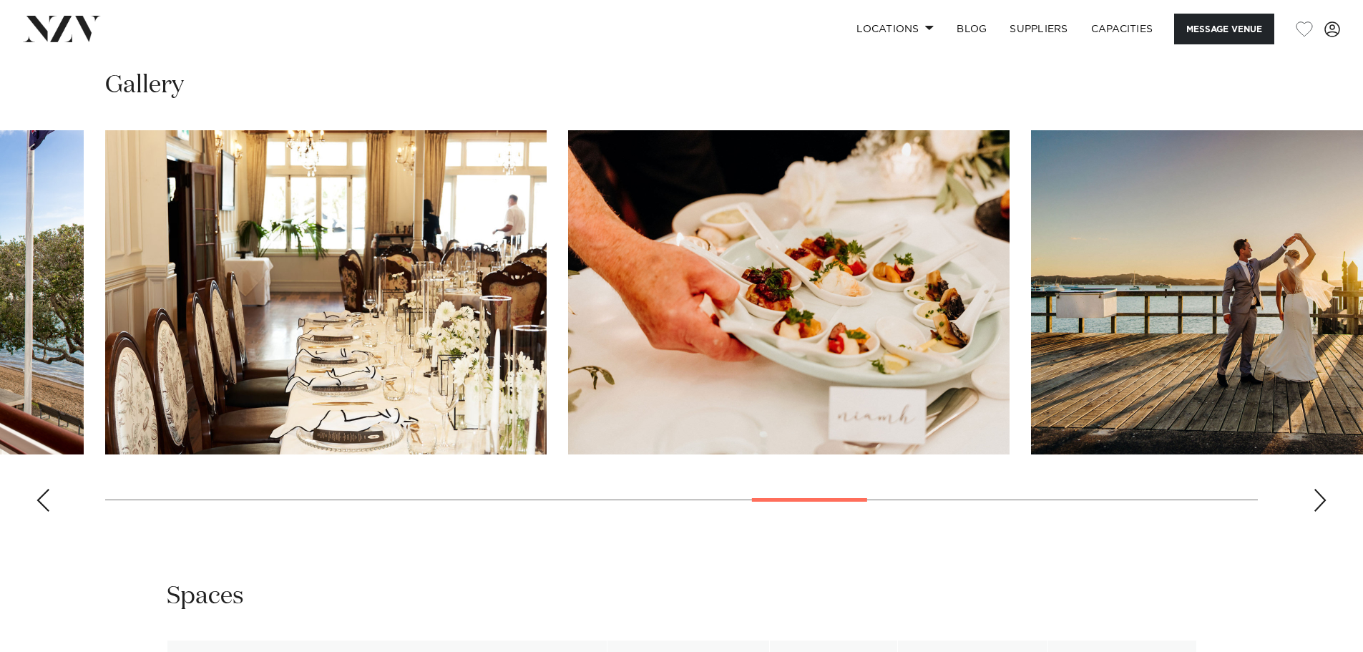
click at [1323, 504] on div "Next slide" at bounding box center [1320, 500] width 14 height 23
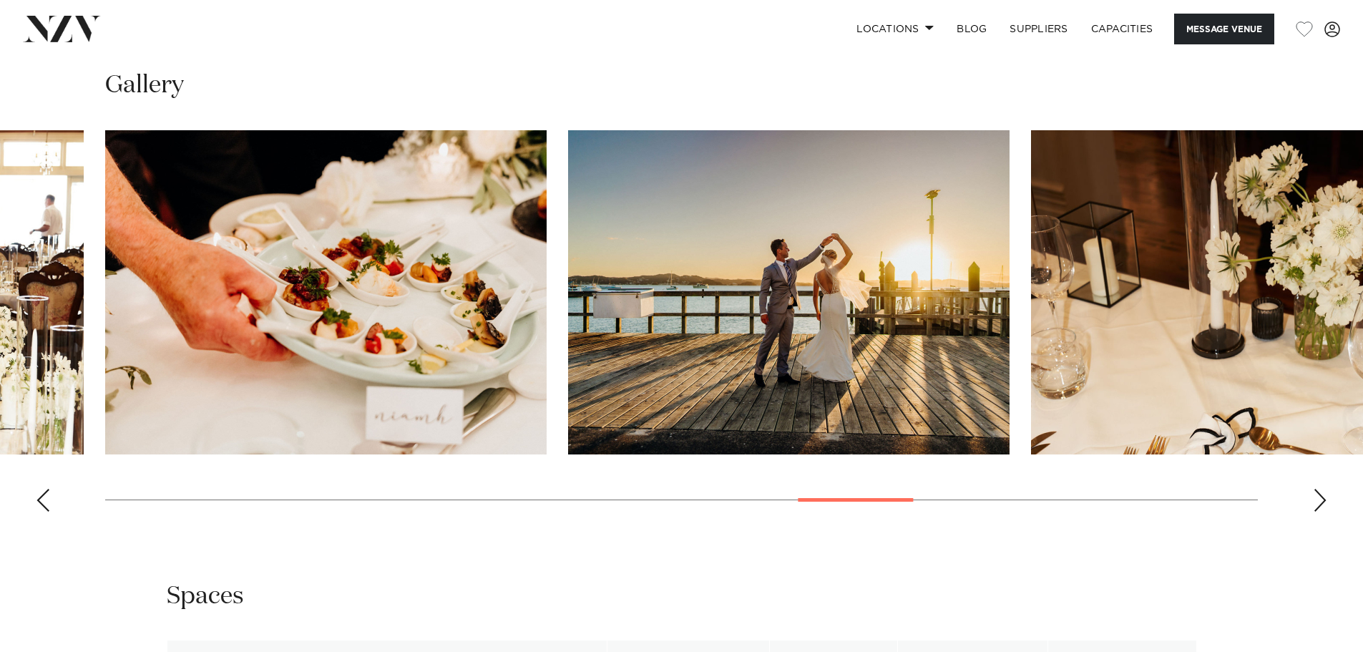
click at [1323, 504] on div "Next slide" at bounding box center [1320, 500] width 14 height 23
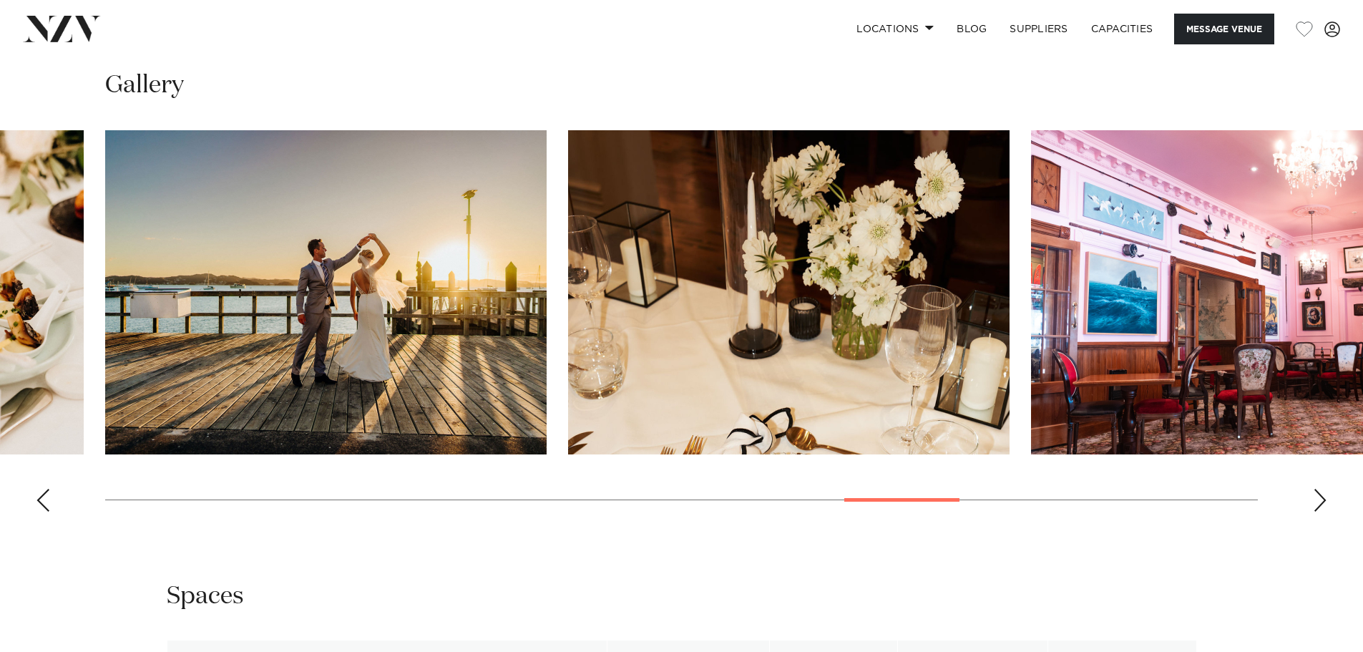
click at [1323, 504] on div "Next slide" at bounding box center [1320, 500] width 14 height 23
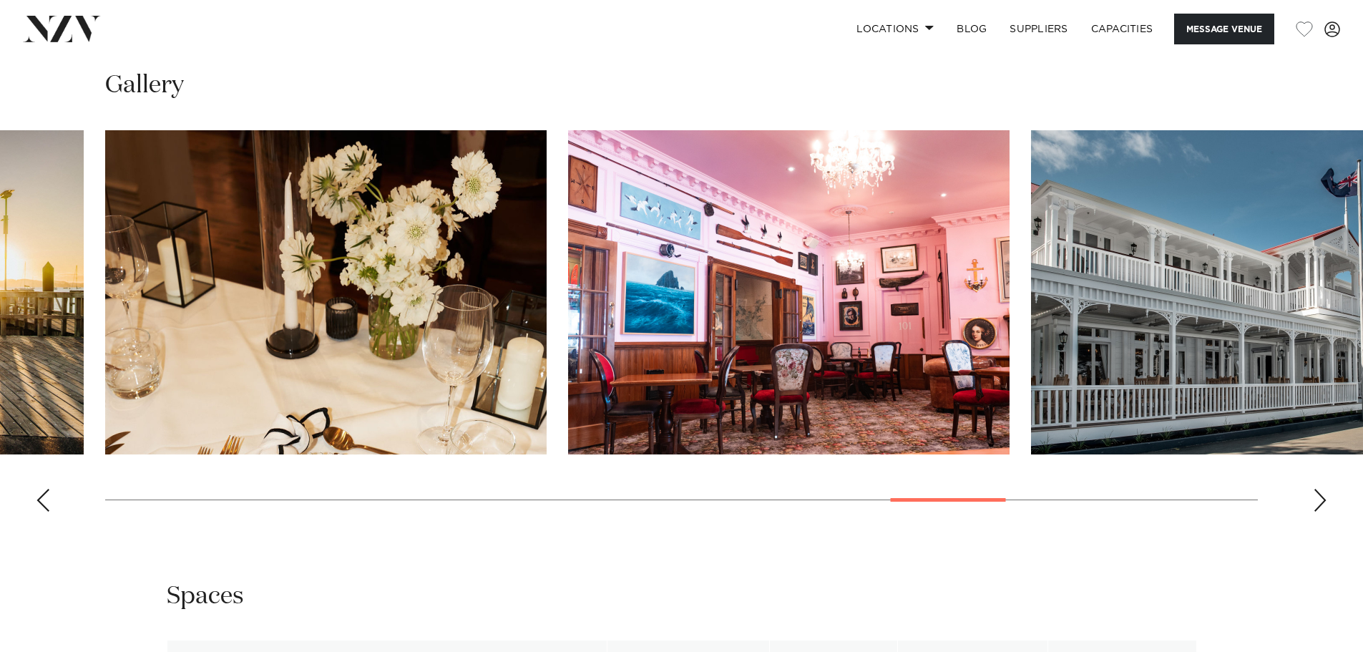
click at [1323, 504] on div "Next slide" at bounding box center [1320, 500] width 14 height 23
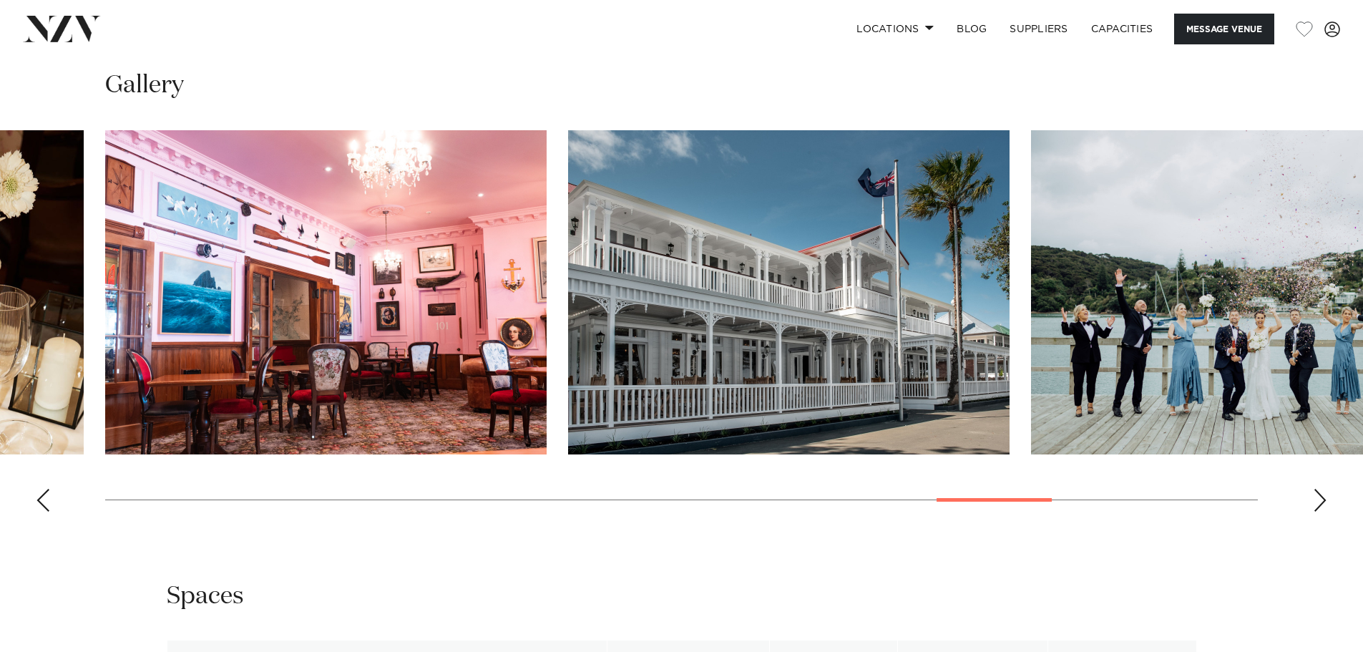
click at [1323, 504] on div "Next slide" at bounding box center [1320, 500] width 14 height 23
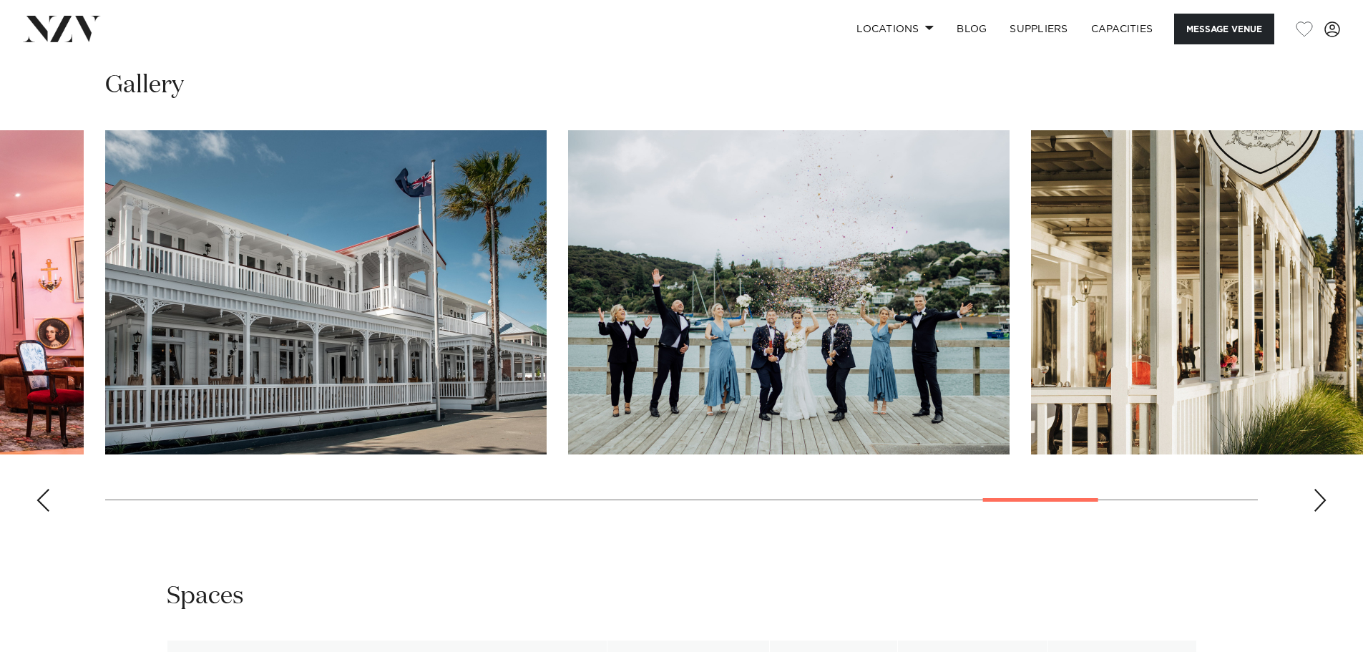
click at [1323, 504] on div "Next slide" at bounding box center [1320, 500] width 14 height 23
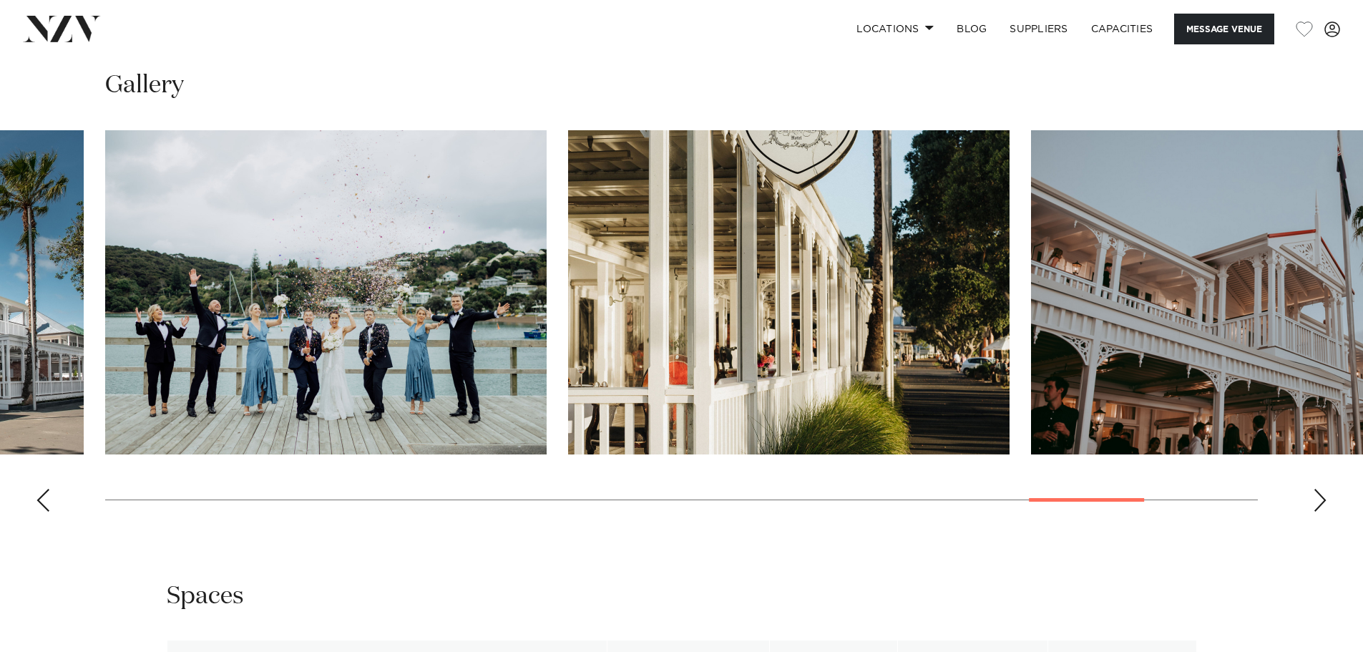
click at [1323, 504] on div "Next slide" at bounding box center [1320, 500] width 14 height 23
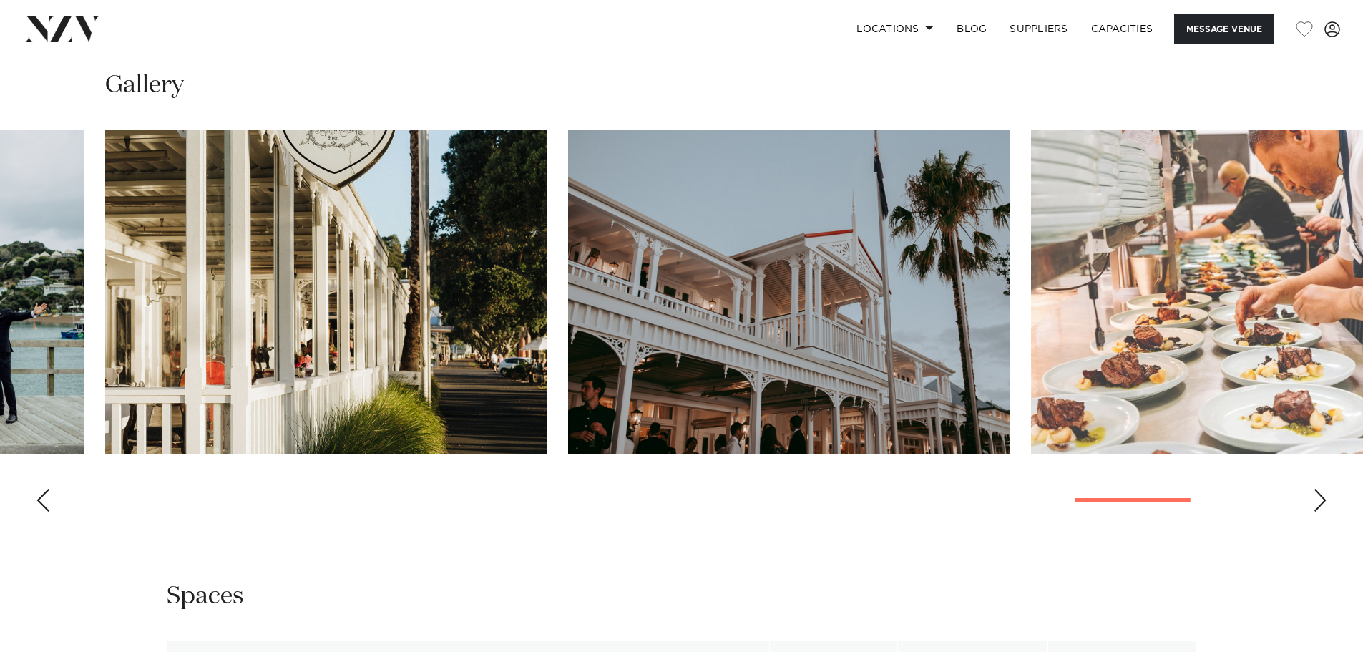
click at [1323, 504] on div "Next slide" at bounding box center [1320, 500] width 14 height 23
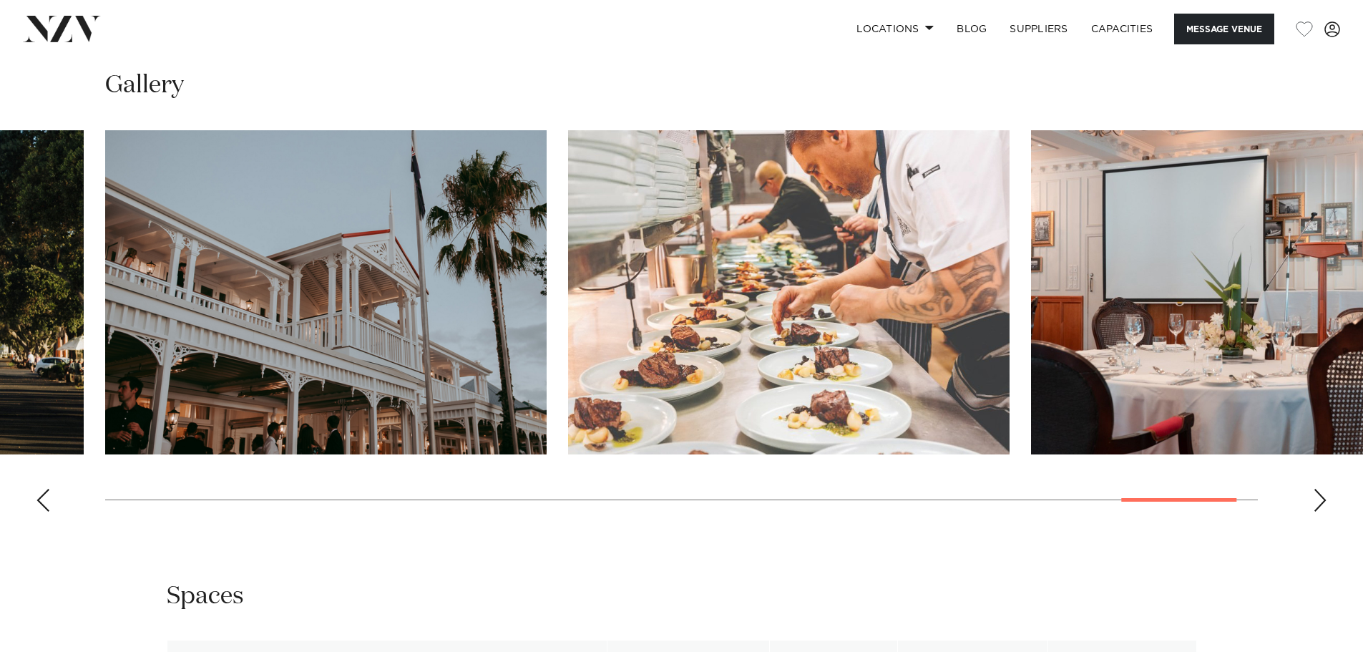
click at [1323, 504] on div "Next slide" at bounding box center [1320, 500] width 14 height 23
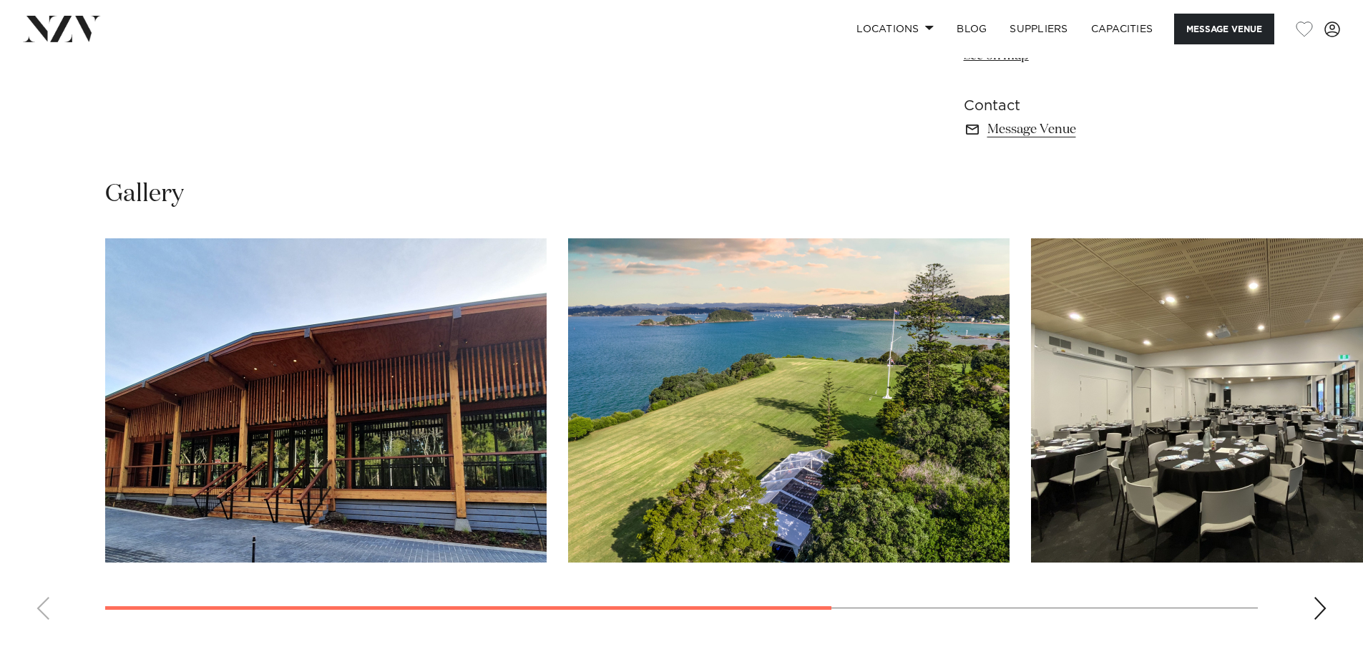
scroll to position [1145, 0]
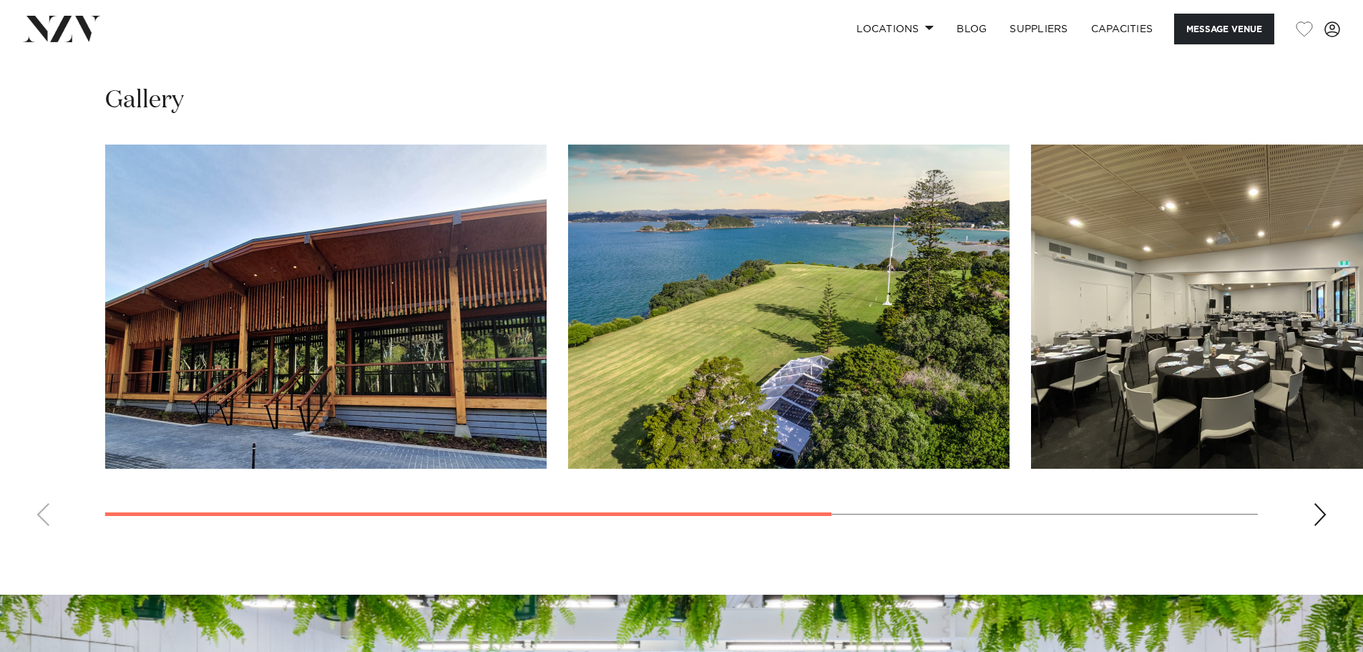
click at [1316, 510] on div "Next slide" at bounding box center [1320, 514] width 14 height 23
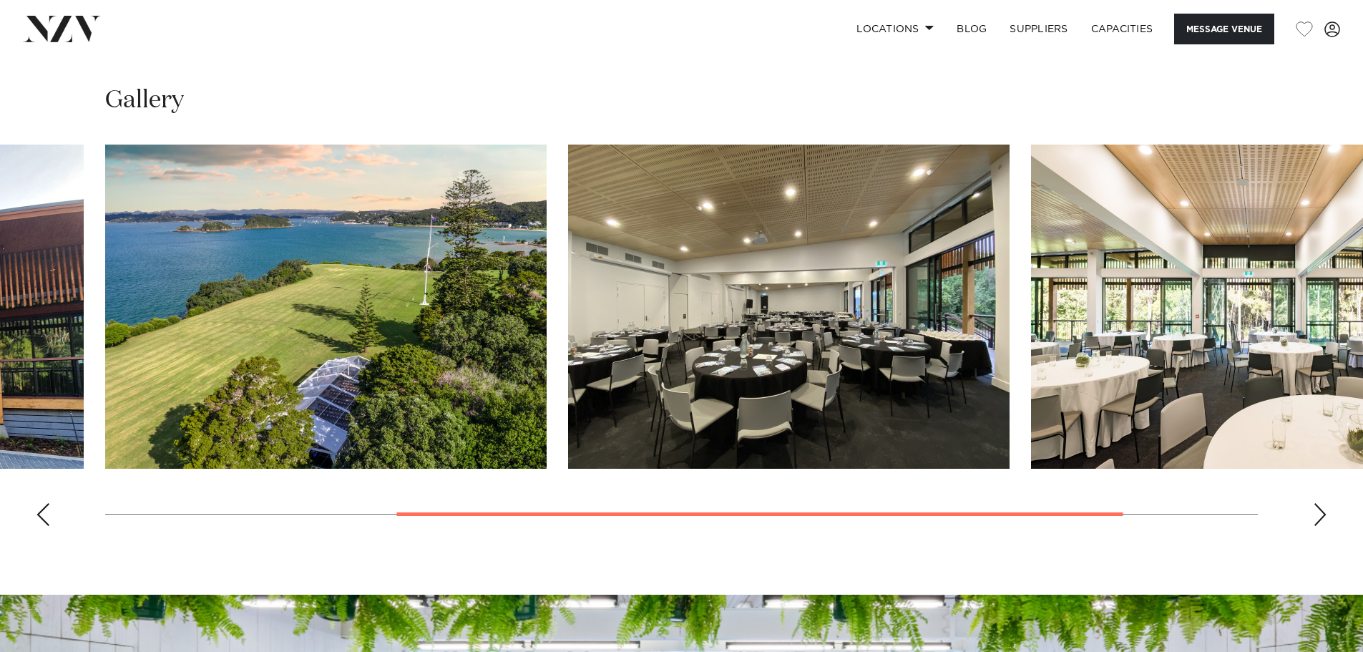
click at [1316, 510] on div "Next slide" at bounding box center [1320, 514] width 14 height 23
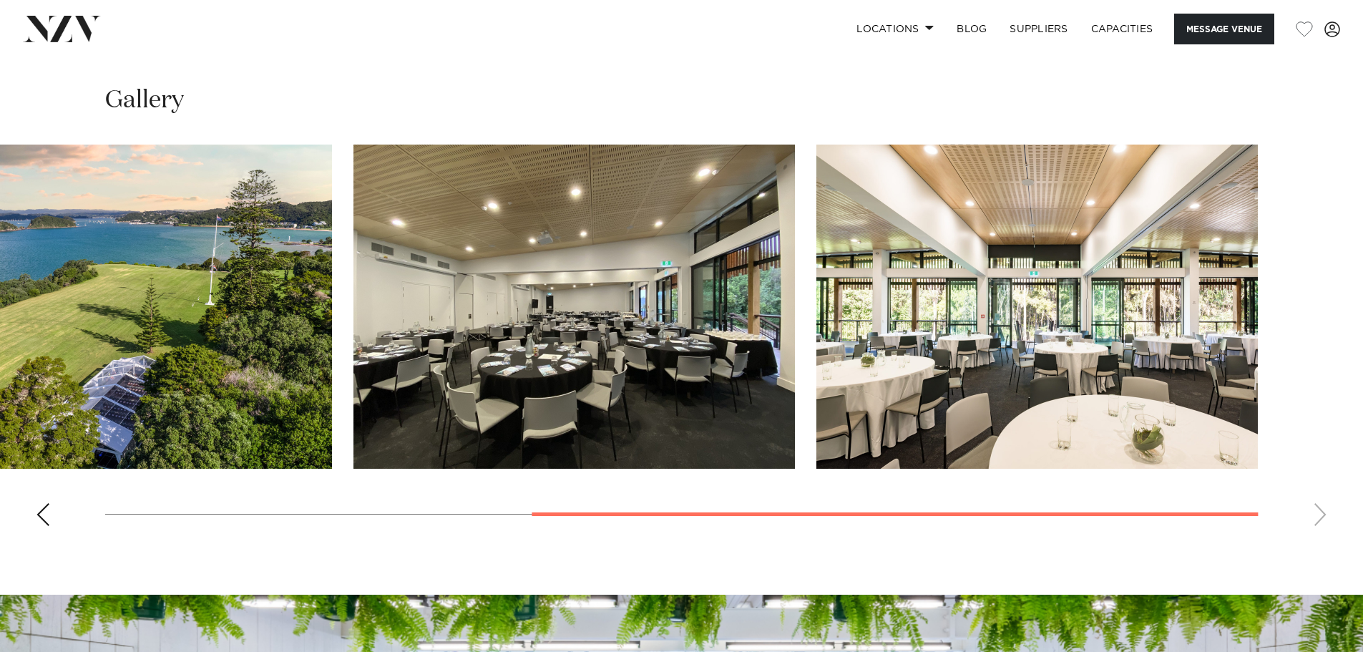
click at [1316, 510] on swiper-container at bounding box center [681, 341] width 1363 height 393
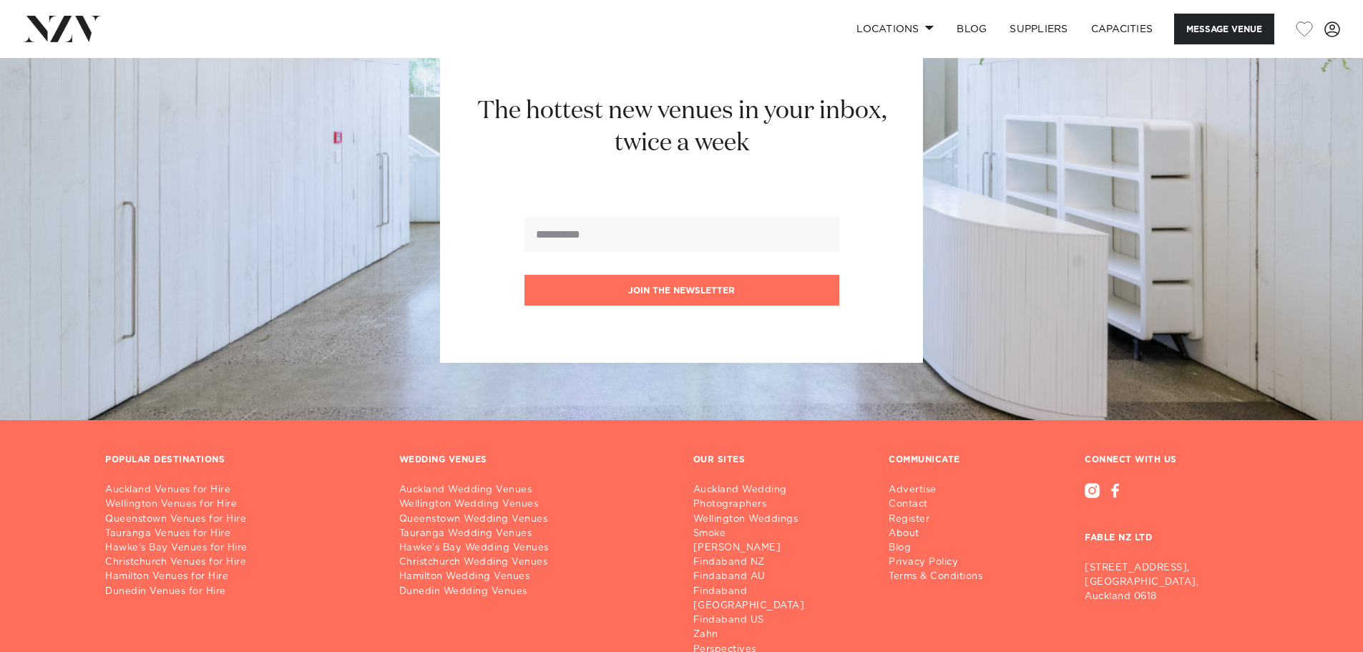
scroll to position [1789, 0]
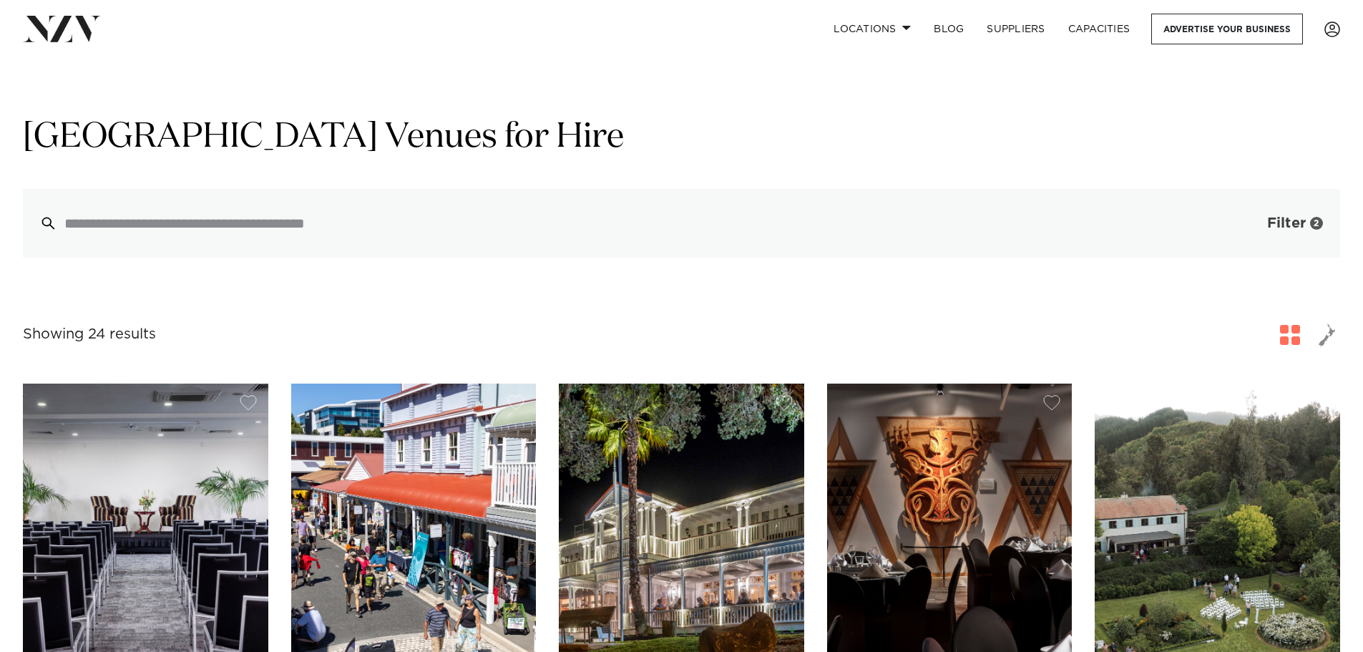
click at [1303, 225] on span "Filter" at bounding box center [1286, 223] width 39 height 14
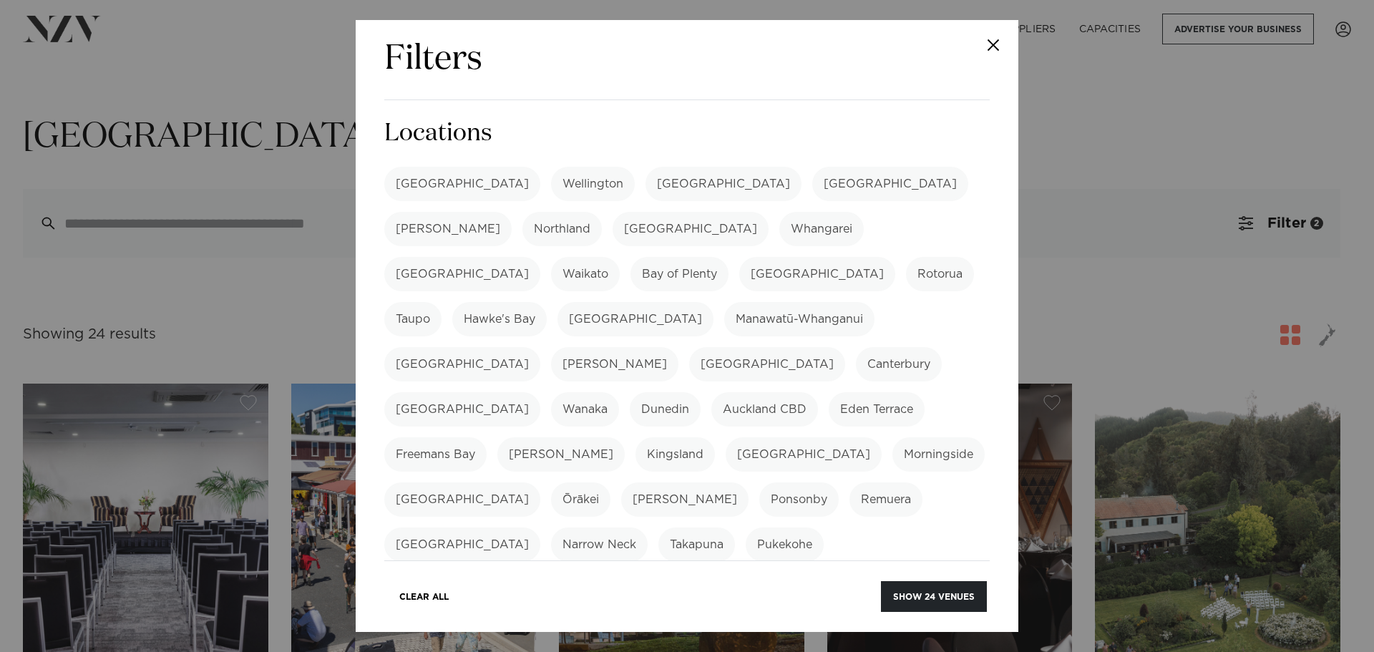
click at [728, 257] on label "Bay of Plenty" at bounding box center [679, 274] width 98 height 34
click at [613, 233] on label "[GEOGRAPHIC_DATA]" at bounding box center [691, 229] width 156 height 34
click at [689, 347] on label "[GEOGRAPHIC_DATA]" at bounding box center [767, 364] width 156 height 34
click at [584, 347] on label "[PERSON_NAME]" at bounding box center [614, 364] width 127 height 34
click at [689, 347] on label "[GEOGRAPHIC_DATA]" at bounding box center [767, 364] width 156 height 34
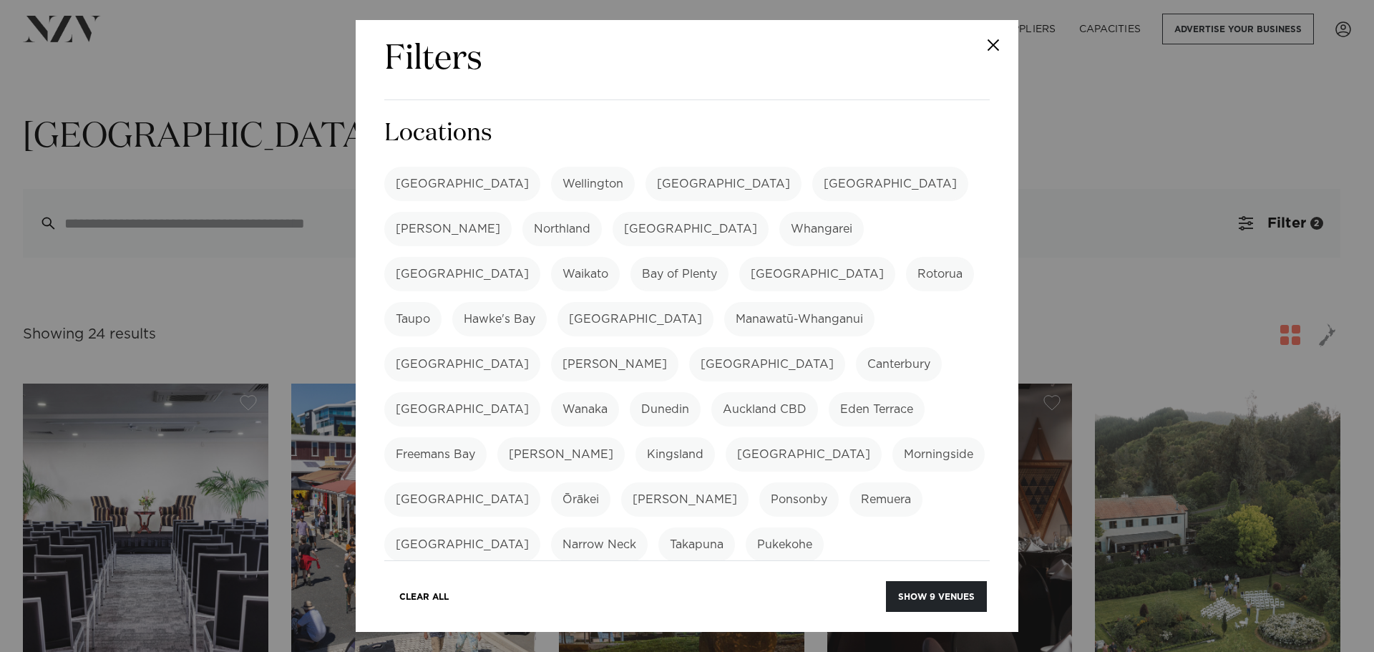
click at [589, 347] on label "[PERSON_NAME]" at bounding box center [614, 364] width 127 height 34
click at [540, 392] on label "[GEOGRAPHIC_DATA]" at bounding box center [462, 409] width 156 height 34
click at [945, 601] on button "Show 6 venues" at bounding box center [936, 596] width 101 height 31
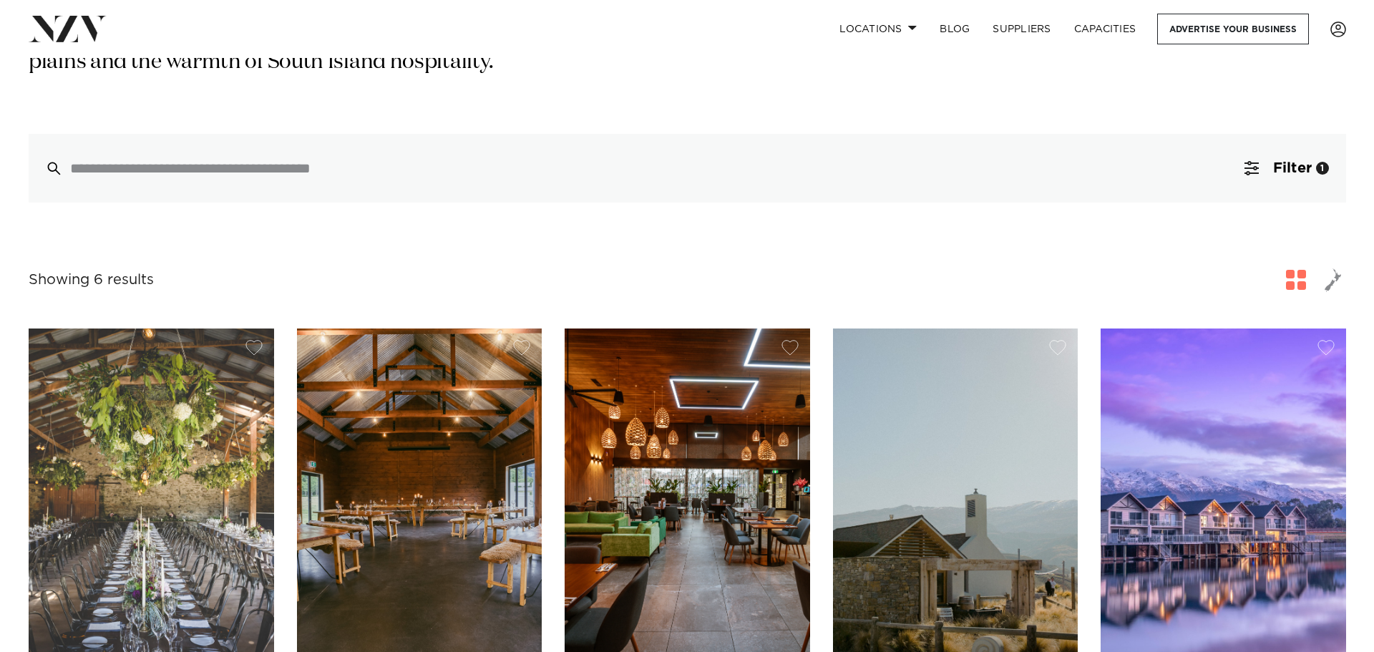
scroll to position [72, 0]
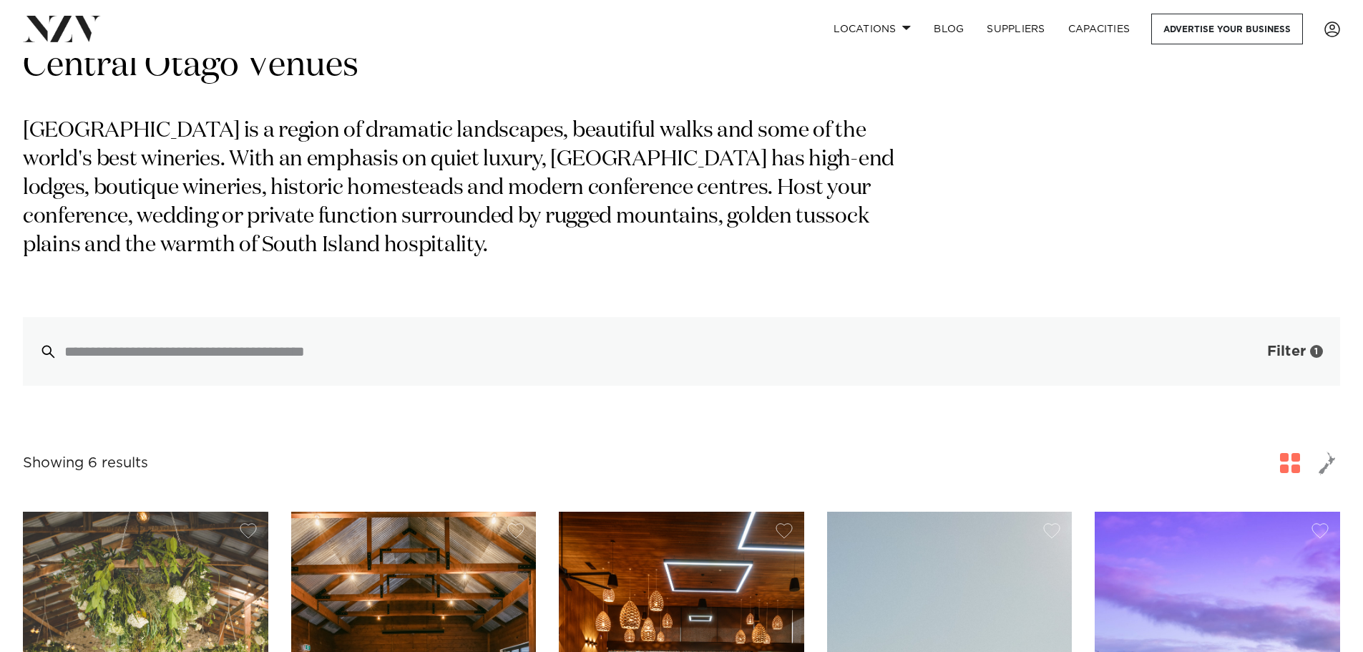
click at [1280, 347] on span "Filter" at bounding box center [1286, 351] width 39 height 14
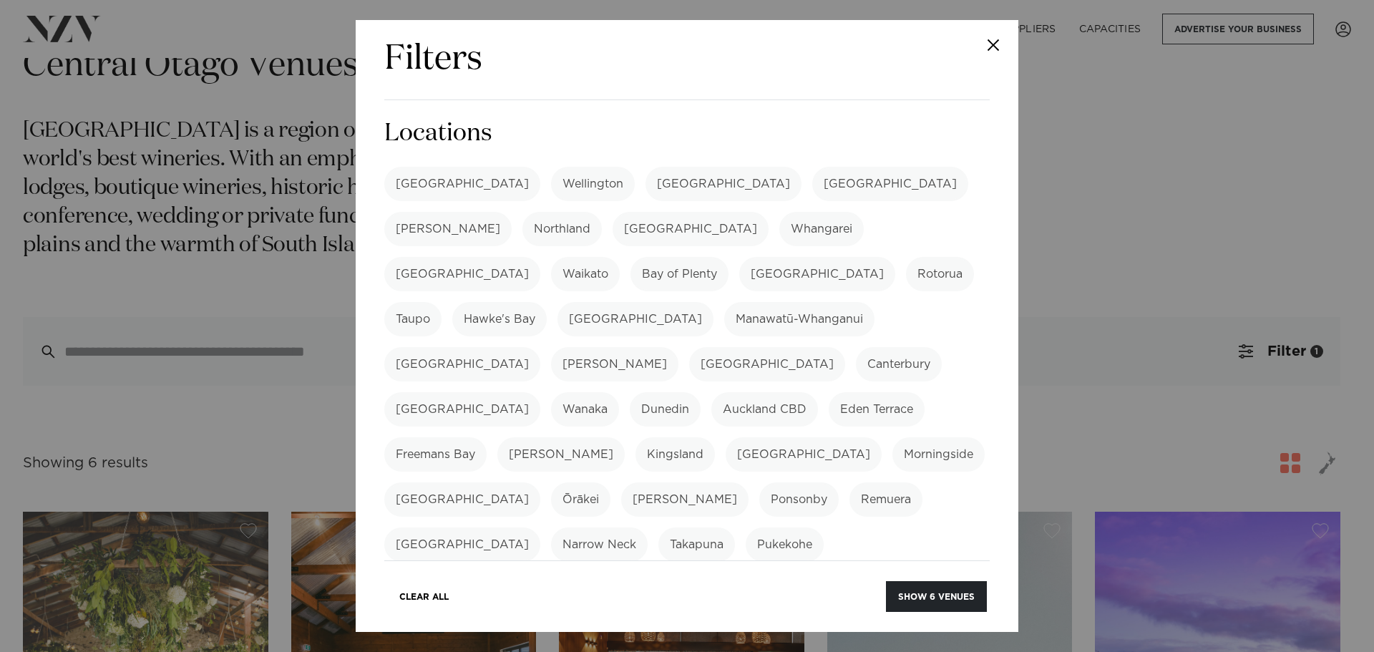
click at [540, 392] on label "[GEOGRAPHIC_DATA]" at bounding box center [462, 409] width 156 height 34
click at [551, 392] on label "Wanaka" at bounding box center [585, 409] width 68 height 34
click at [630, 392] on label "Dunedin" at bounding box center [665, 409] width 71 height 34
click at [942, 597] on button "Show 16 venues" at bounding box center [934, 596] width 104 height 31
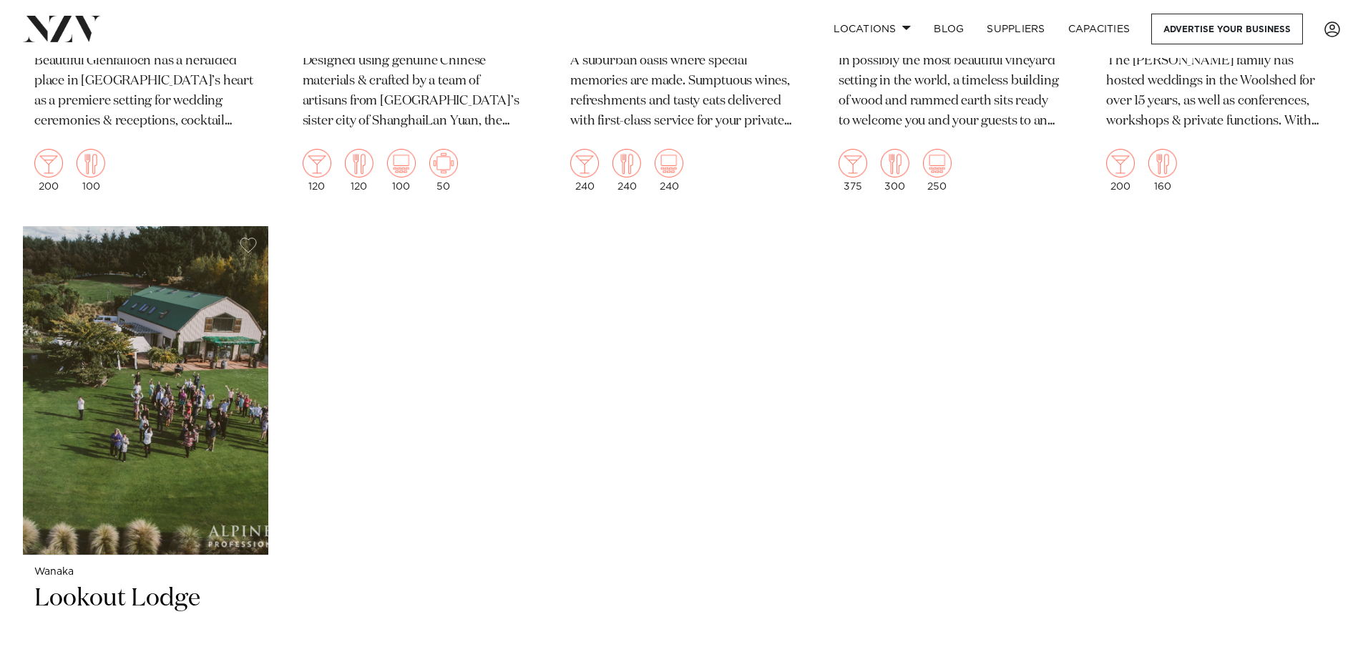
scroll to position [2075, 0]
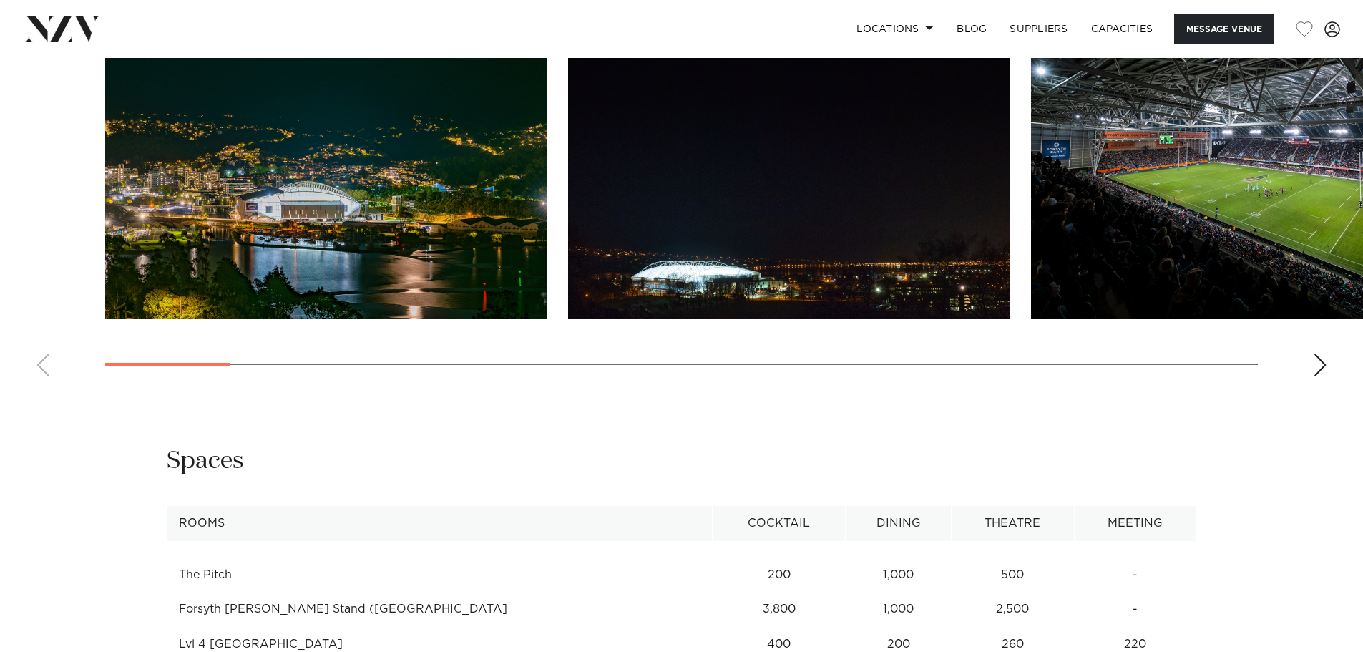
scroll to position [1646, 0]
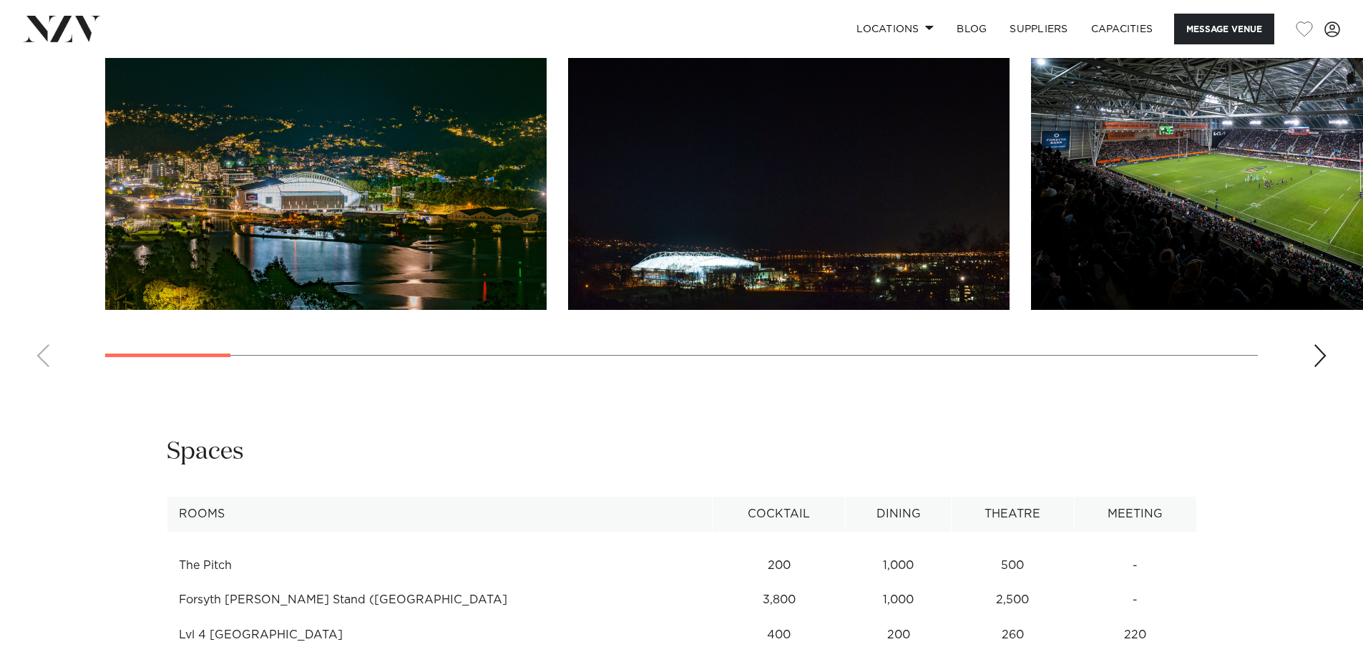
click at [1320, 351] on div "Next slide" at bounding box center [1320, 355] width 14 height 23
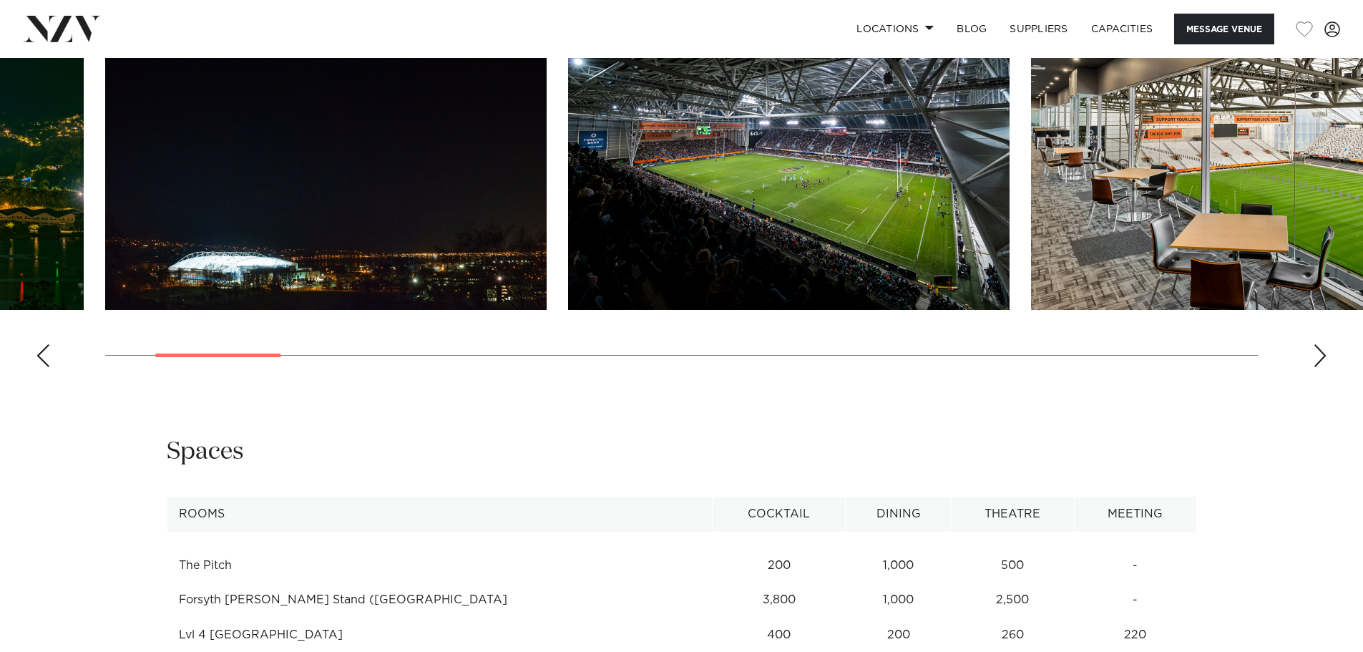
click at [1320, 351] on div "Next slide" at bounding box center [1320, 355] width 14 height 23
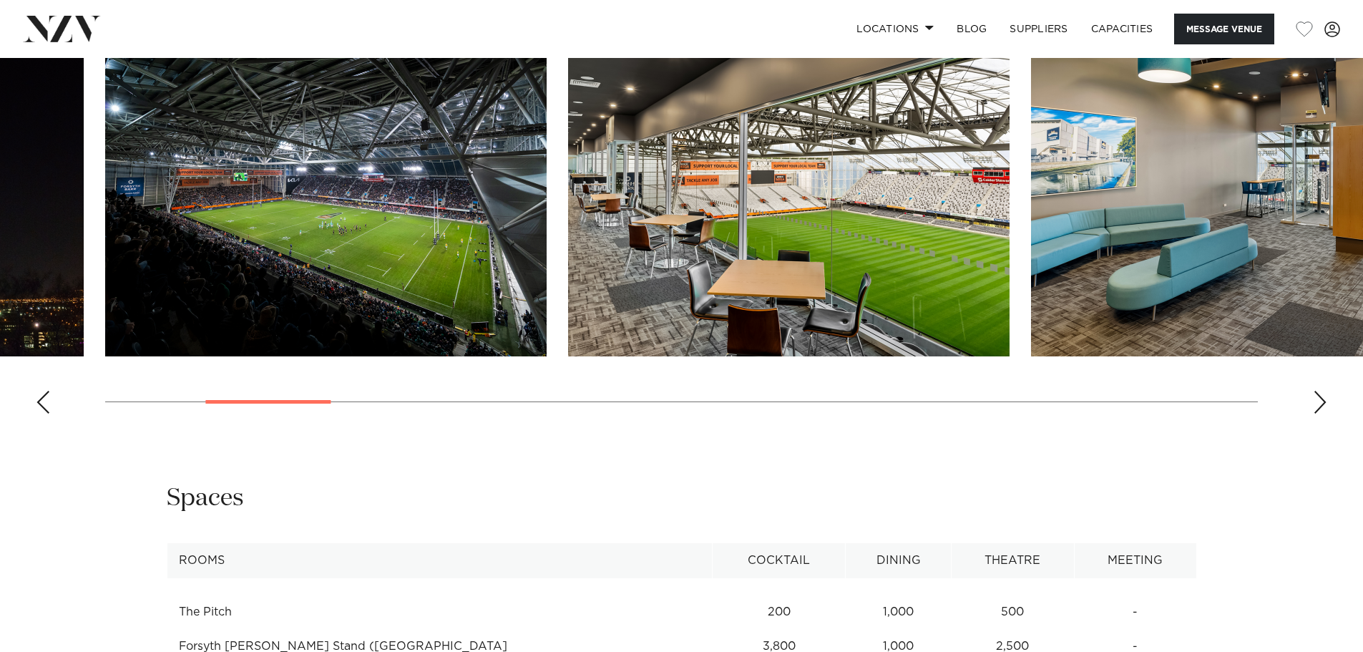
scroll to position [1574, 0]
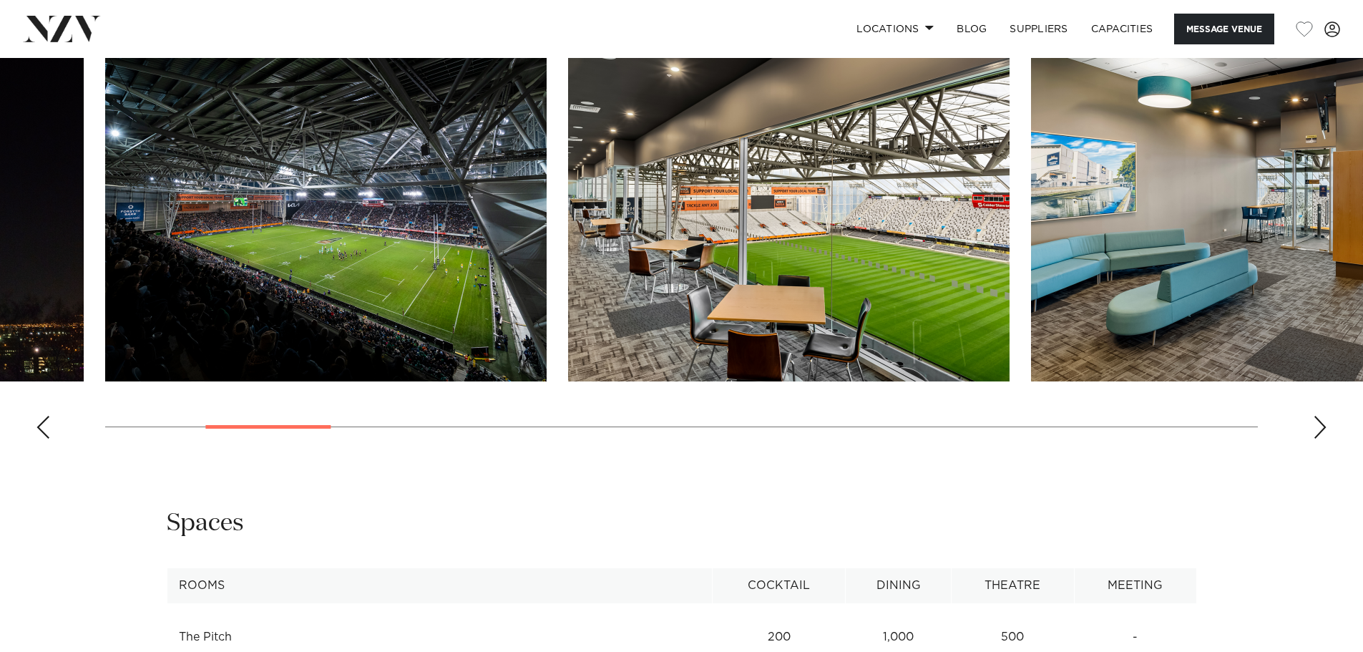
click at [1317, 429] on div "Next slide" at bounding box center [1320, 427] width 14 height 23
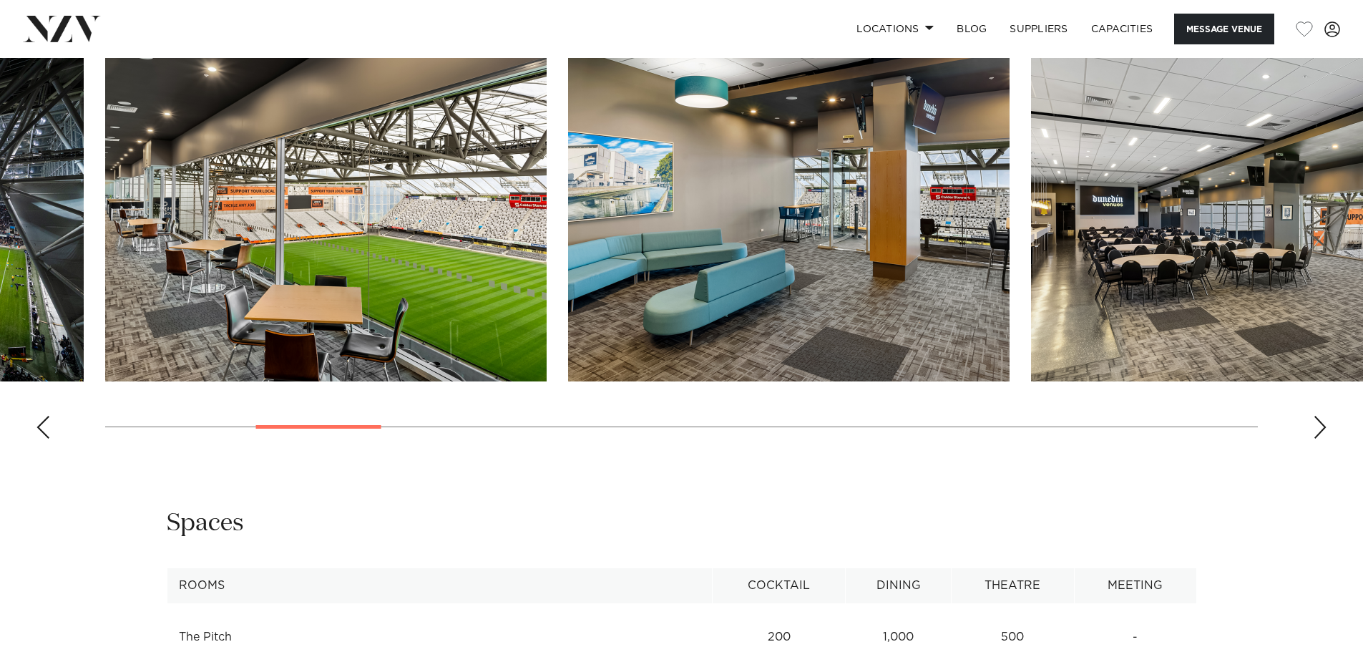
click at [1317, 429] on div "Next slide" at bounding box center [1320, 427] width 14 height 23
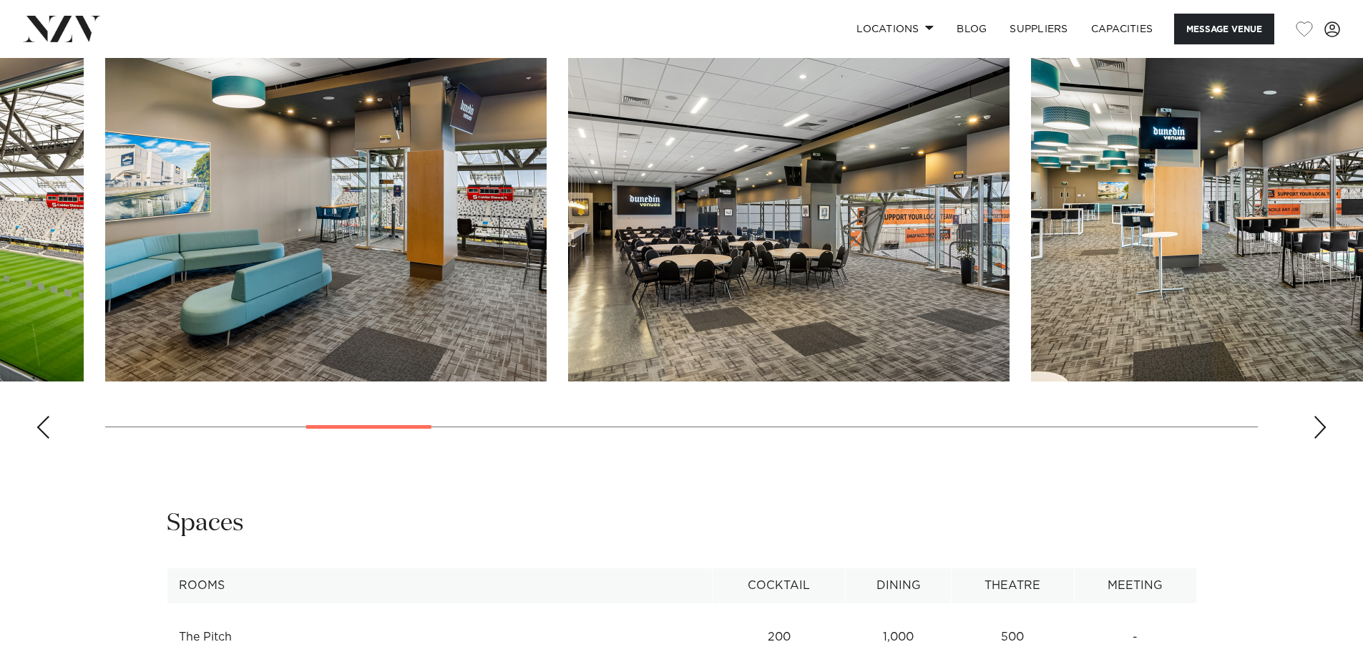
click at [1317, 429] on div "Next slide" at bounding box center [1320, 427] width 14 height 23
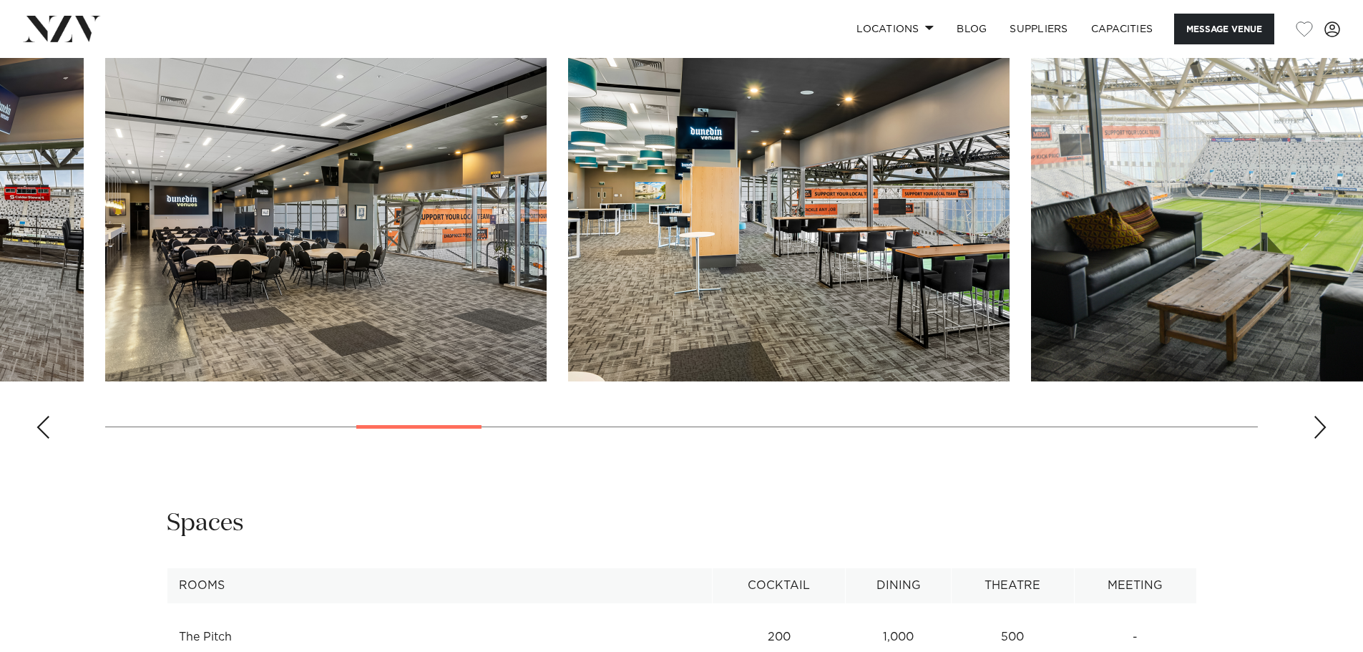
click at [1317, 429] on div "Next slide" at bounding box center [1320, 427] width 14 height 23
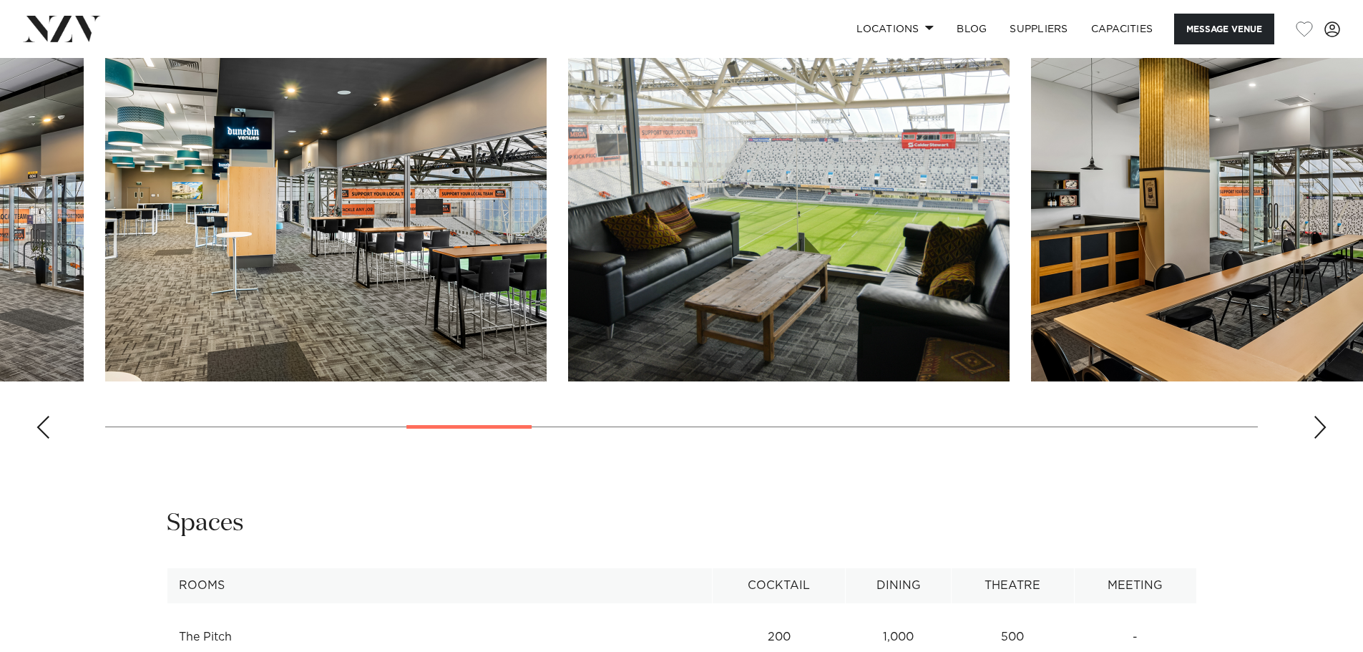
click at [1317, 429] on div "Next slide" at bounding box center [1320, 427] width 14 height 23
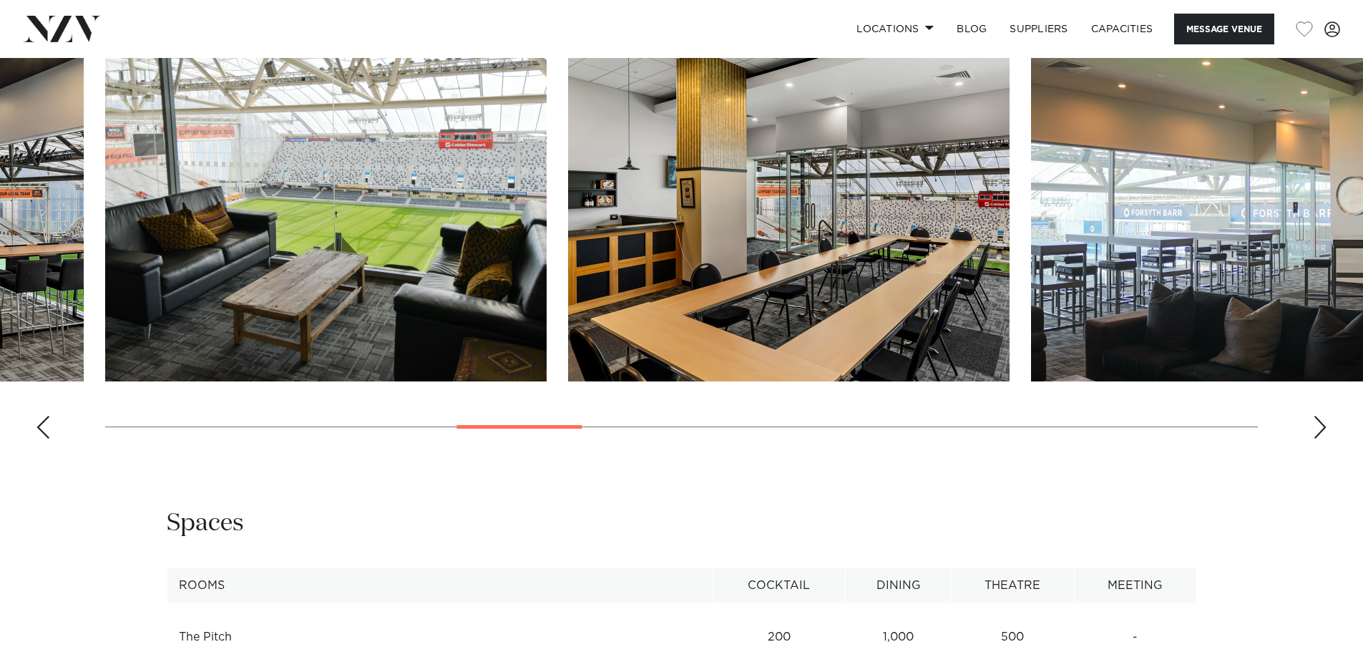
click at [1317, 429] on div "Next slide" at bounding box center [1320, 427] width 14 height 23
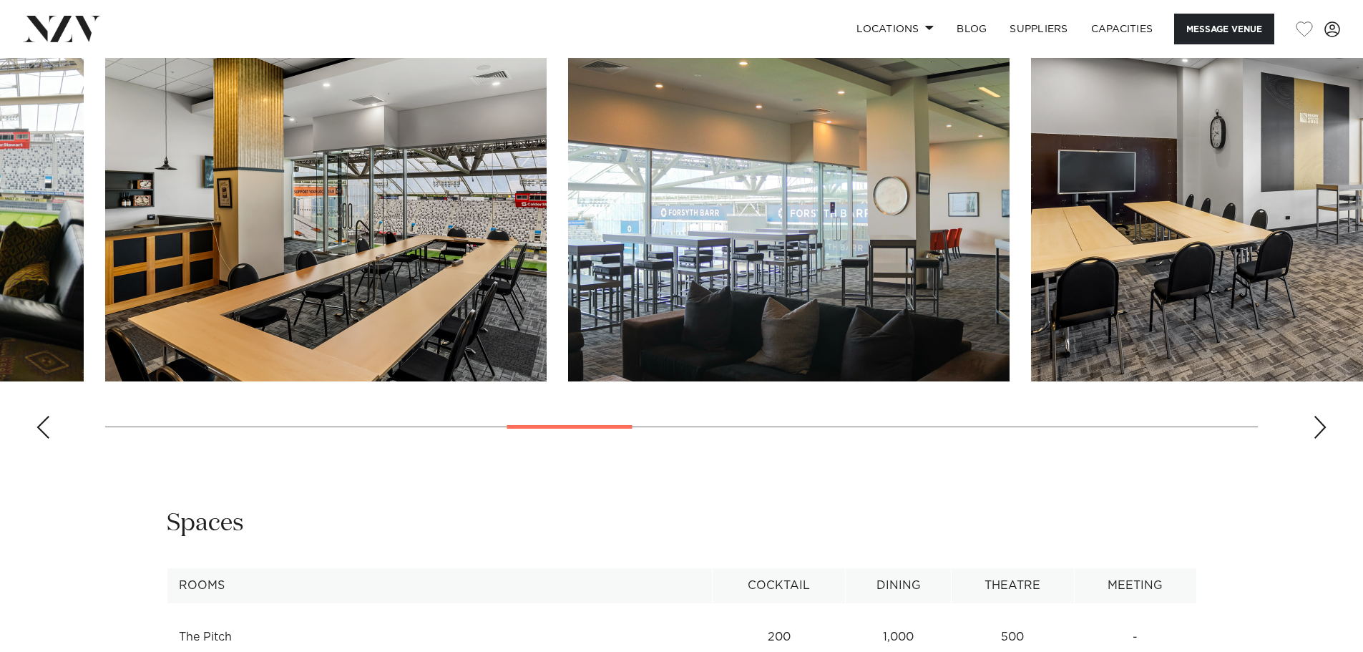
click at [1317, 429] on div "Next slide" at bounding box center [1320, 427] width 14 height 23
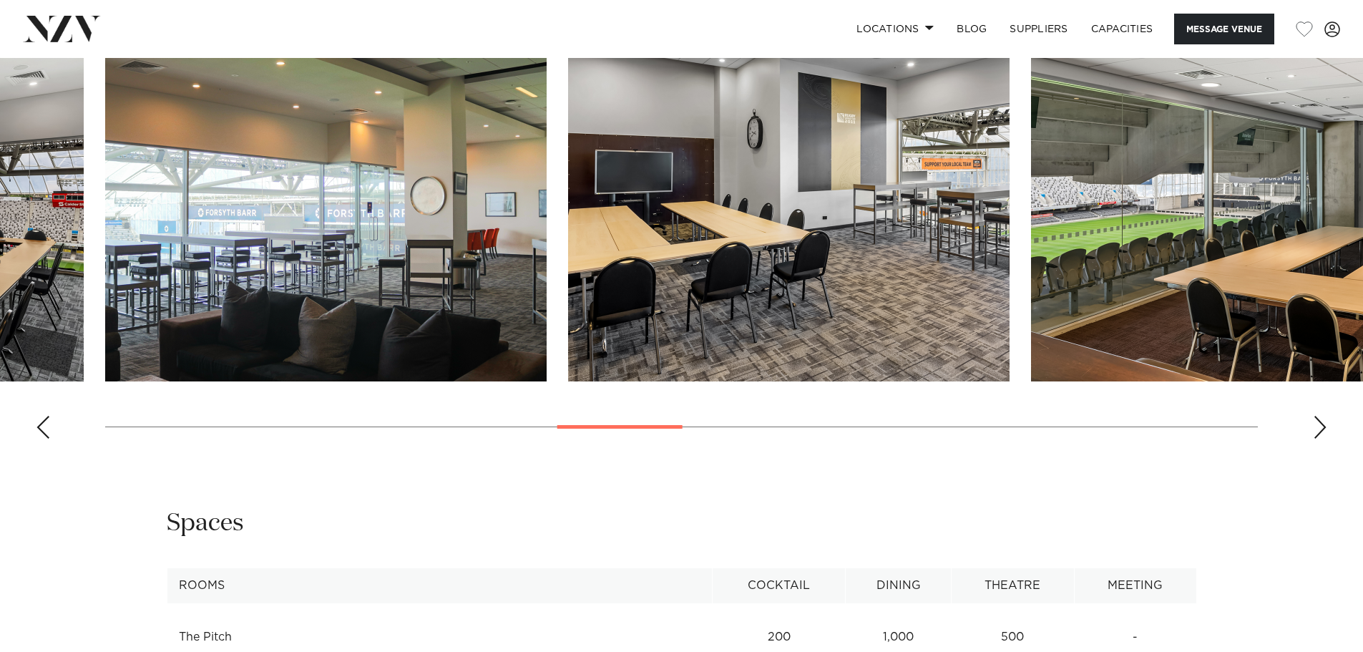
click at [1317, 429] on div "Next slide" at bounding box center [1320, 427] width 14 height 23
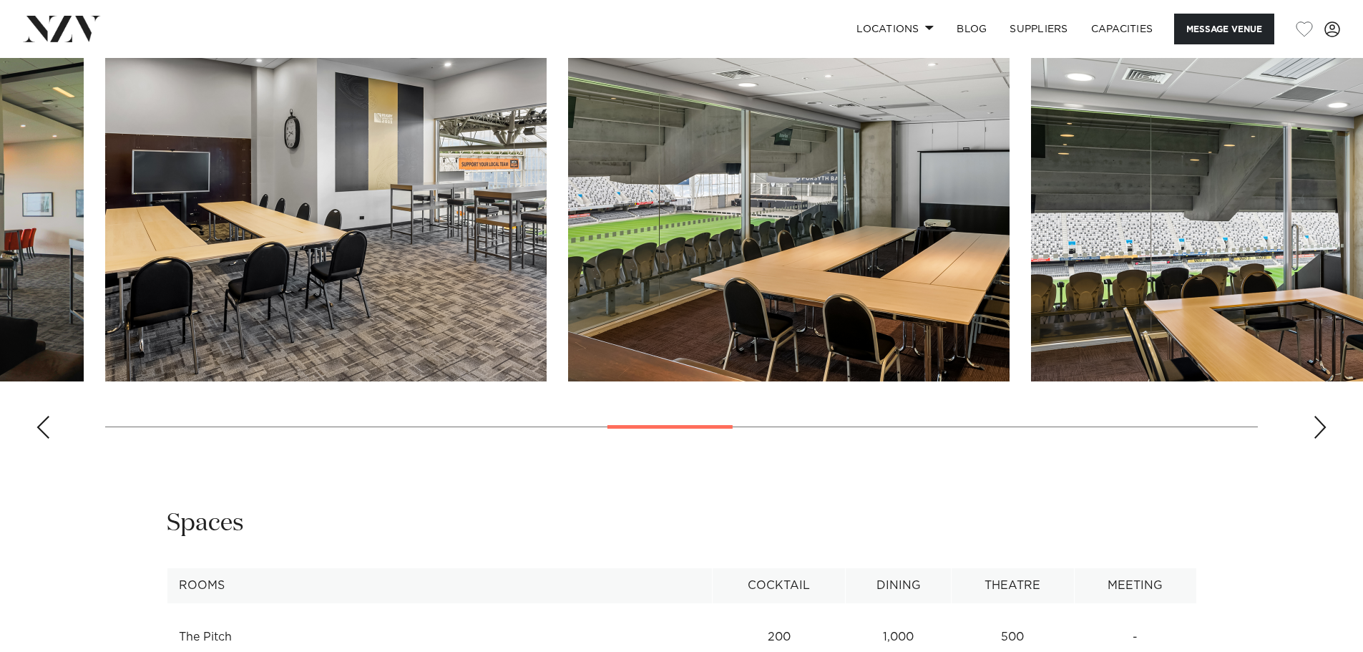
click at [1317, 429] on div "Next slide" at bounding box center [1320, 427] width 14 height 23
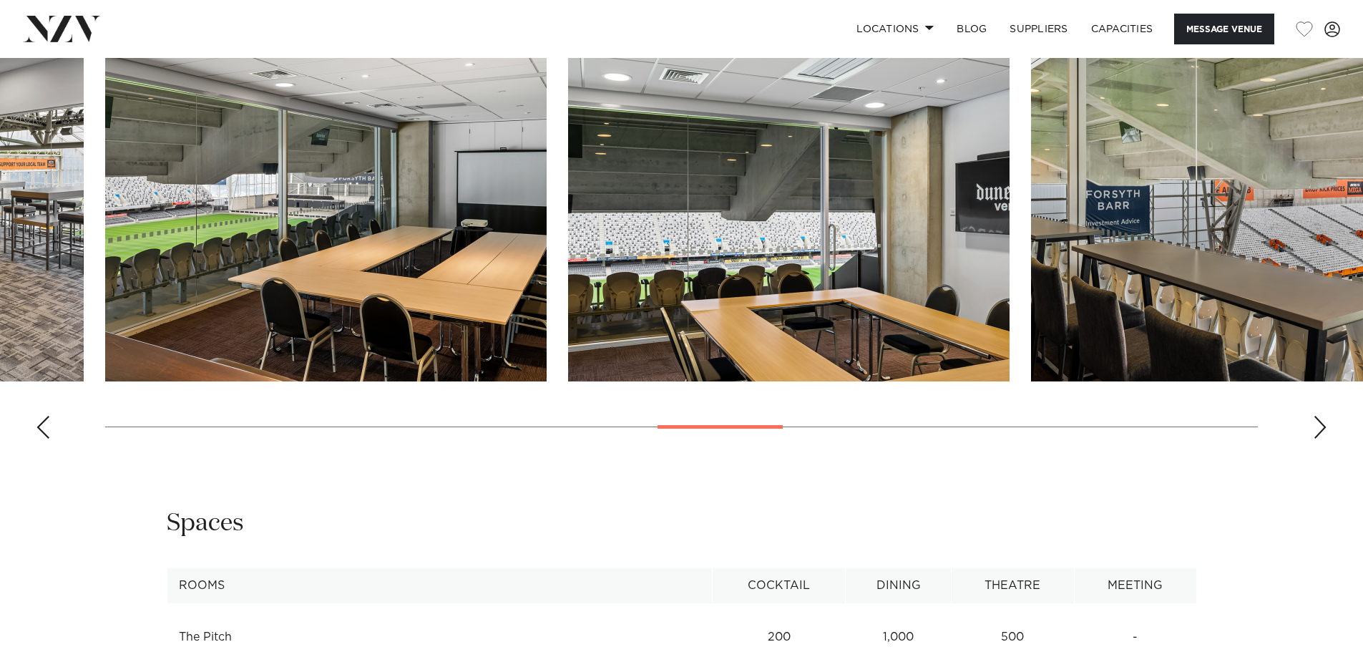
click at [1317, 429] on div "Next slide" at bounding box center [1320, 427] width 14 height 23
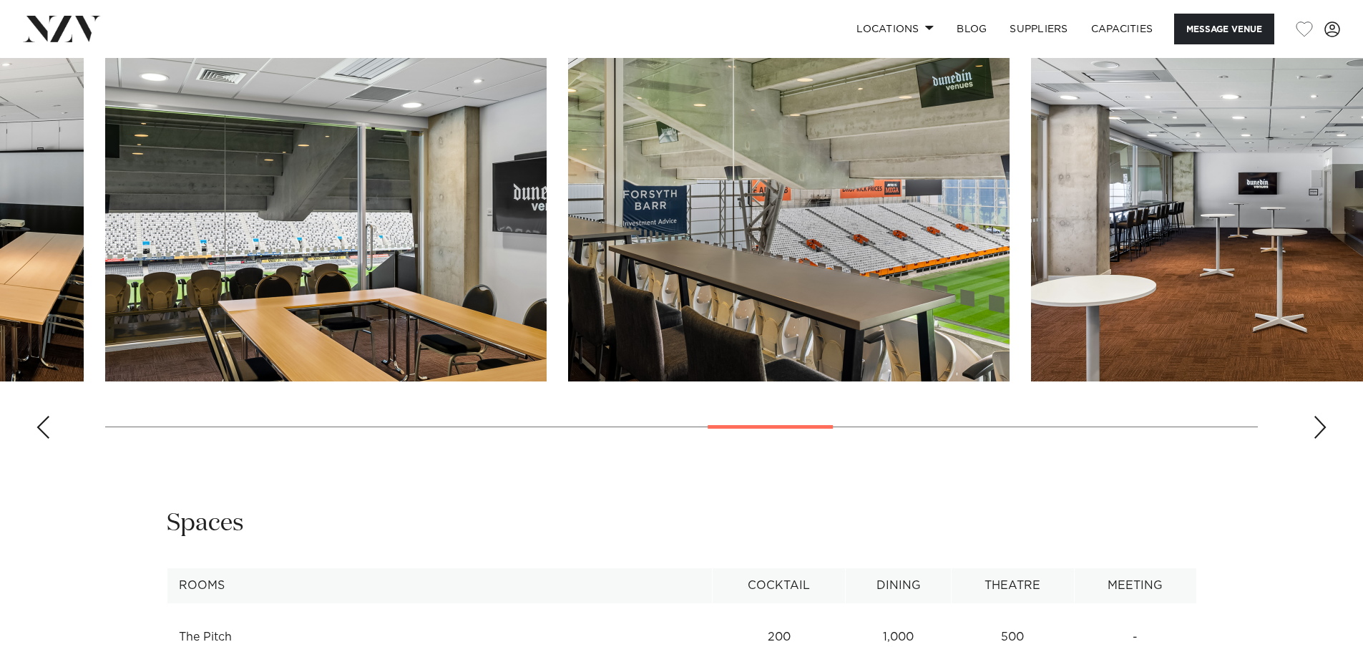
click at [1317, 429] on div "Next slide" at bounding box center [1320, 427] width 14 height 23
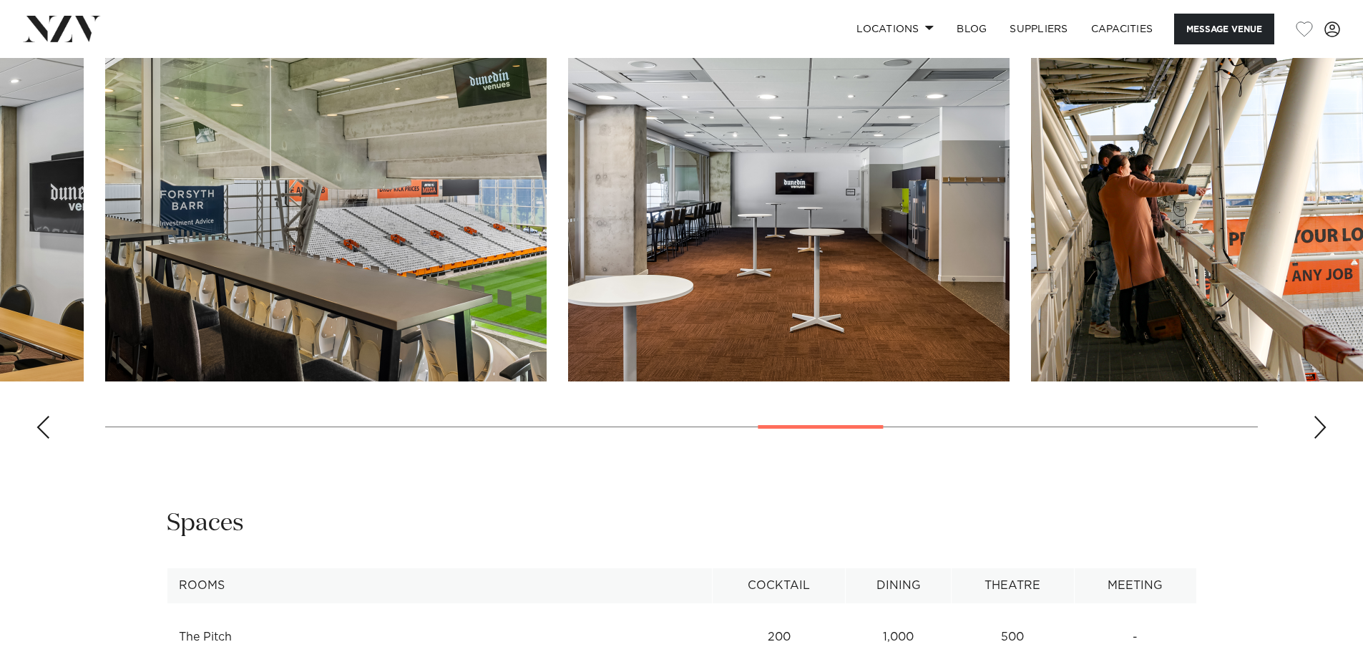
click at [1317, 429] on div "Next slide" at bounding box center [1320, 427] width 14 height 23
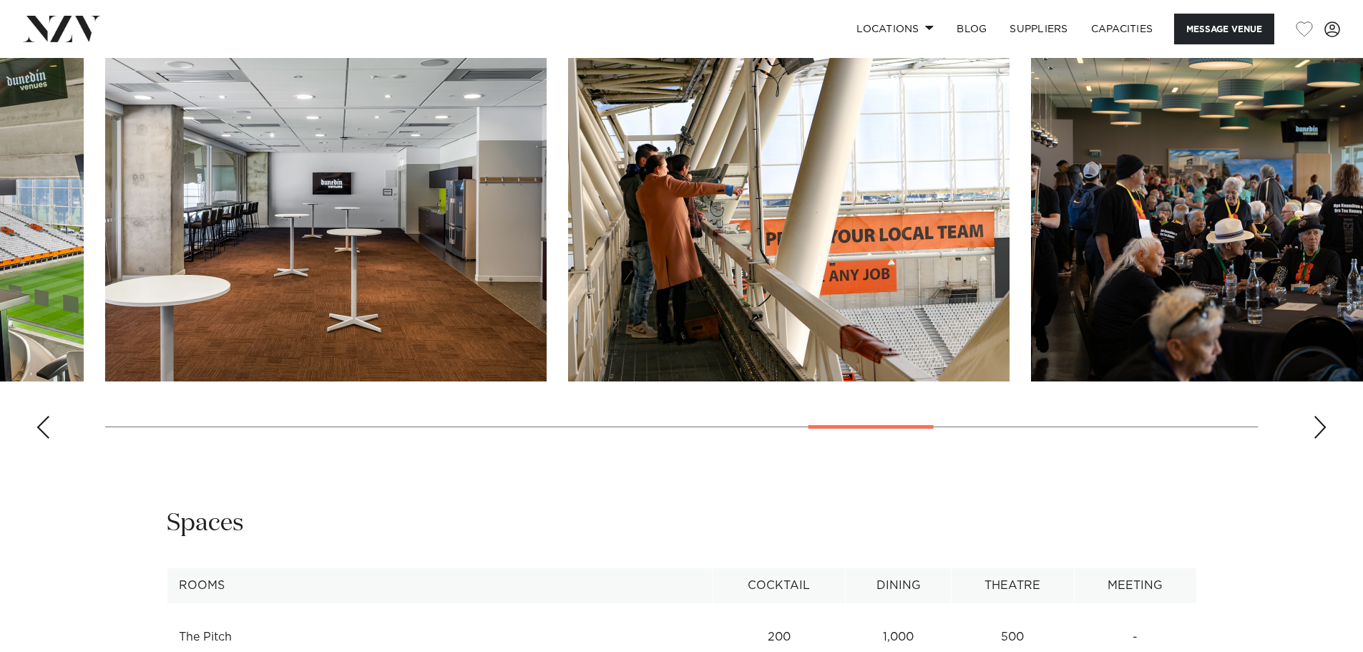
click at [1317, 429] on div "Next slide" at bounding box center [1320, 427] width 14 height 23
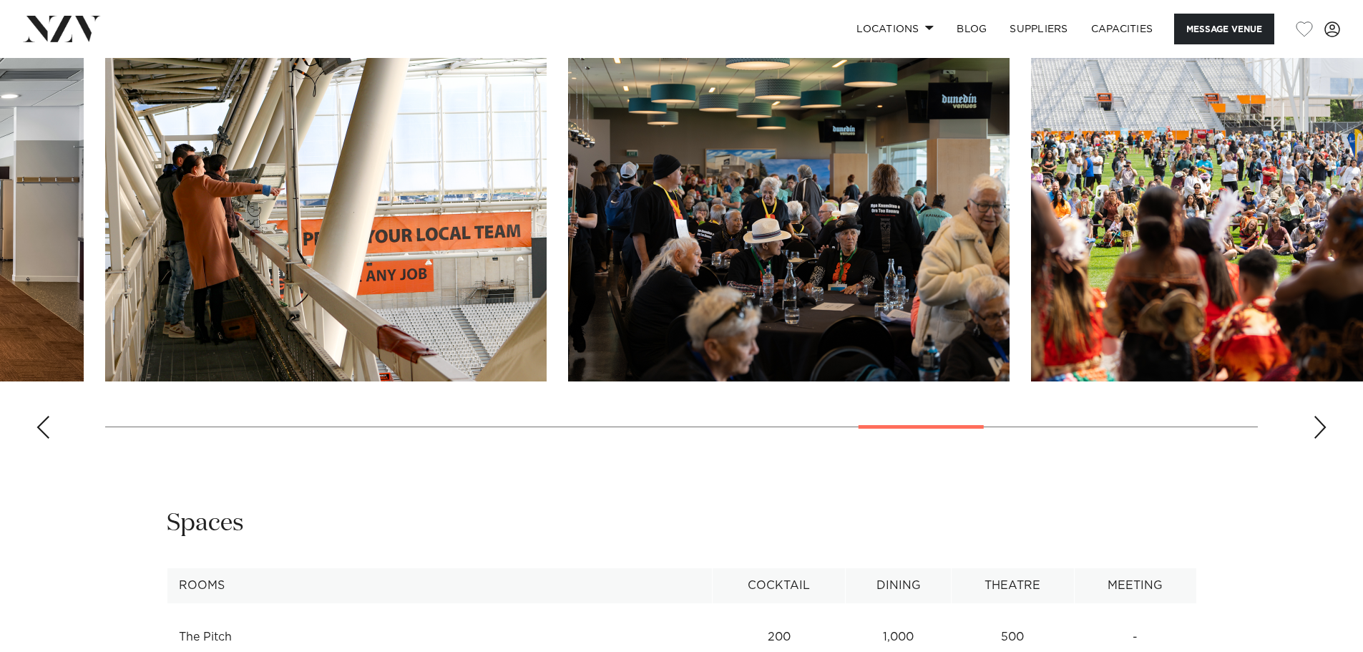
click at [1317, 429] on div "Next slide" at bounding box center [1320, 427] width 14 height 23
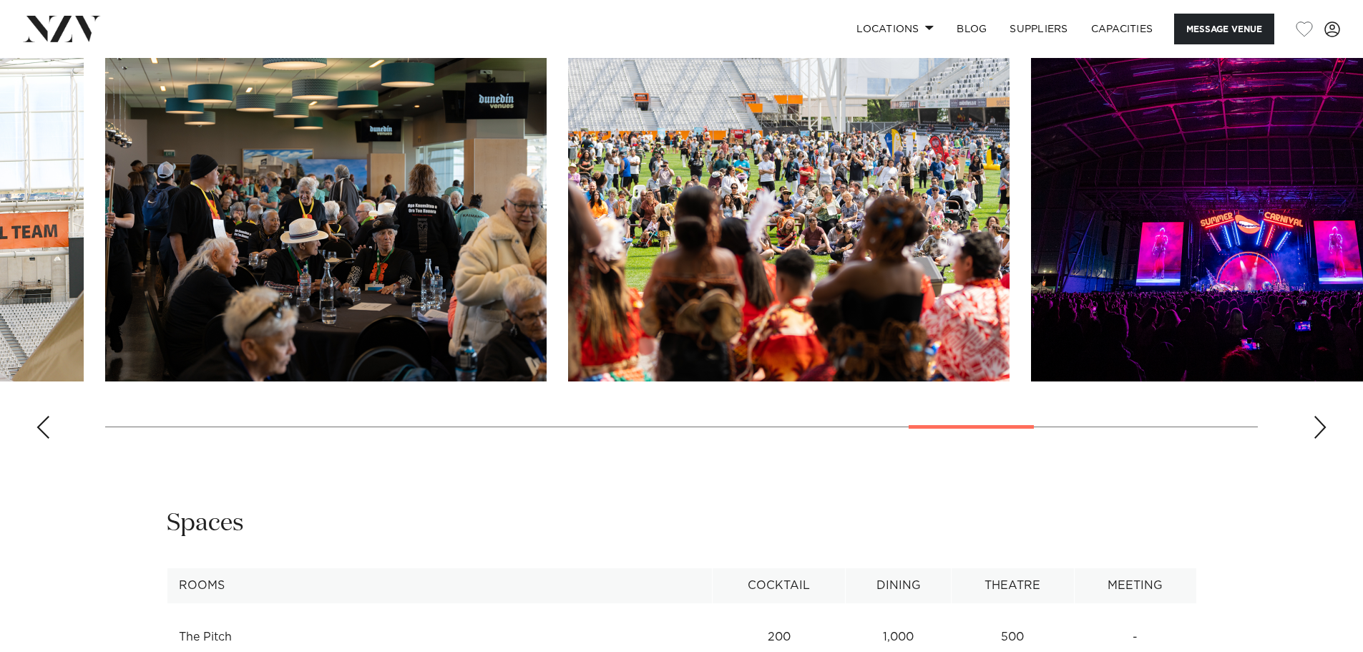
click at [1317, 429] on div "Next slide" at bounding box center [1320, 427] width 14 height 23
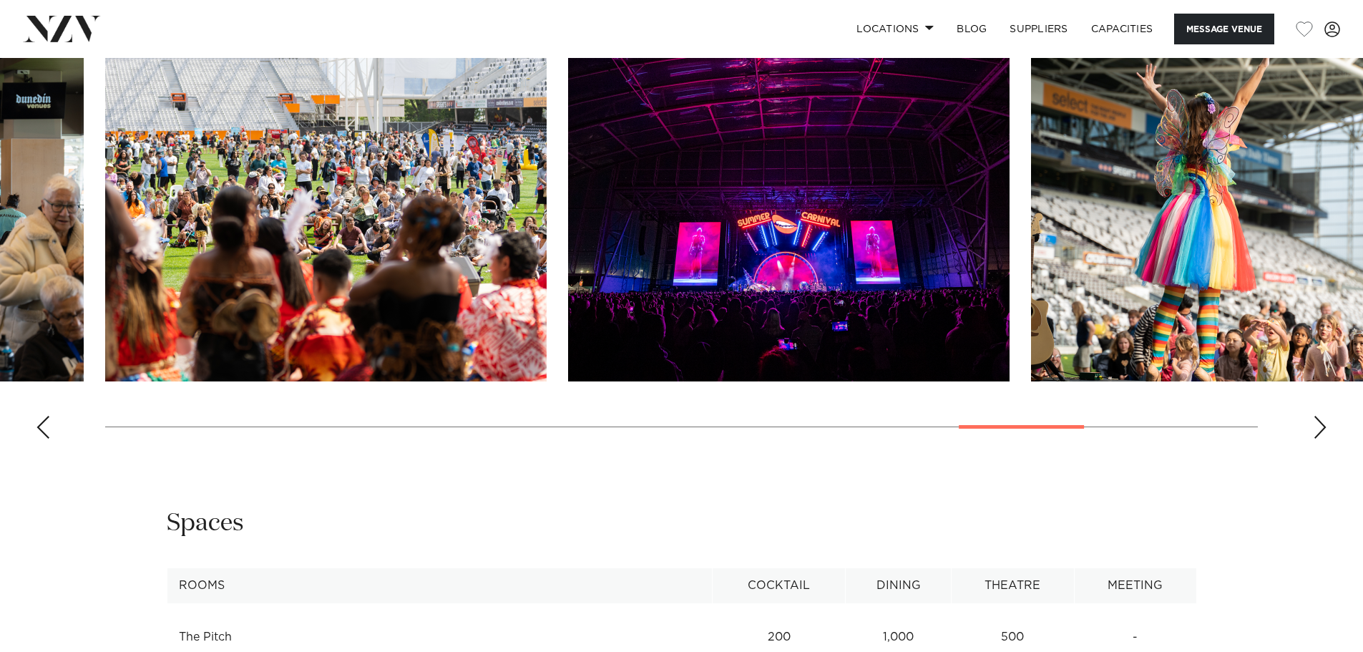
click at [1317, 429] on div "Next slide" at bounding box center [1320, 427] width 14 height 23
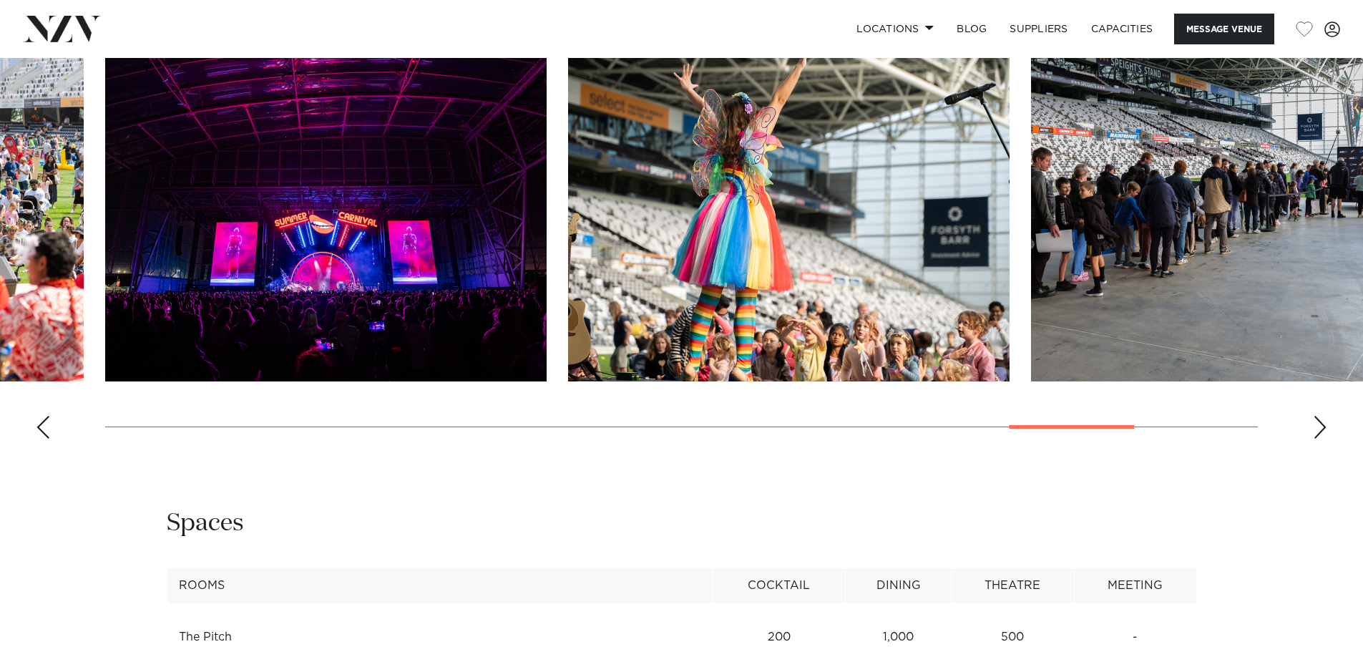
click at [1317, 429] on div "Next slide" at bounding box center [1320, 427] width 14 height 23
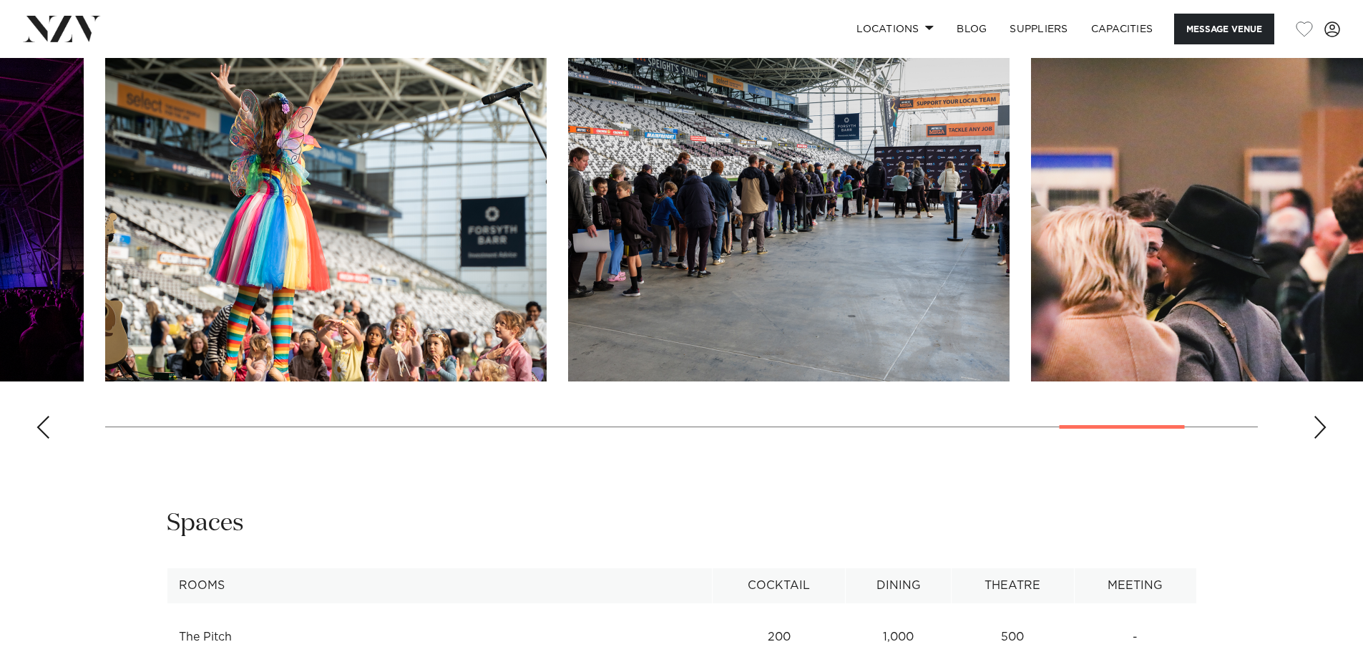
click at [1317, 429] on div "Next slide" at bounding box center [1320, 427] width 14 height 23
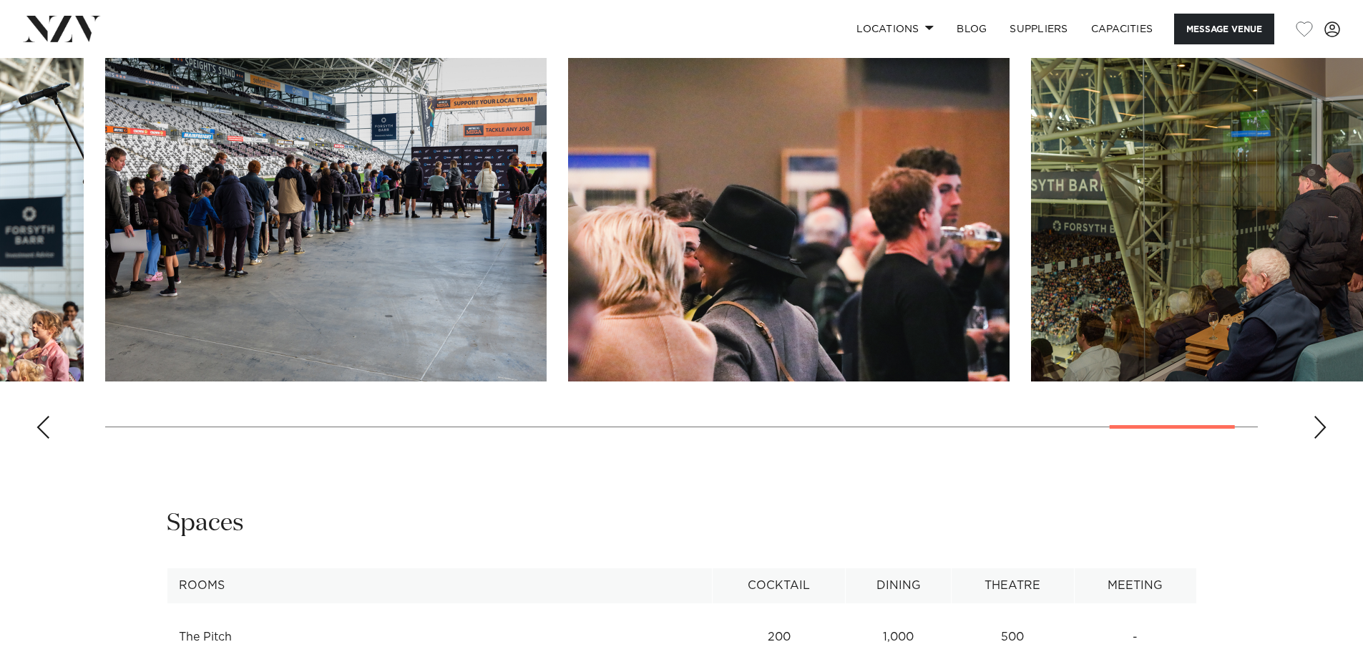
click at [1317, 429] on div "Next slide" at bounding box center [1320, 427] width 14 height 23
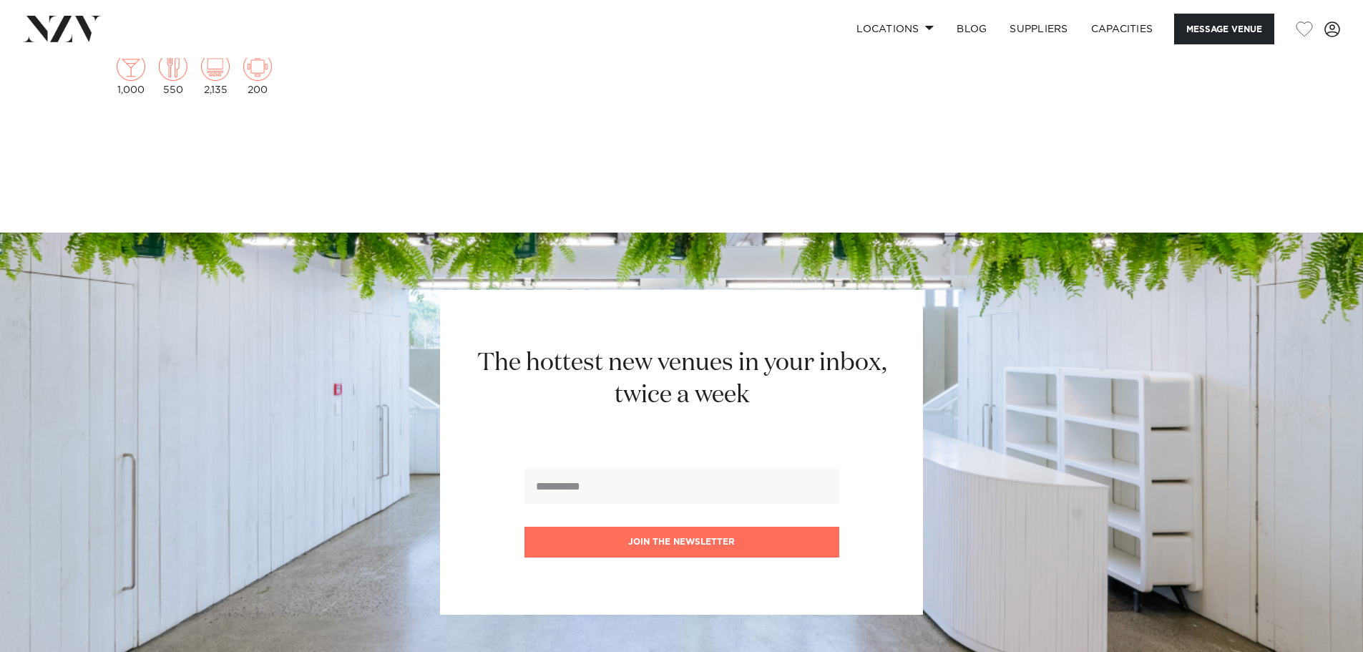
scroll to position [3370, 0]
